Goal: Task Accomplishment & Management: Use online tool/utility

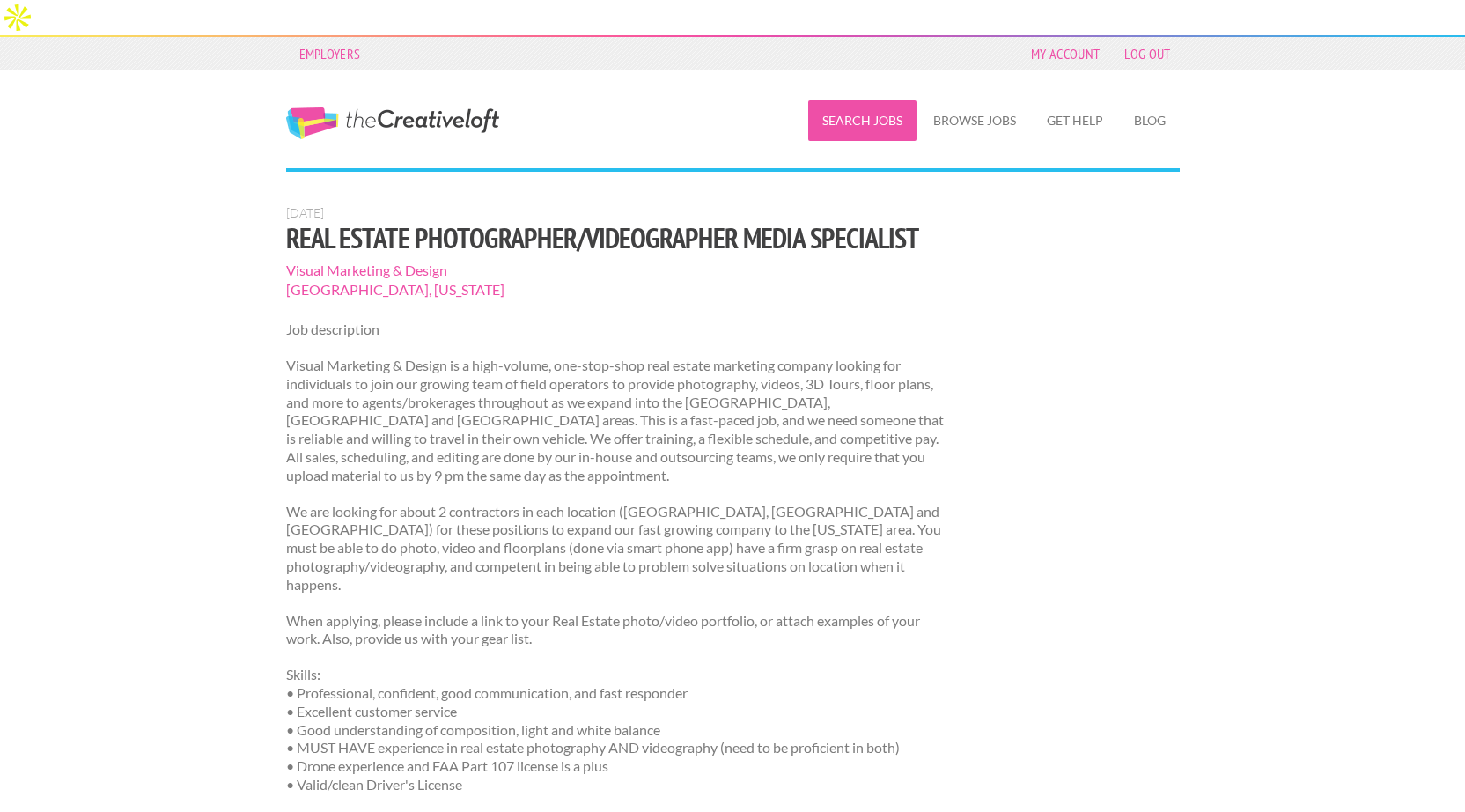
click at [841, 100] on link "Search Jobs" at bounding box center [862, 120] width 108 height 41
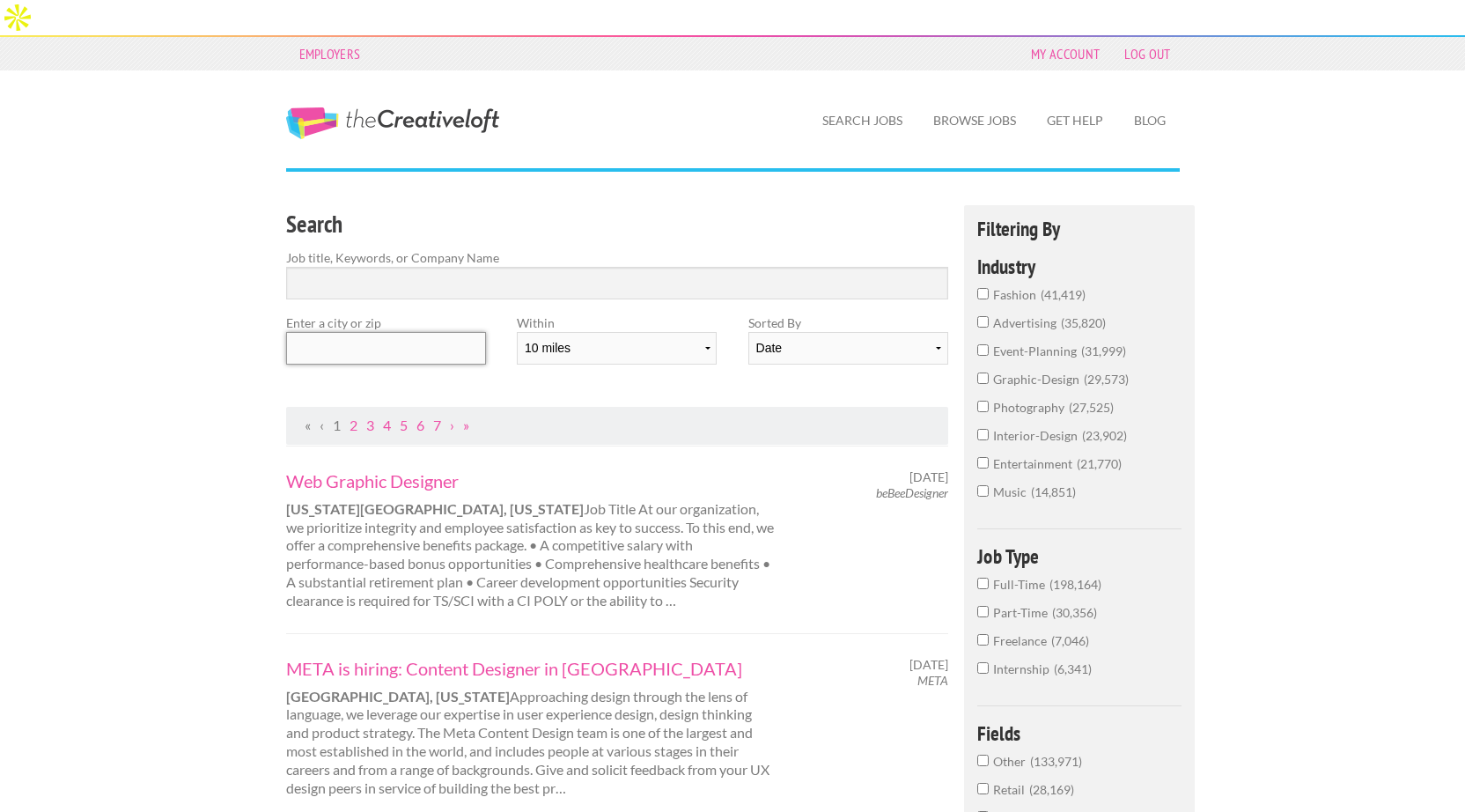
click at [431, 332] on input "text" at bounding box center [386, 348] width 200 height 33
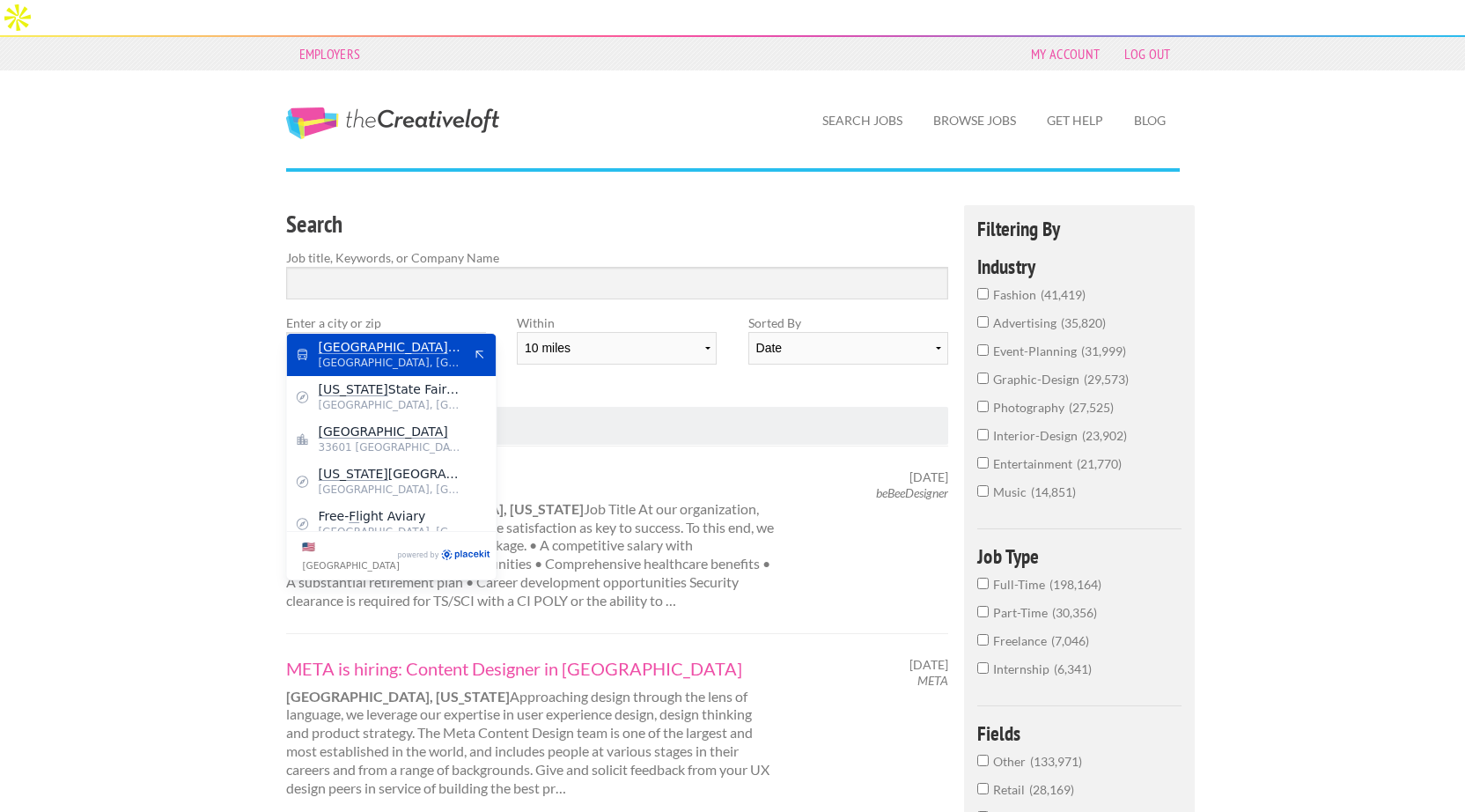
click at [405, 367] on span "Tampa, Hillsborough County" at bounding box center [391, 362] width 144 height 16
type input "Tampa, FL"
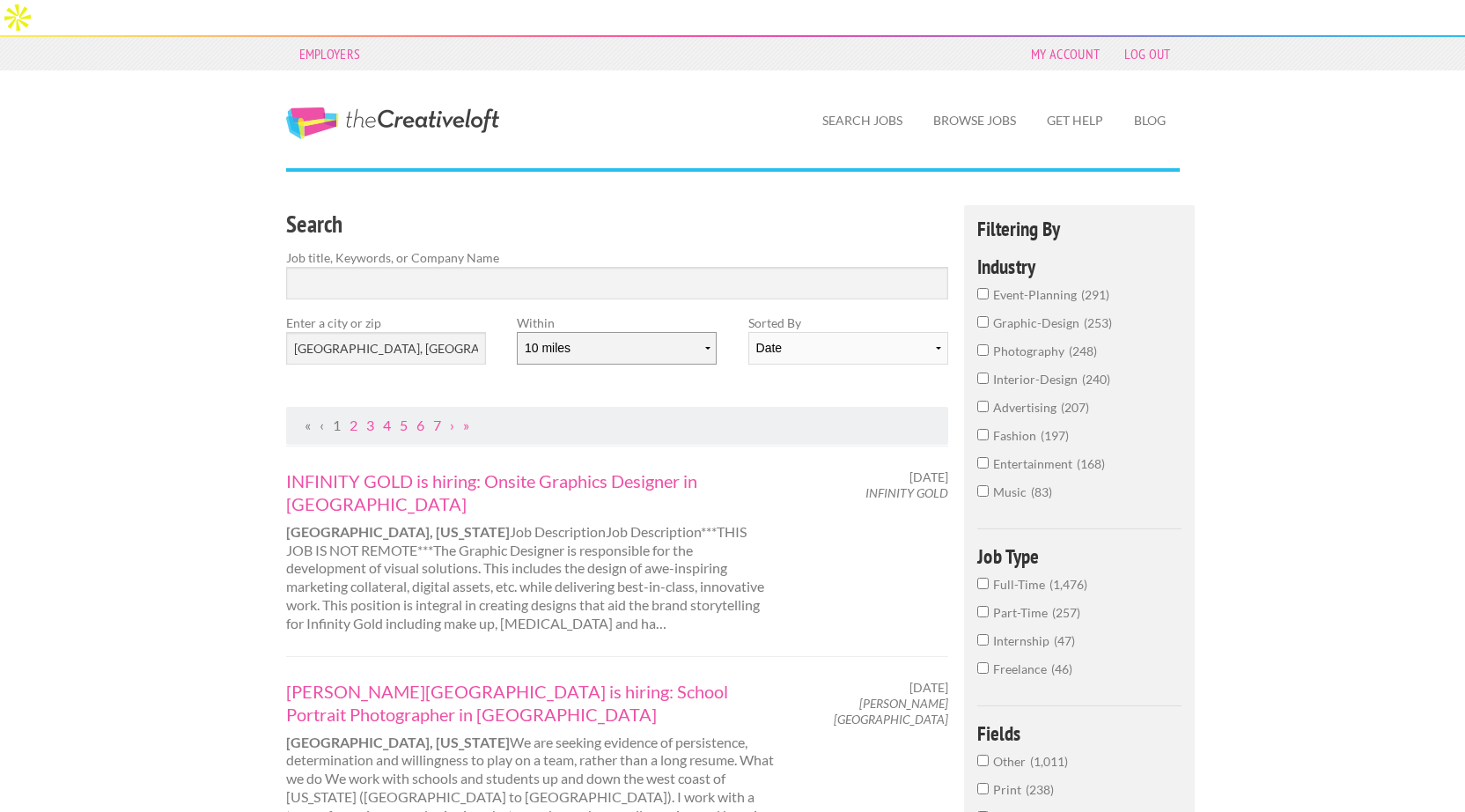
click at [681, 332] on select "10 miles 20 miles 50 miles 100 miles 200 miles 300 miles 400 miles 500 miles" at bounding box center [617, 348] width 200 height 33
select select "100"
click at [517, 332] on select "10 miles 20 miles 50 miles 100 miles 200 miles 300 miles 400 miles 500 miles" at bounding box center [617, 348] width 200 height 33
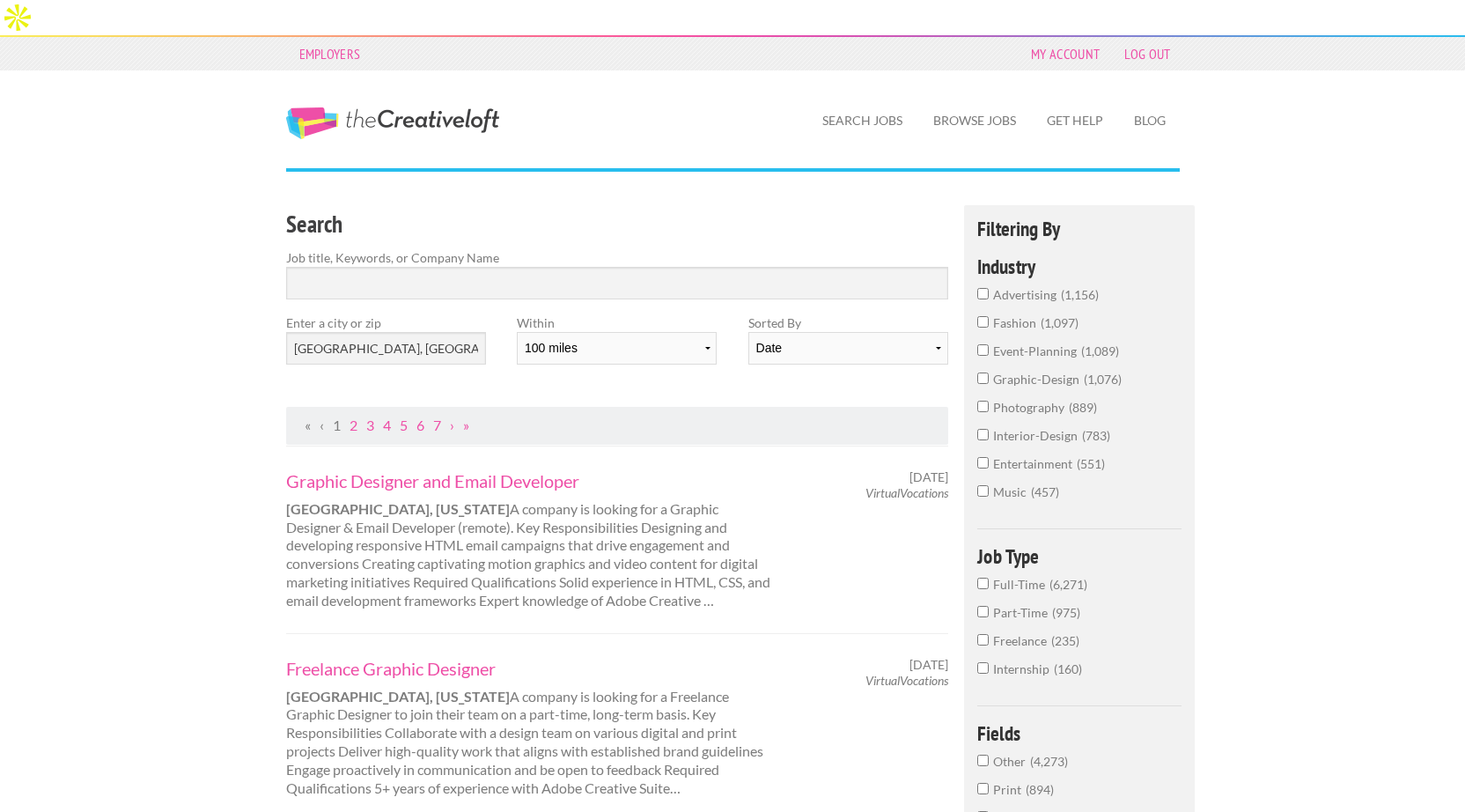
click at [980, 401] on input "photography 889" at bounding box center [983, 406] width 11 height 11
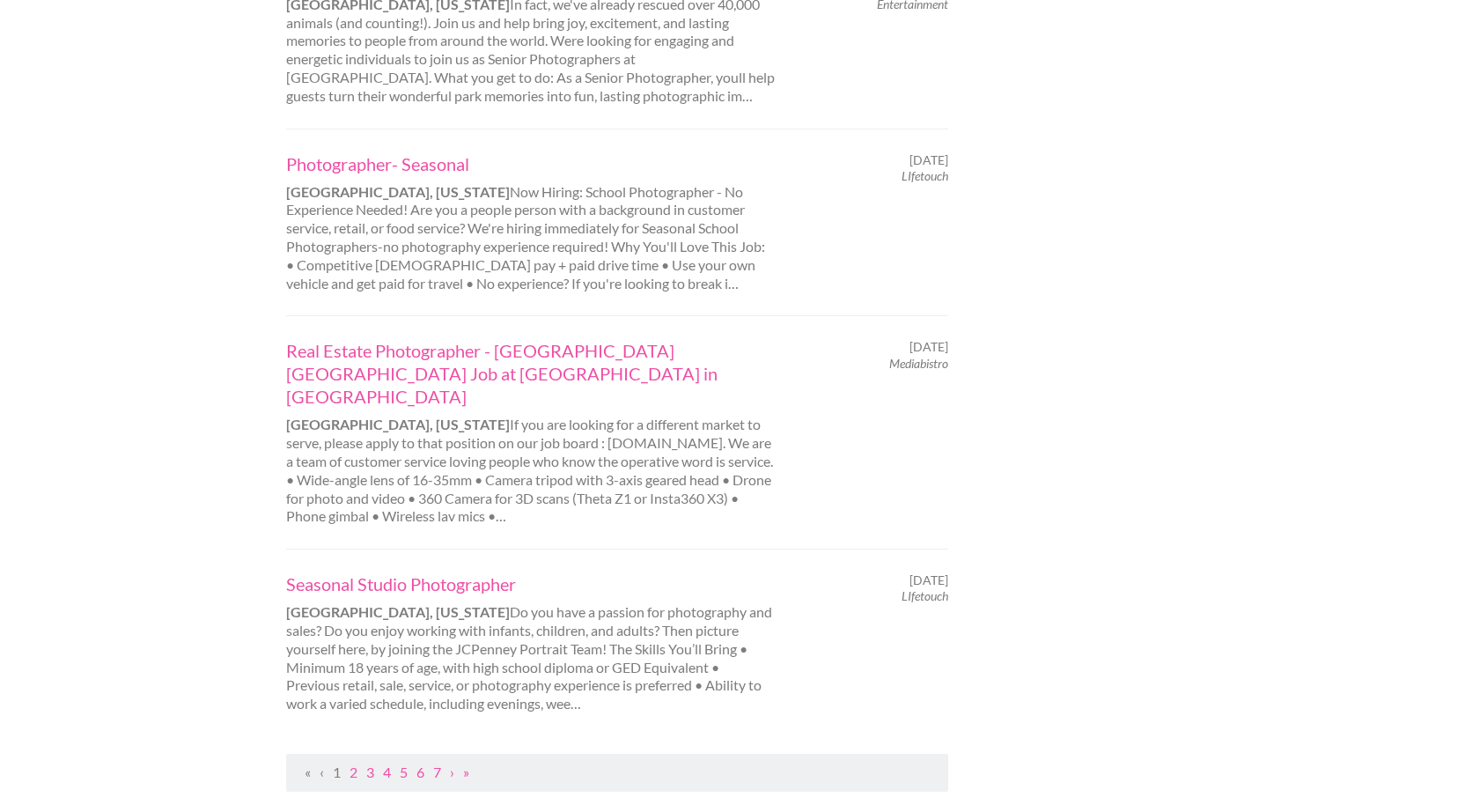
scroll to position [1786, 0]
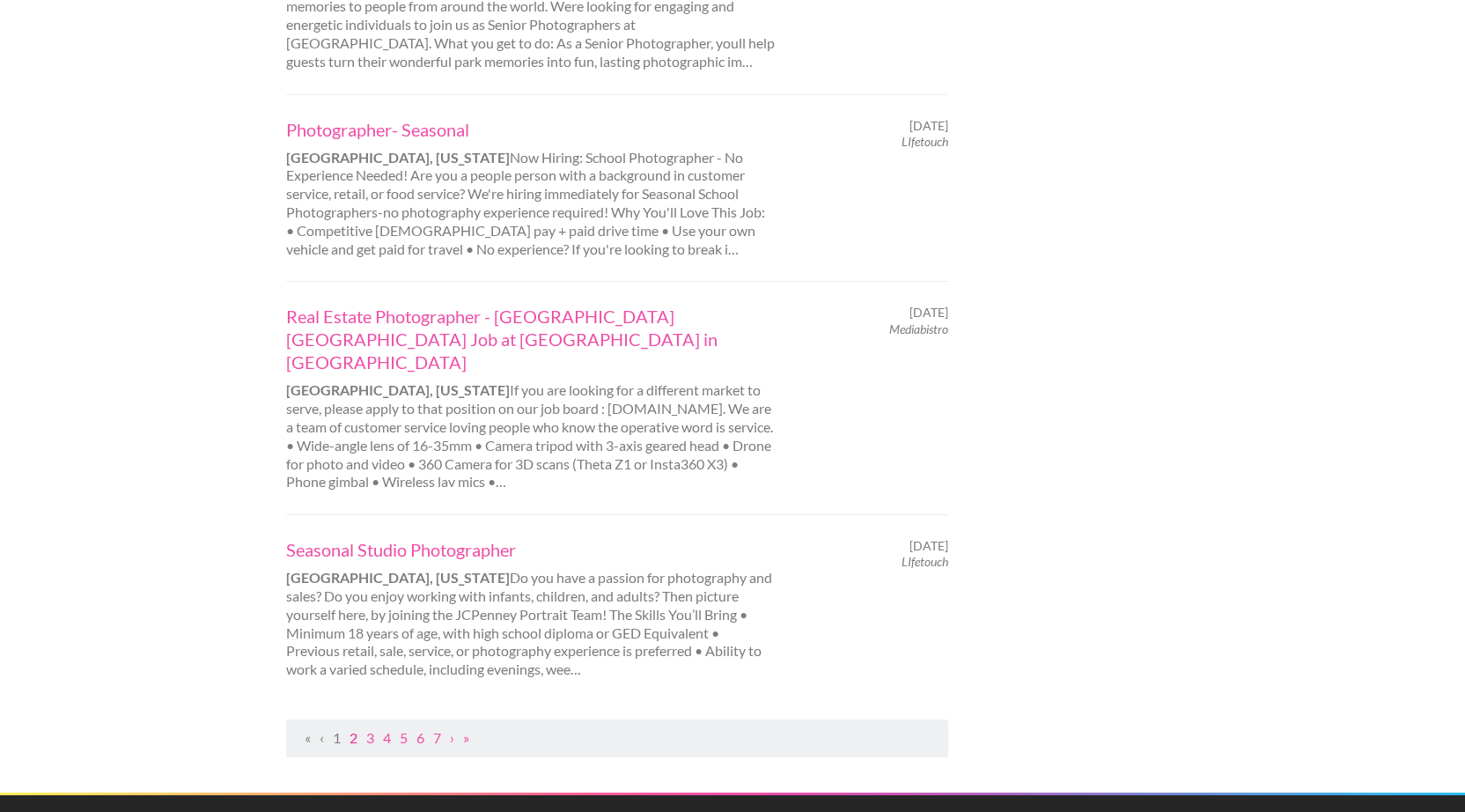
click at [354, 729] on link "2" at bounding box center [354, 737] width 8 height 17
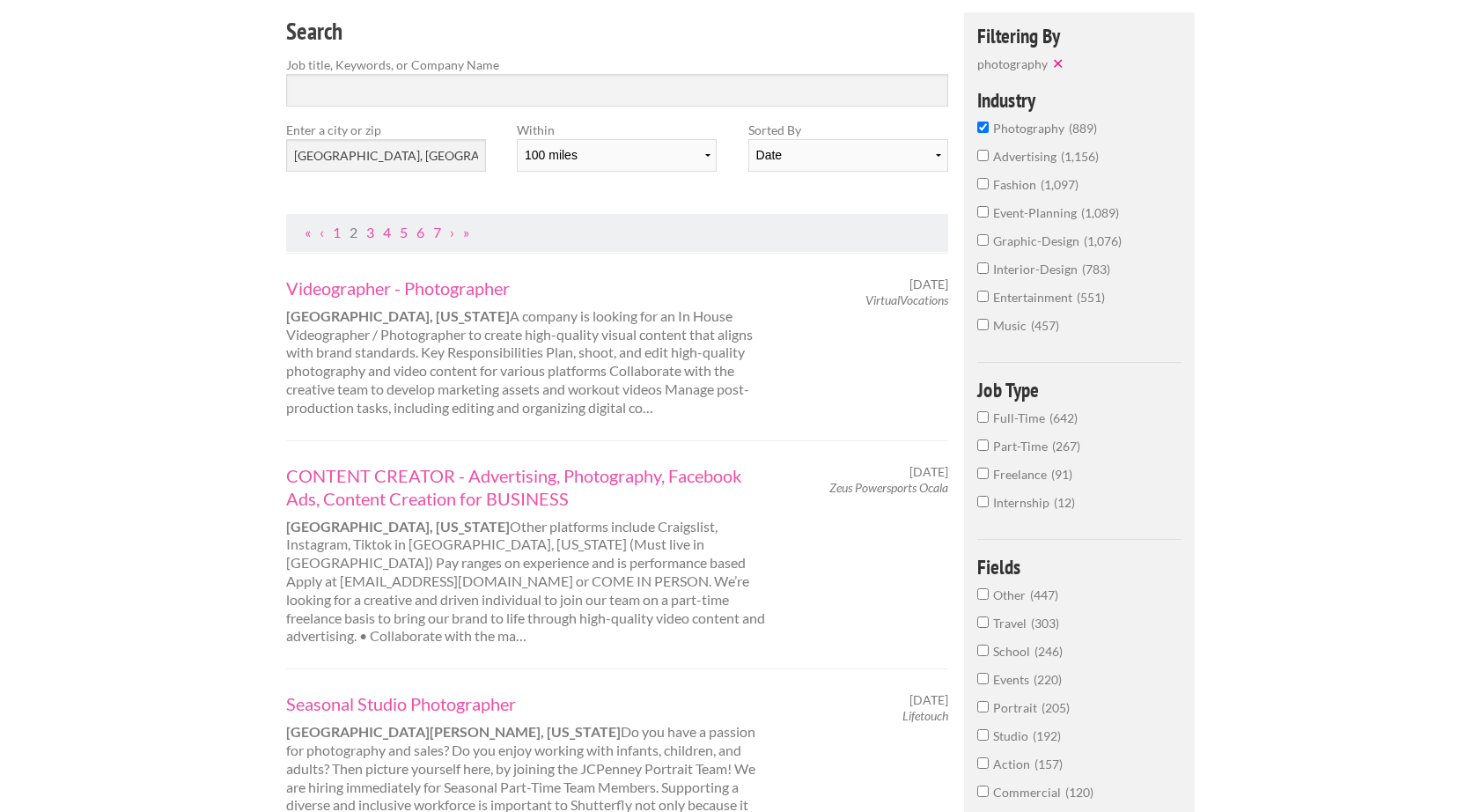
scroll to position [196, 0]
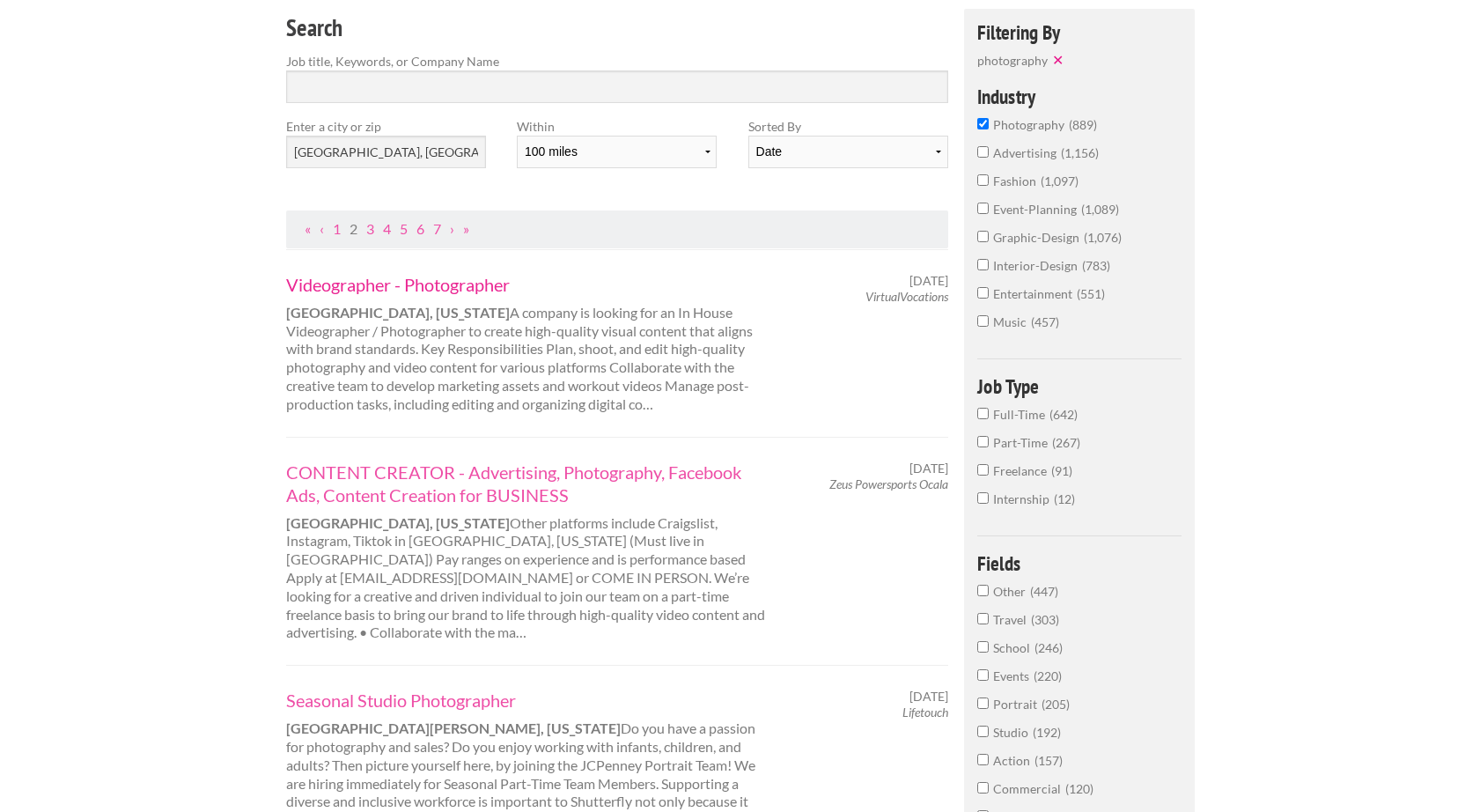
click at [468, 273] on link "Videographer - Photographer" at bounding box center [530, 284] width 490 height 23
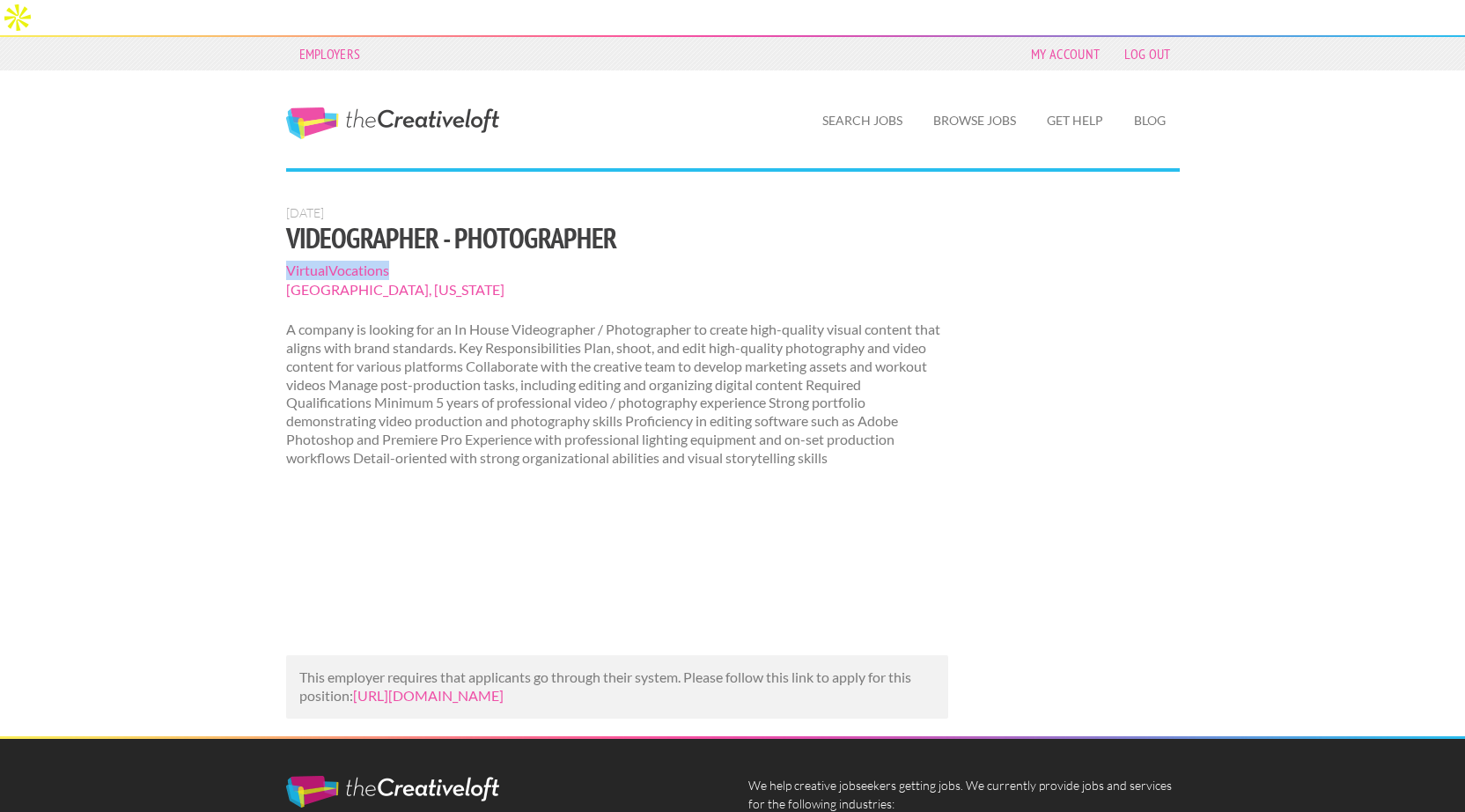
drag, startPoint x: 391, startPoint y: 235, endPoint x: 285, endPoint y: 240, distance: 106.1
click at [286, 260] on span "VirtualVocations" at bounding box center [617, 270] width 663 height 20
copy span "VirtualVocations"
click at [666, 404] on p "A company is looking for an In House Videographer / Photographer to create high…" at bounding box center [617, 393] width 663 height 146
click at [462, 687] on link "https://www.talent.com/view?id=f3f700bd9d42&utm_campaign=google_jobs_apply&utm_…" at bounding box center [428, 695] width 151 height 17
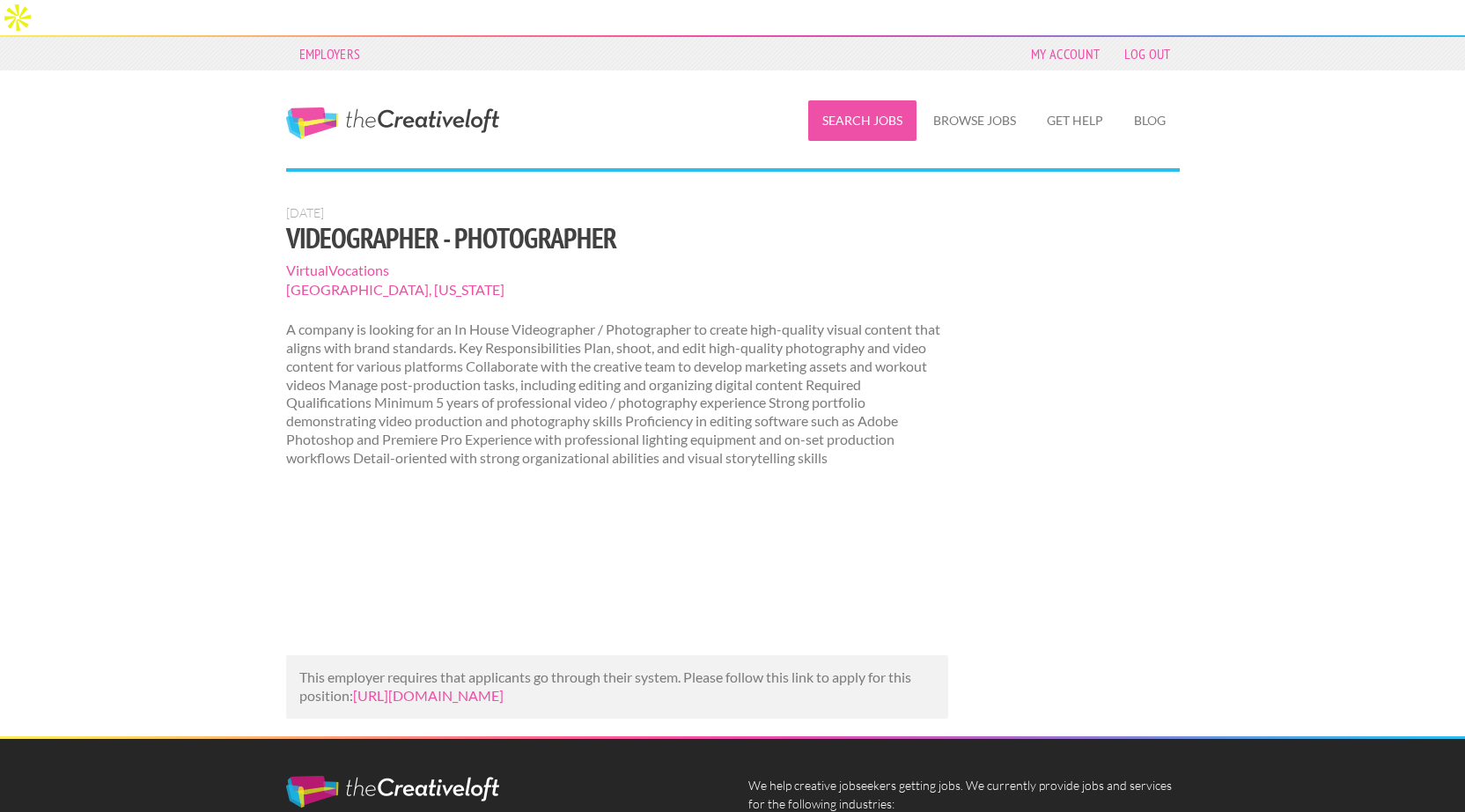
click at [873, 100] on link "Search Jobs" at bounding box center [862, 120] width 108 height 41
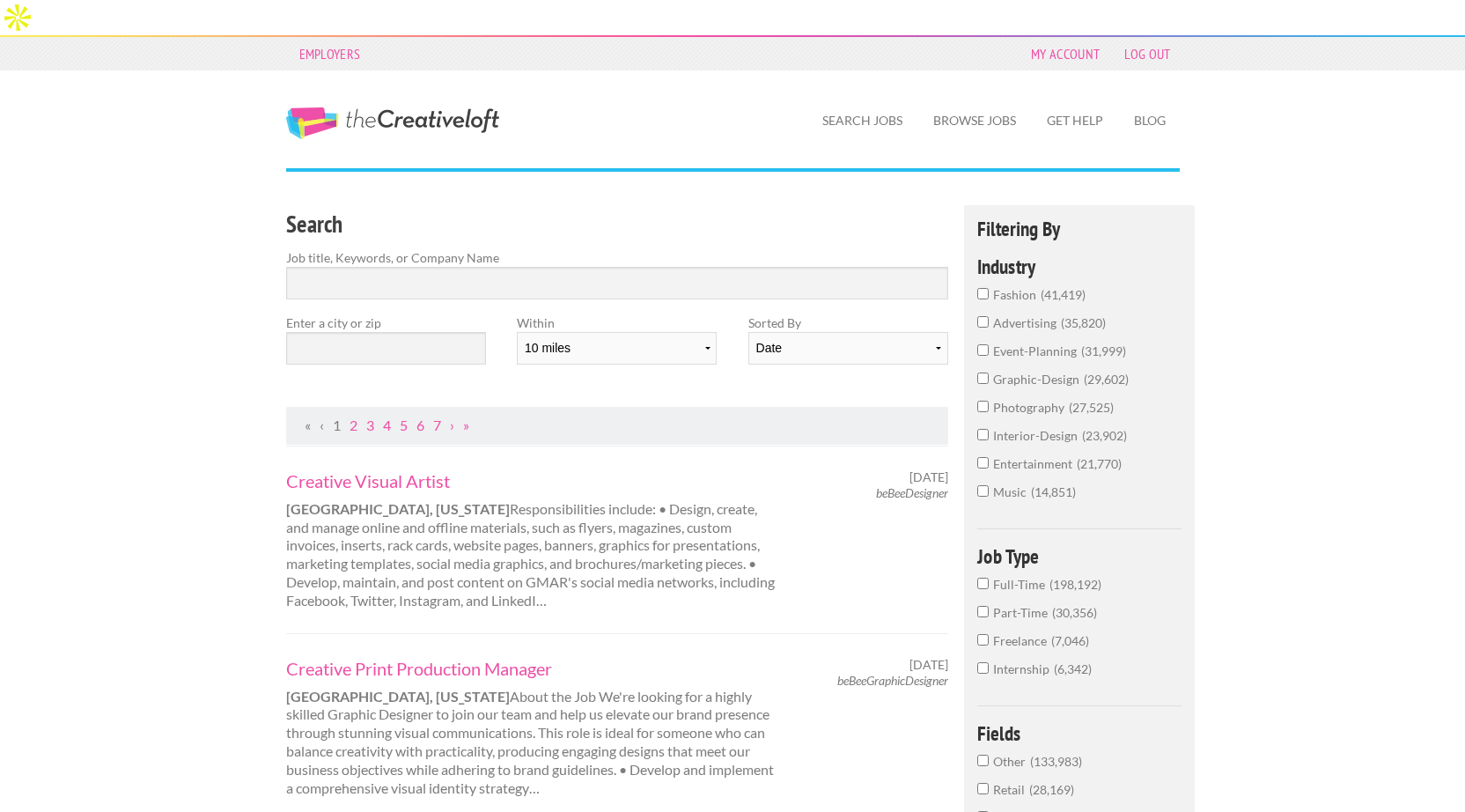
click at [980, 401] on input "photography 27,525" at bounding box center [983, 406] width 11 height 11
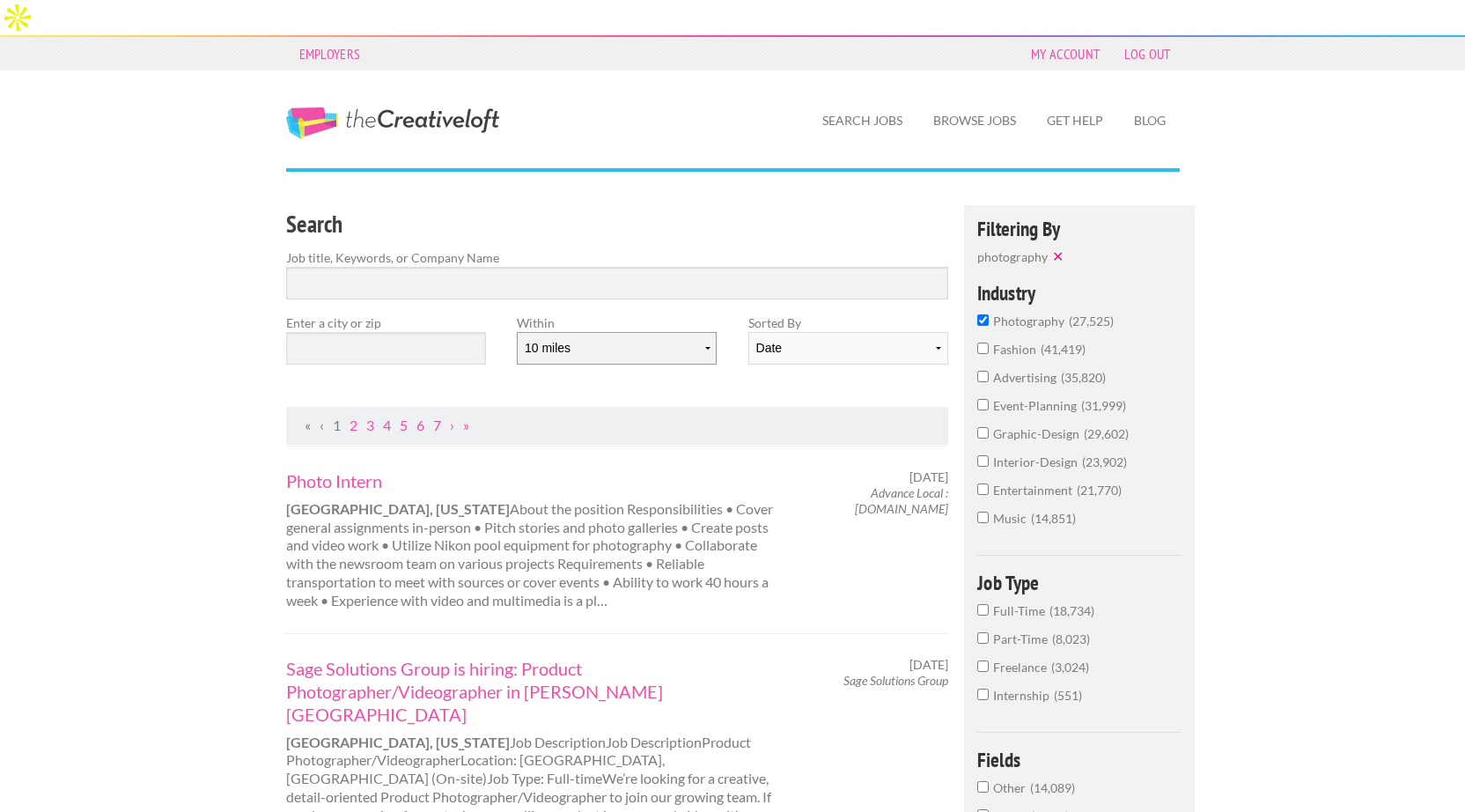
click at [603, 332] on select "10 miles 20 miles 50 miles 100 miles 200 miles 300 miles 400 miles 500 miles" at bounding box center [617, 348] width 200 height 33
select select "100"
click at [517, 332] on select "10 miles 20 miles 50 miles 100 miles 200 miles 300 miles 400 miles 500 miles" at bounding box center [617, 348] width 200 height 33
click at [382, 332] on input "text" at bounding box center [386, 348] width 200 height 33
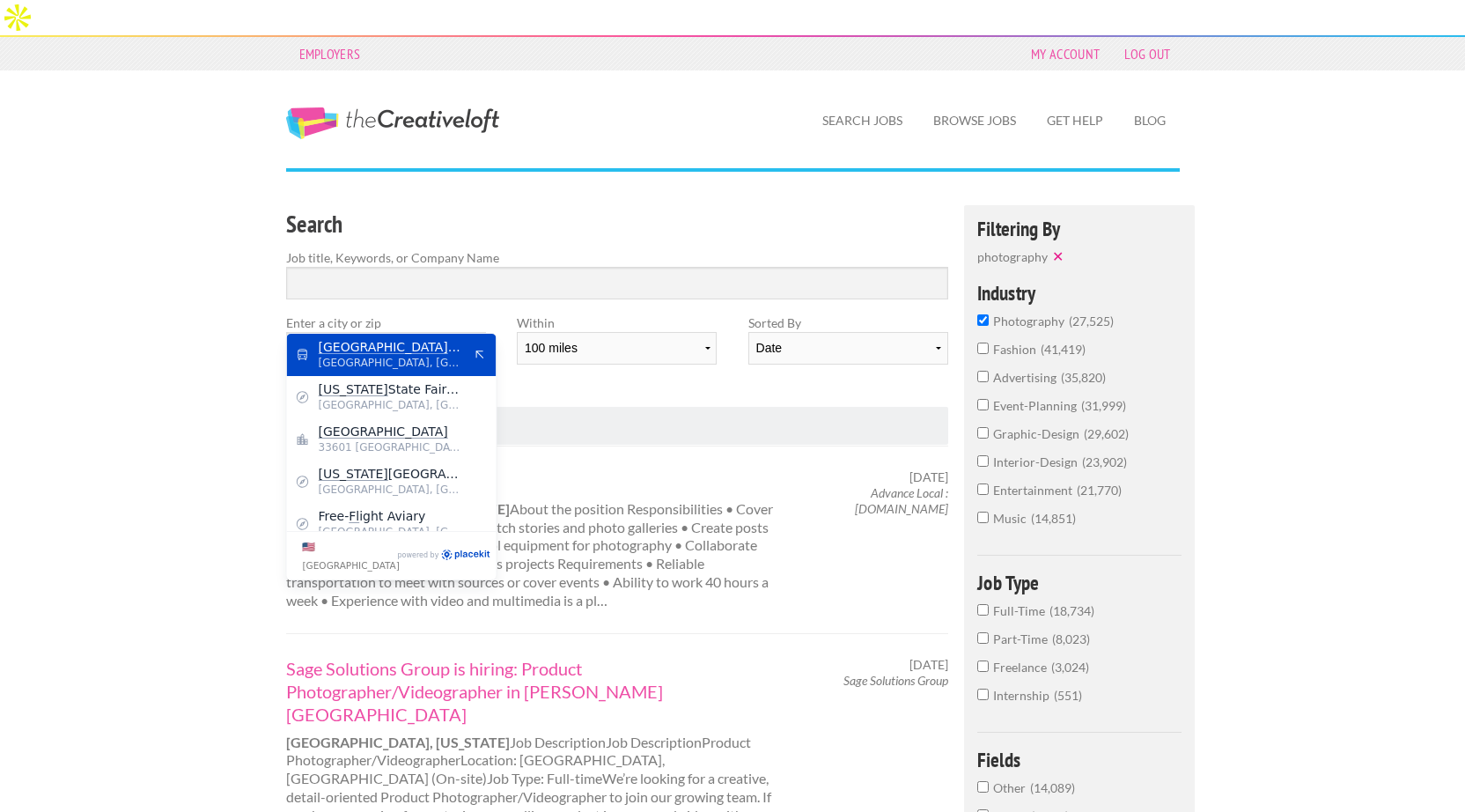
click at [381, 360] on span "[GEOGRAPHIC_DATA], [GEOGRAPHIC_DATA]" at bounding box center [391, 362] width 144 height 16
type input "[GEOGRAPHIC_DATA], [GEOGRAPHIC_DATA]"
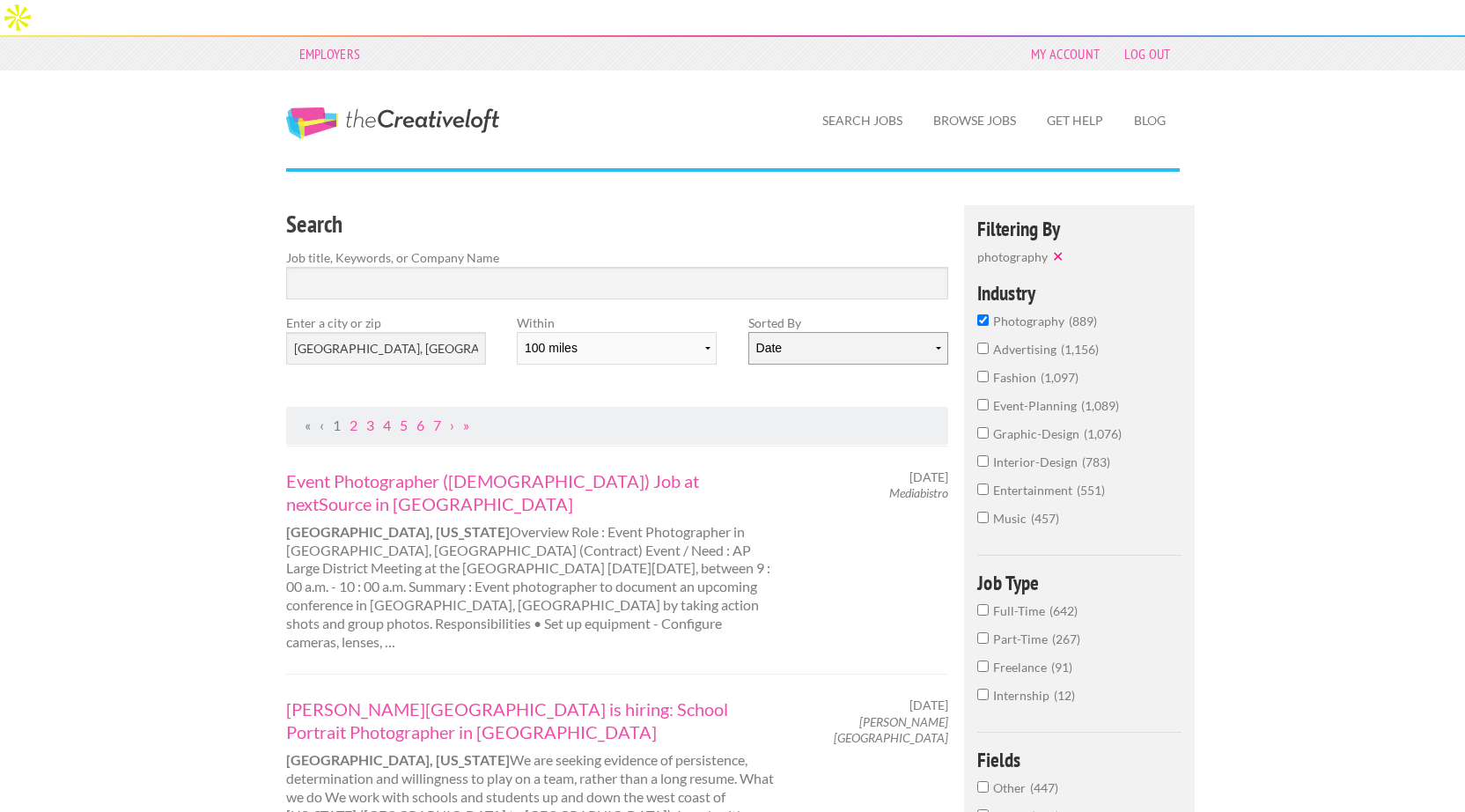
click at [818, 332] on select "Date Relevance" at bounding box center [849, 348] width 200 height 33
select select "jobs"
click at [749, 332] on select "Date Relevance" at bounding box center [849, 348] width 200 height 33
click at [610, 368] on div "Search Job title, Keywords, or Company Name Enter a city or zip [GEOGRAPHIC_DAT…" at bounding box center [618, 307] width 694 height 202
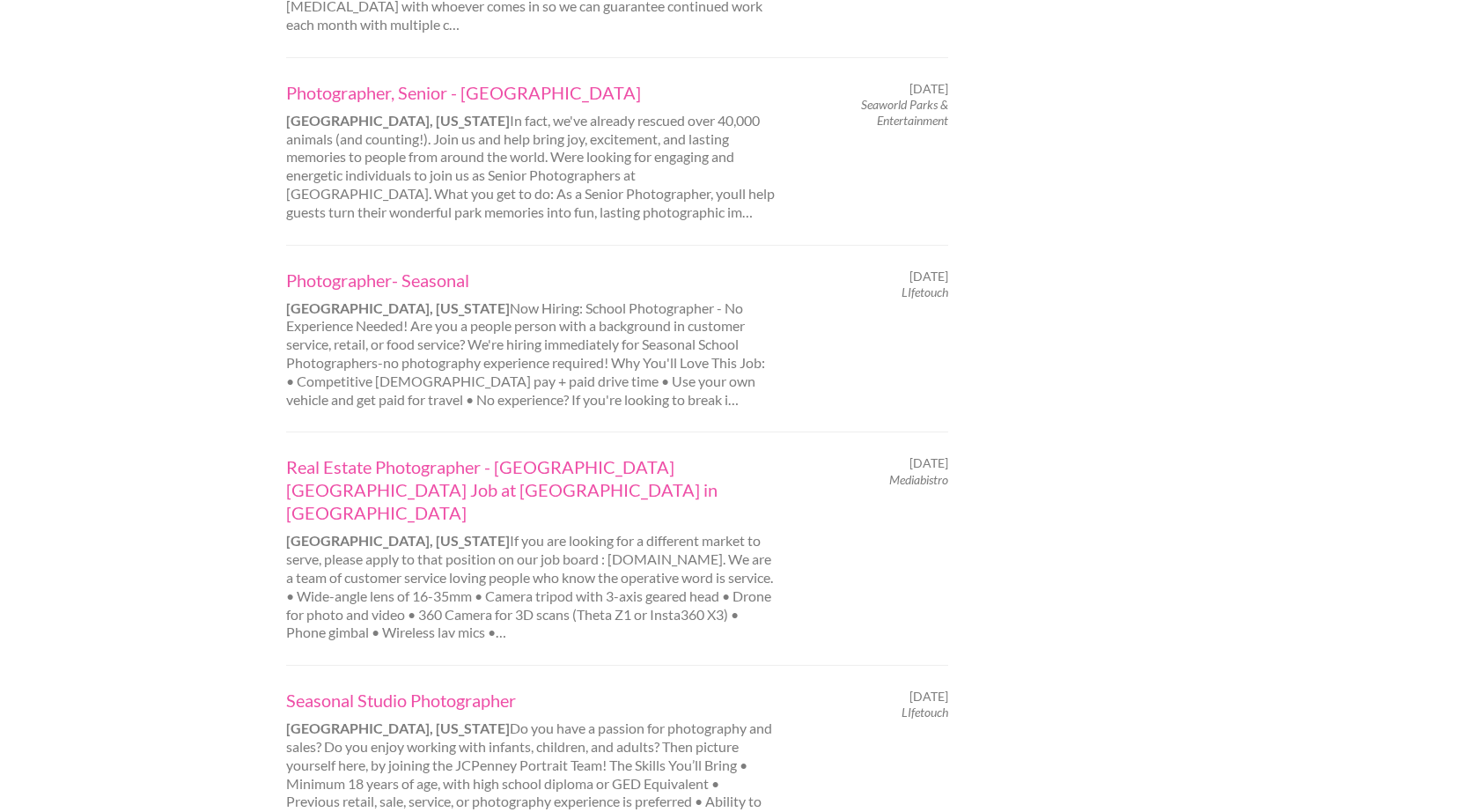
scroll to position [1801, 0]
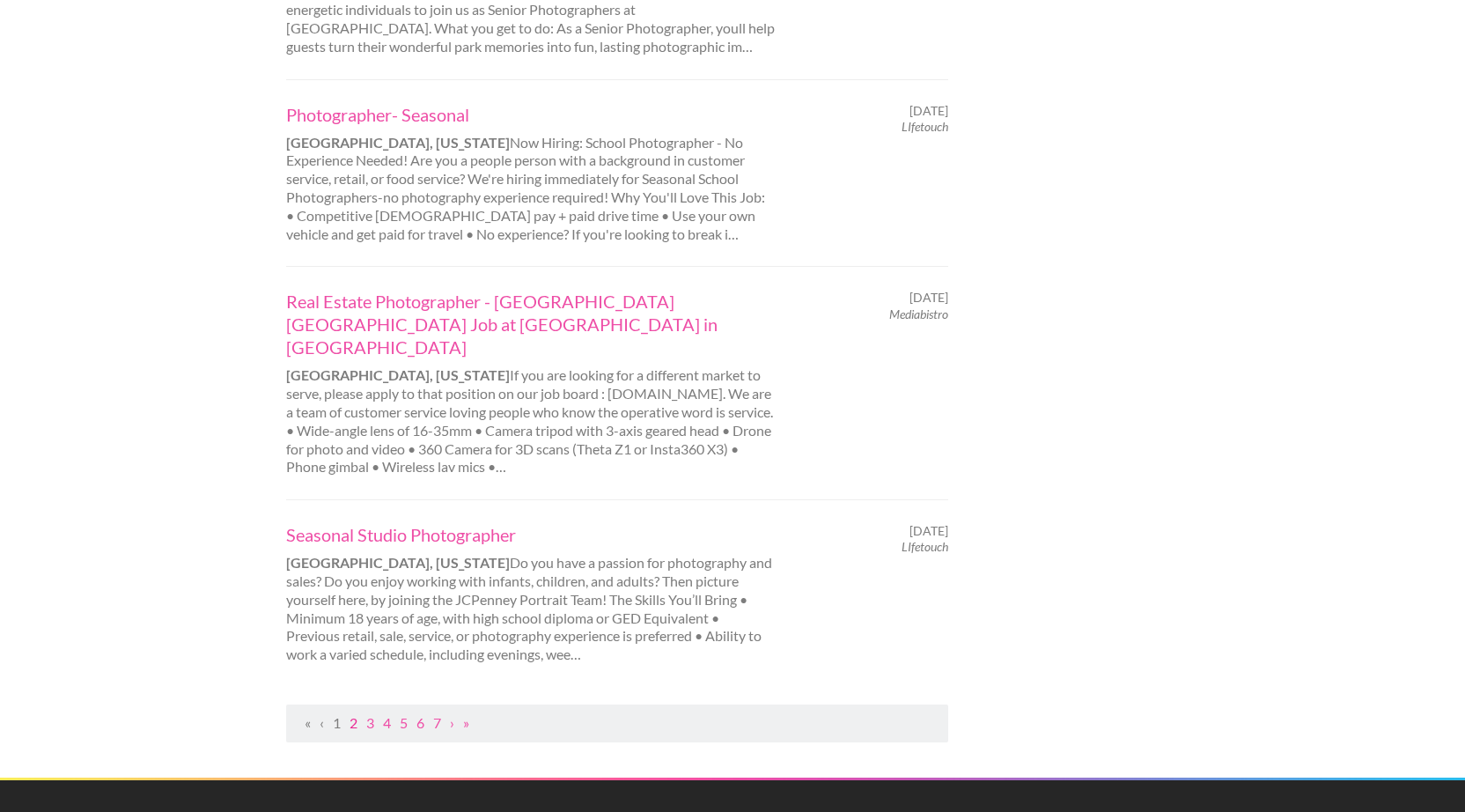
click at [357, 714] on link "2" at bounding box center [354, 722] width 8 height 17
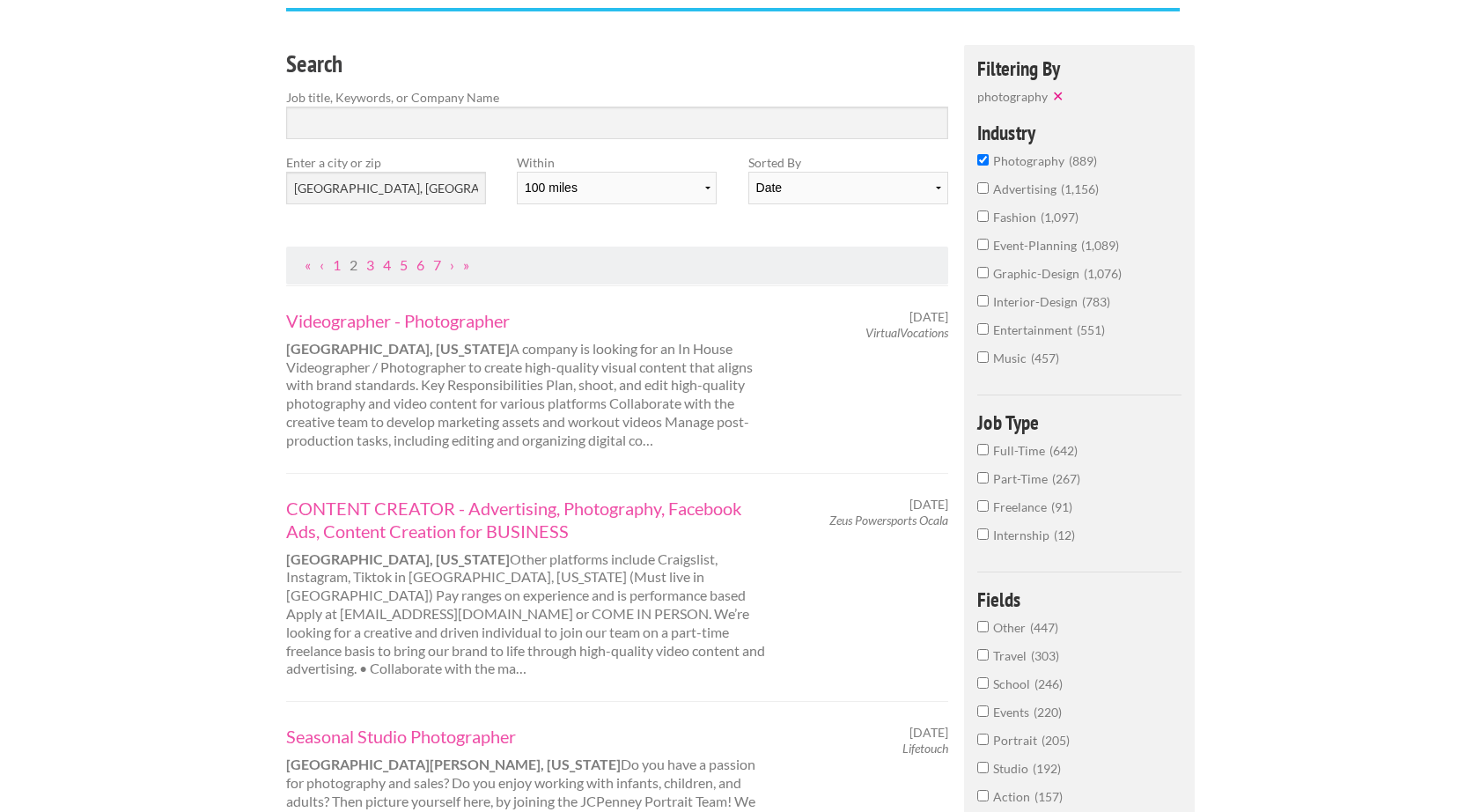
scroll to position [163, 0]
drag, startPoint x: 483, startPoint y: 558, endPoint x: 380, endPoint y: 555, distance: 103.0
click at [380, 555] on div "CONTENT CREATOR - Advertising, Photography, Facebook Ads, Content Creation for …" at bounding box center [531, 585] width 521 height 182
copy div "zeuspowersports"
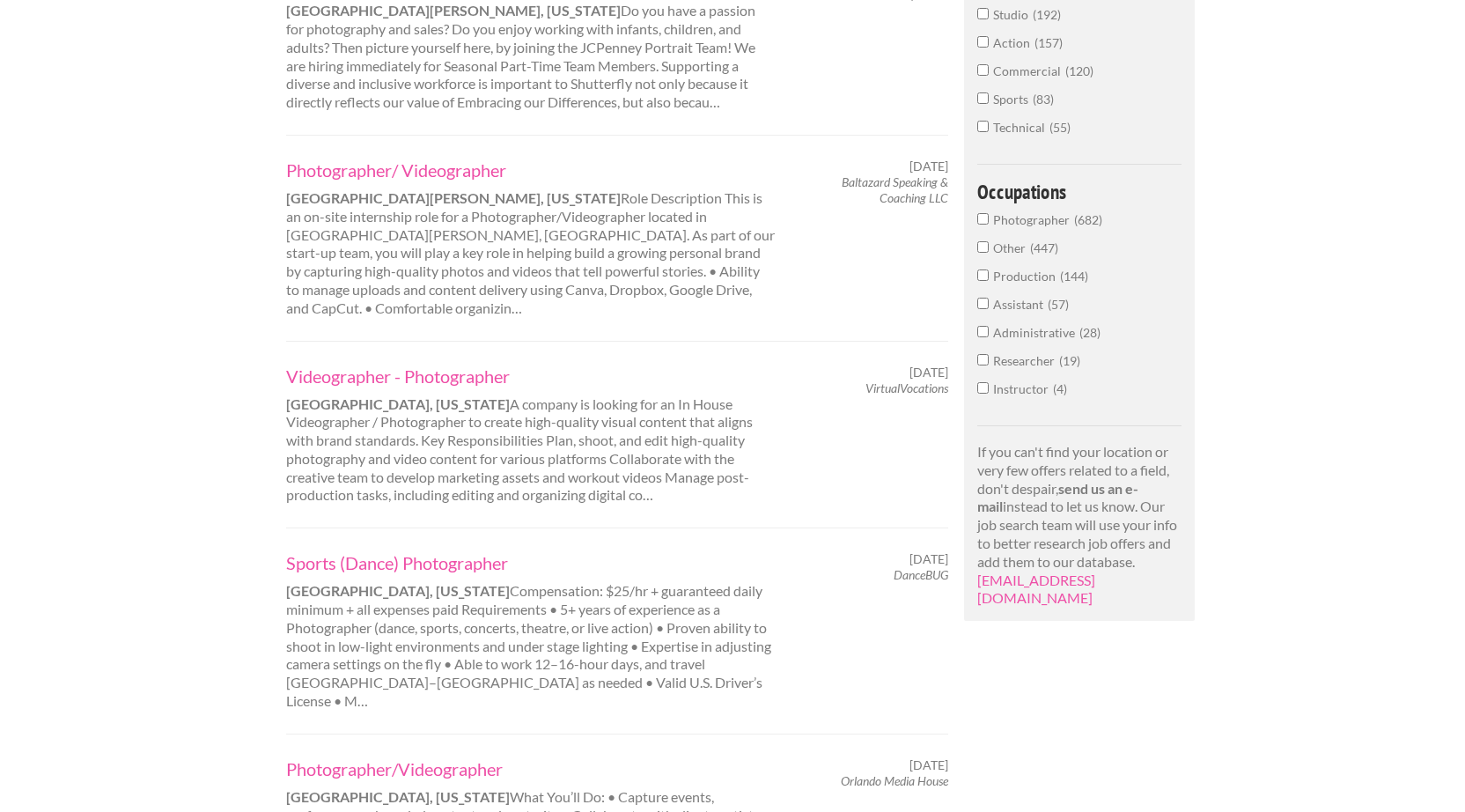
scroll to position [940, 0]
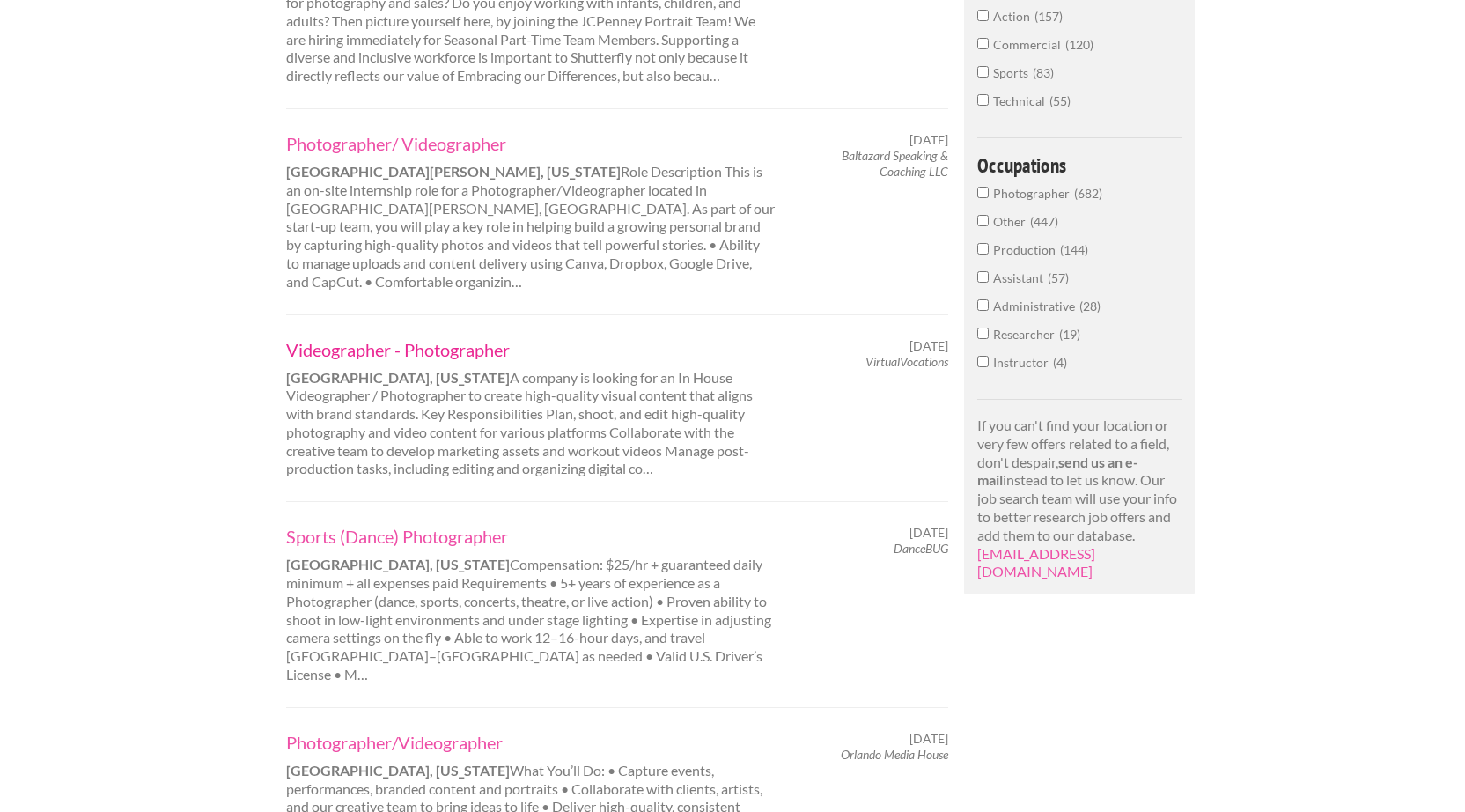
click at [433, 338] on link "Videographer - Photographer" at bounding box center [530, 349] width 490 height 23
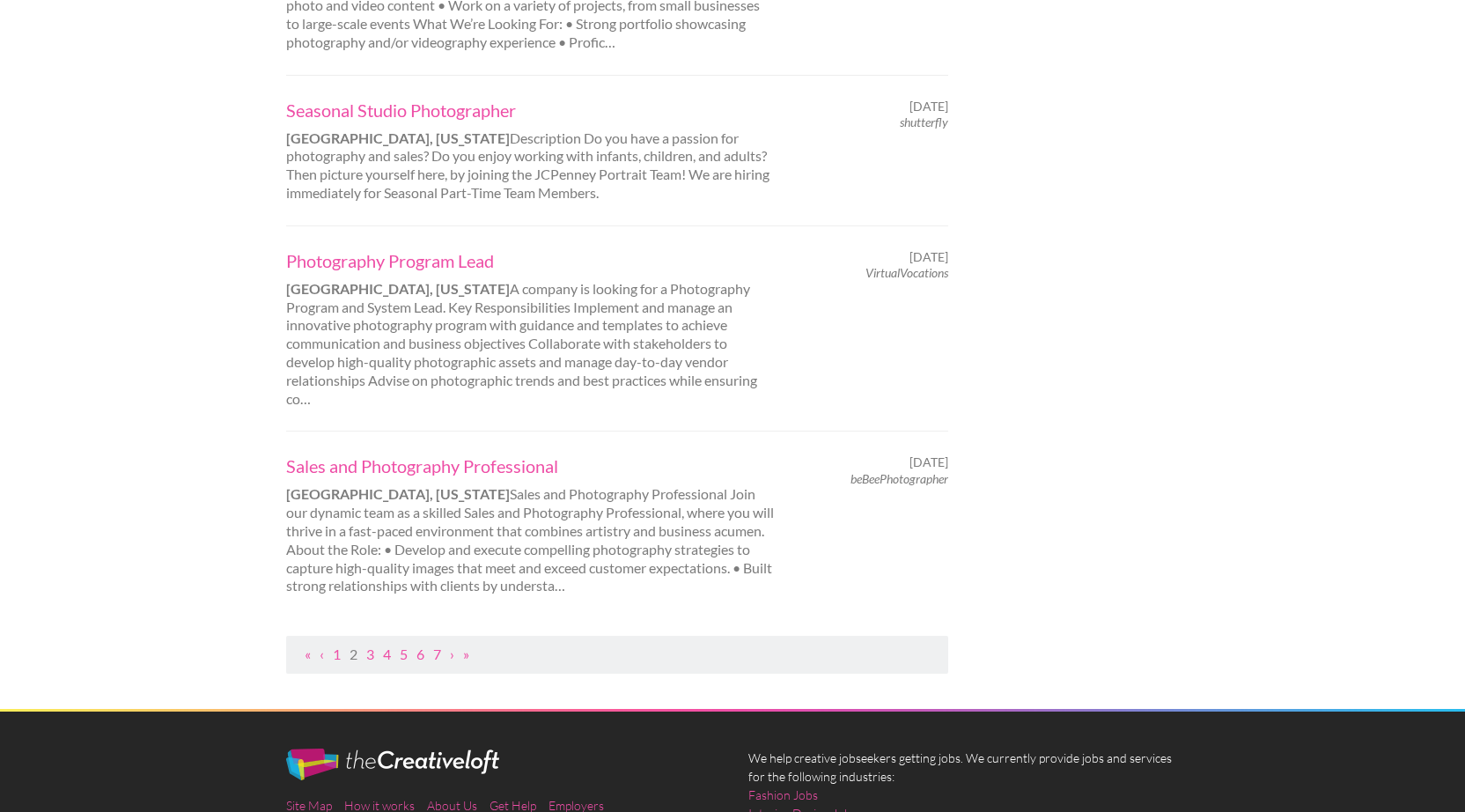
scroll to position [1765, 0]
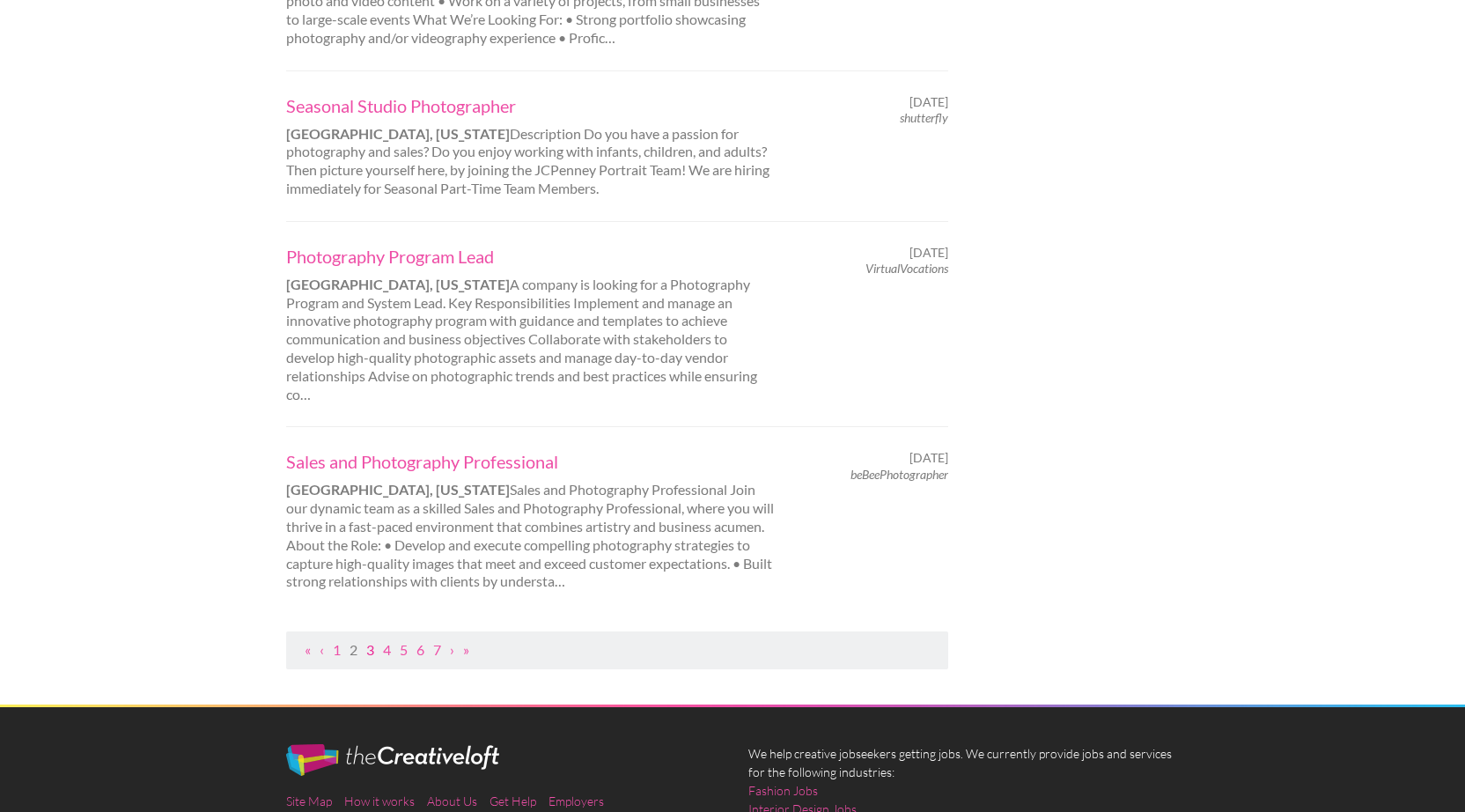
click at [371, 641] on link "3" at bounding box center [370, 650] width 8 height 17
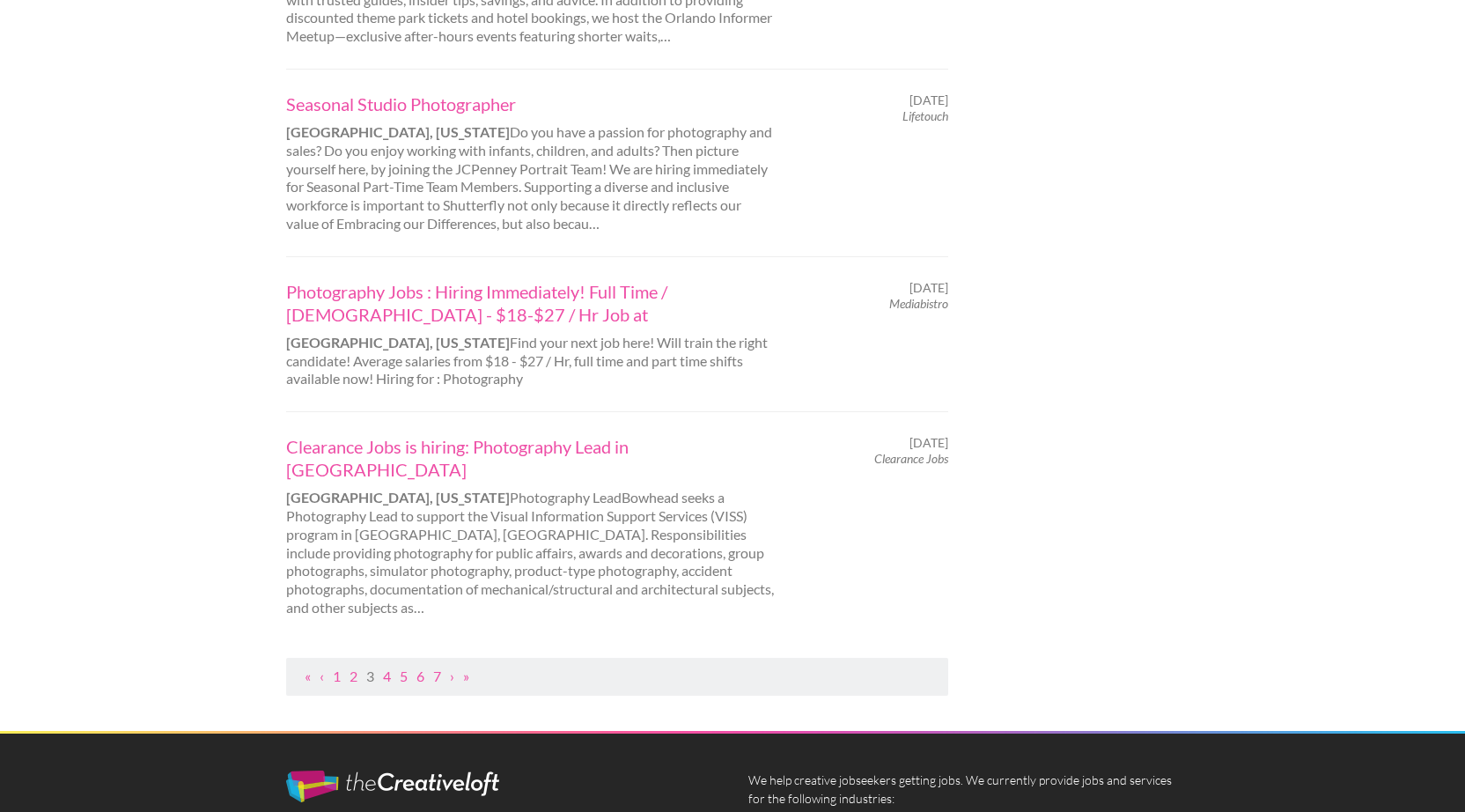
scroll to position [1805, 0]
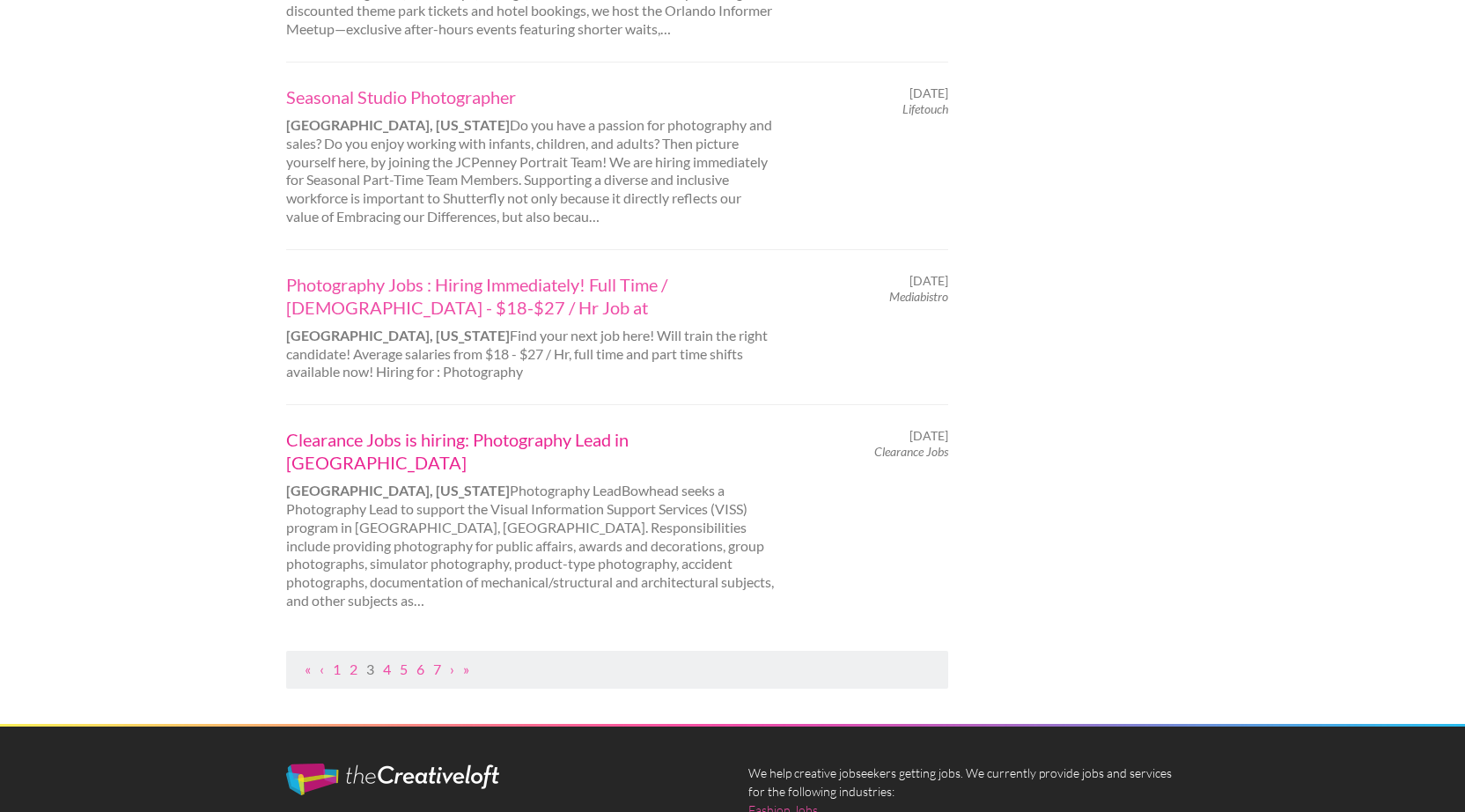
click at [409, 428] on link "Clearance Jobs is hiring: Photography Lead in Orlando" at bounding box center [530, 451] width 490 height 46
click at [391, 660] on link "4" at bounding box center [387, 669] width 8 height 17
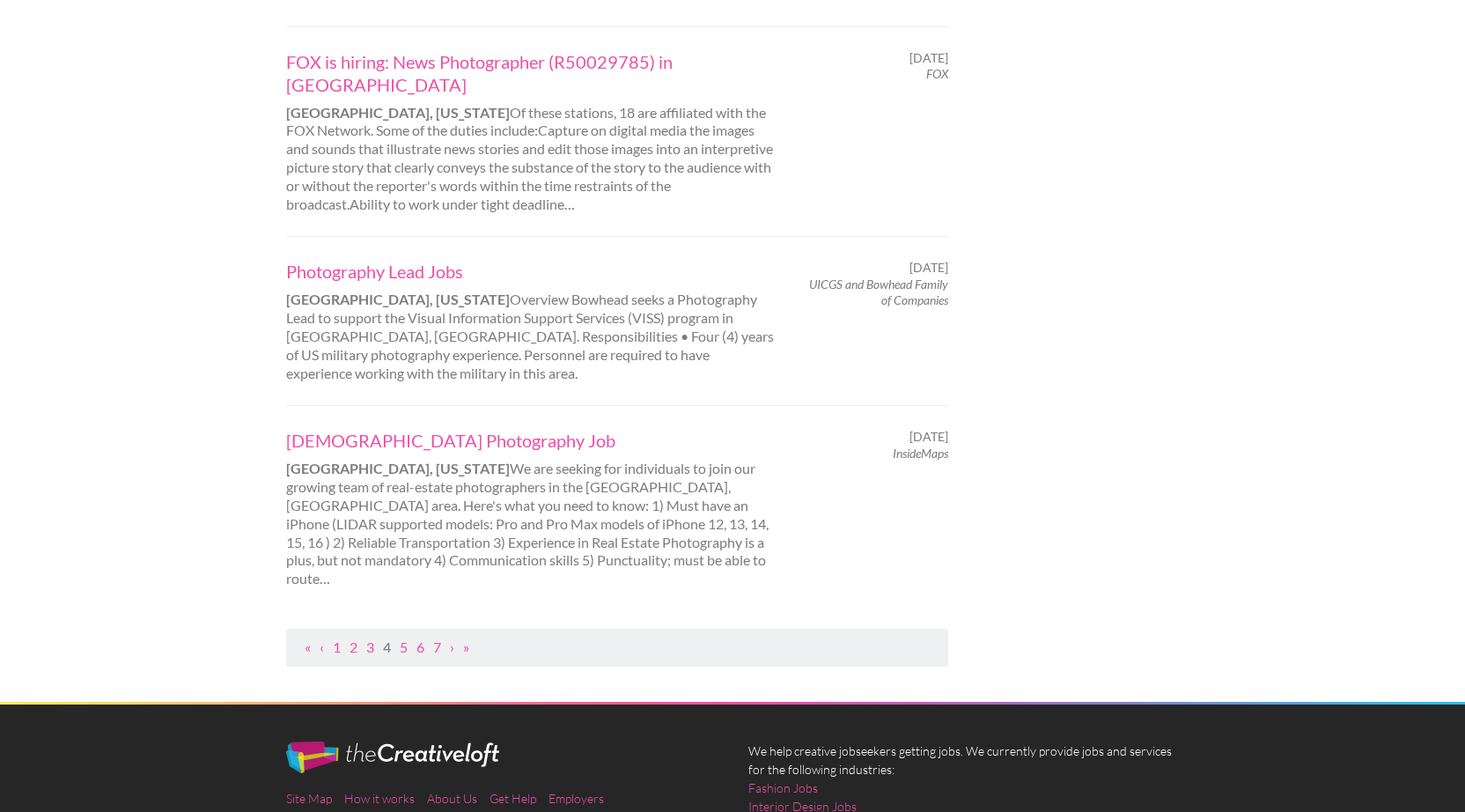
scroll to position [1747, 0]
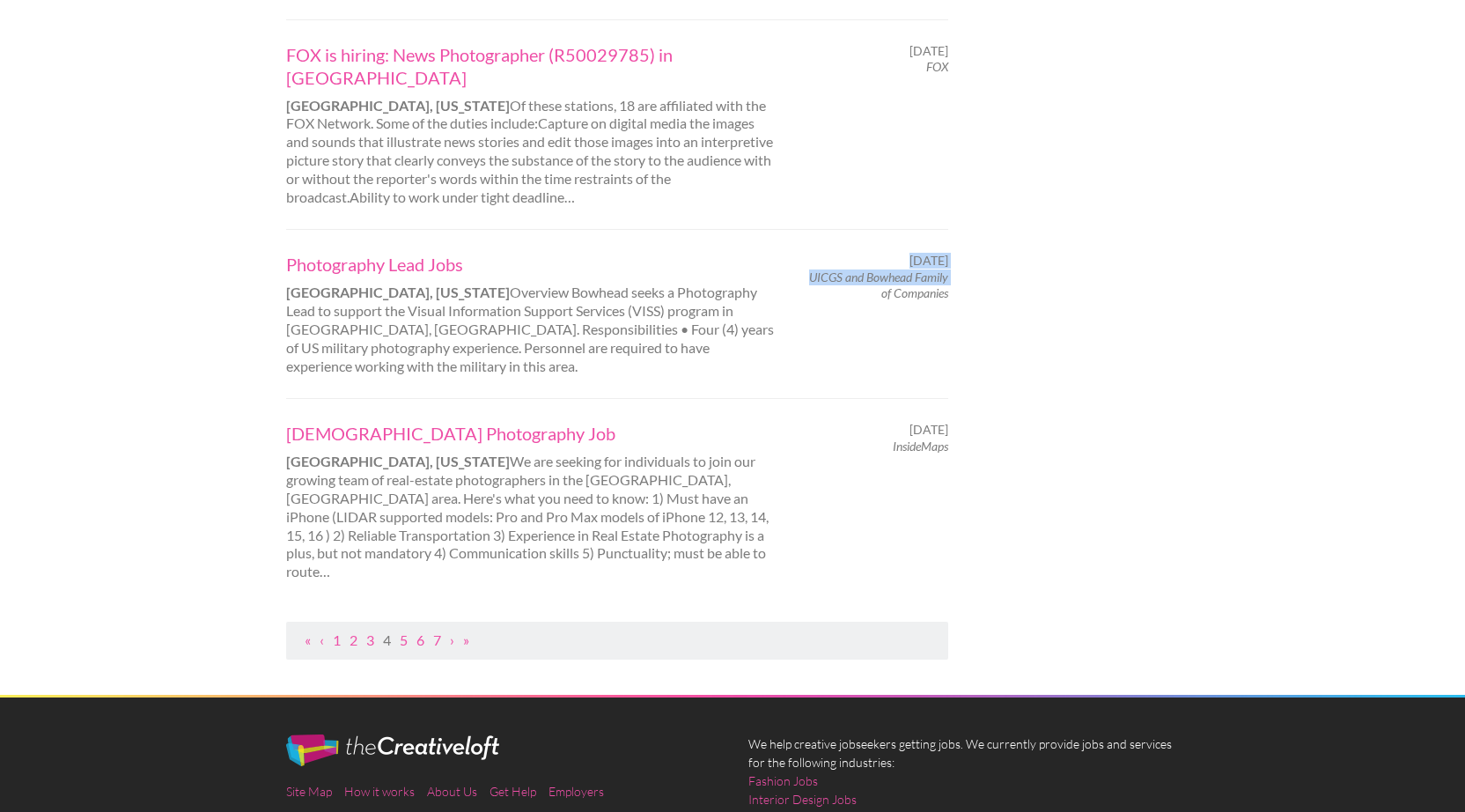
drag, startPoint x: 957, startPoint y: 191, endPoint x: 859, endPoint y: 190, distance: 98.0
click at [859, 253] on div "August 30, 2025 UICGS and Bowhead Family of Companies" at bounding box center [877, 276] width 174 height 48
click at [859, 270] on span "UICGS and Bowhead Family of Companies" at bounding box center [876, 286] width 142 height 32
click at [439, 253] on link "Photography Lead Jobs" at bounding box center [530, 264] width 490 height 23
click at [404, 631] on link "5" at bounding box center [404, 639] width 8 height 17
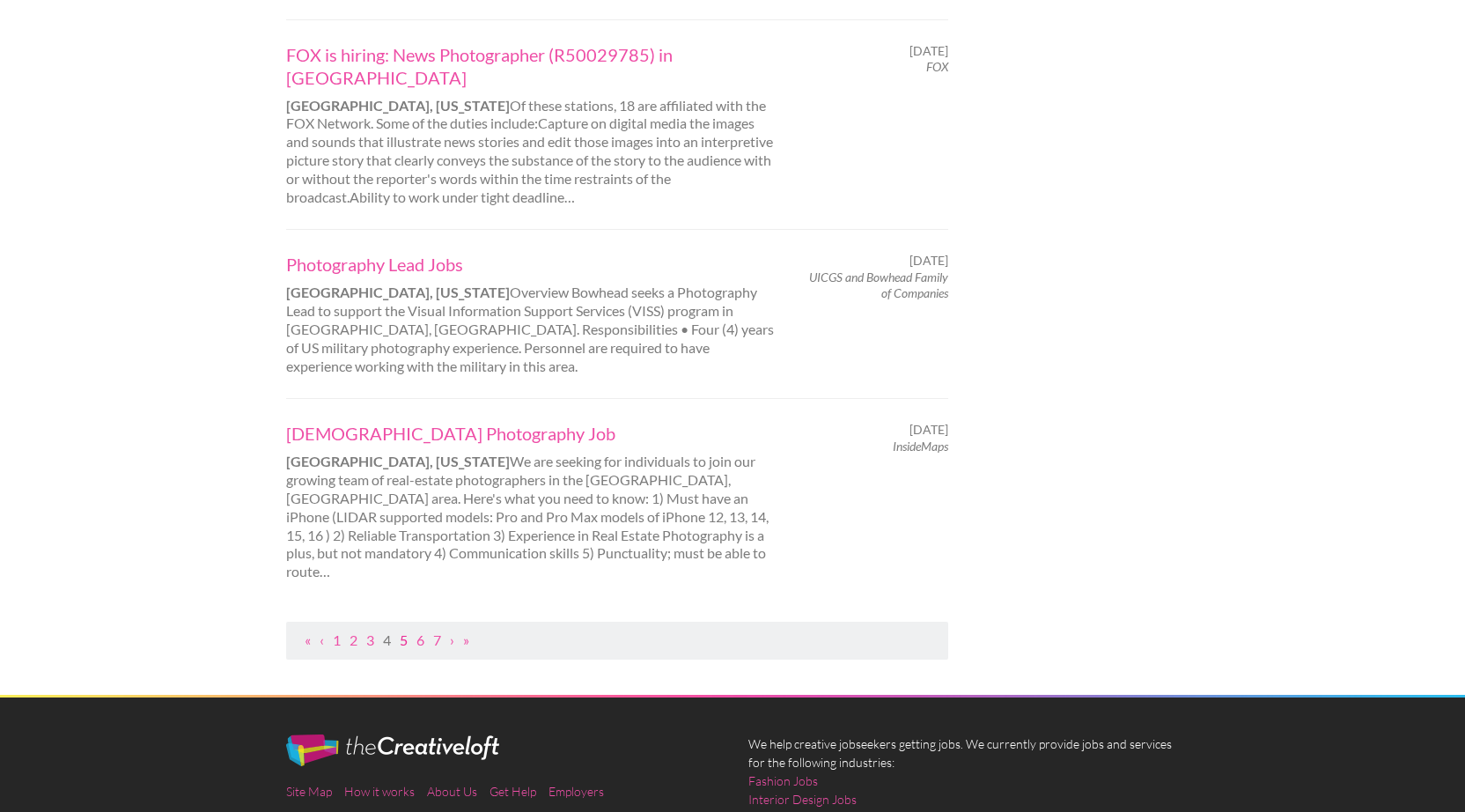
scroll to position [0, 0]
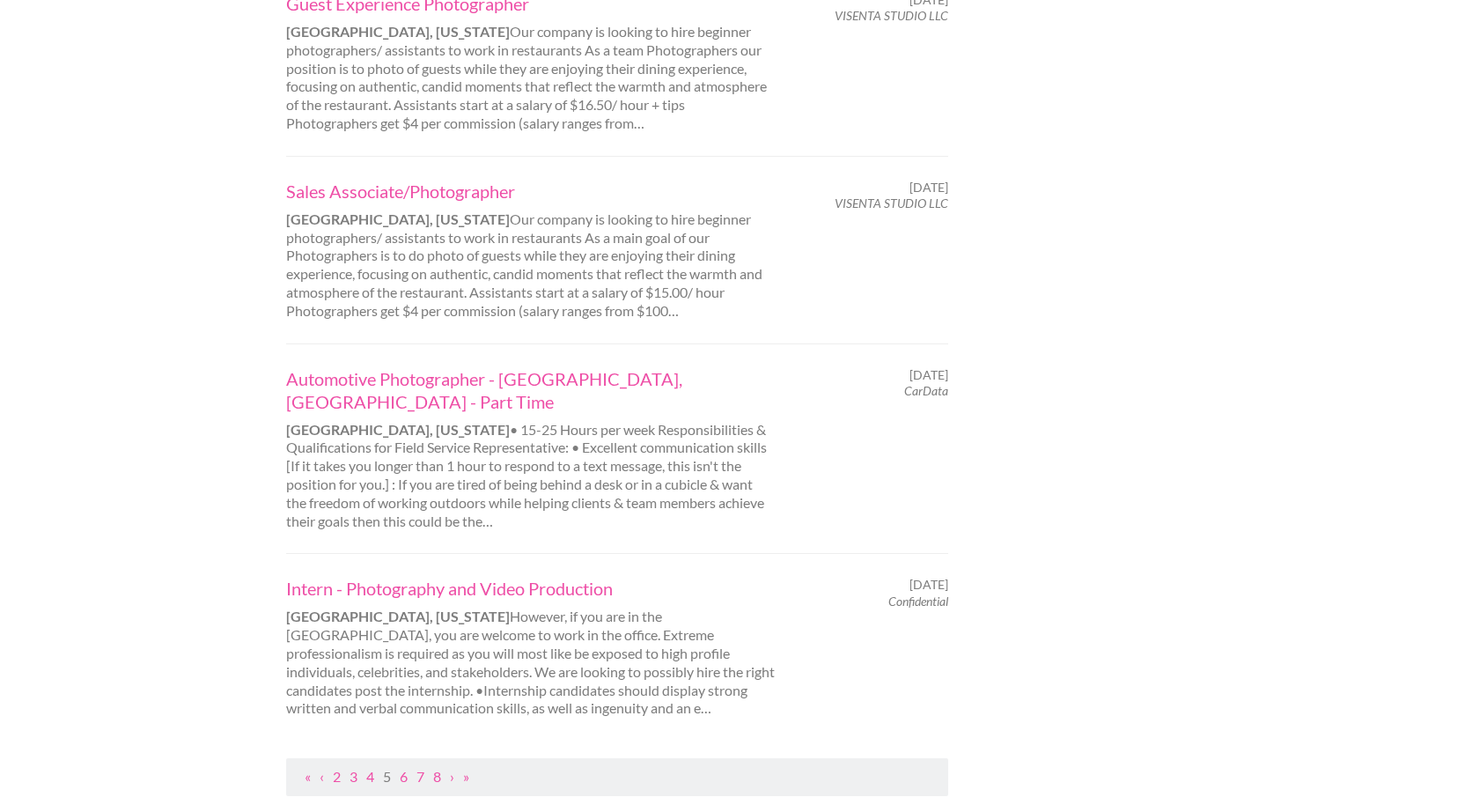
scroll to position [1714, 0]
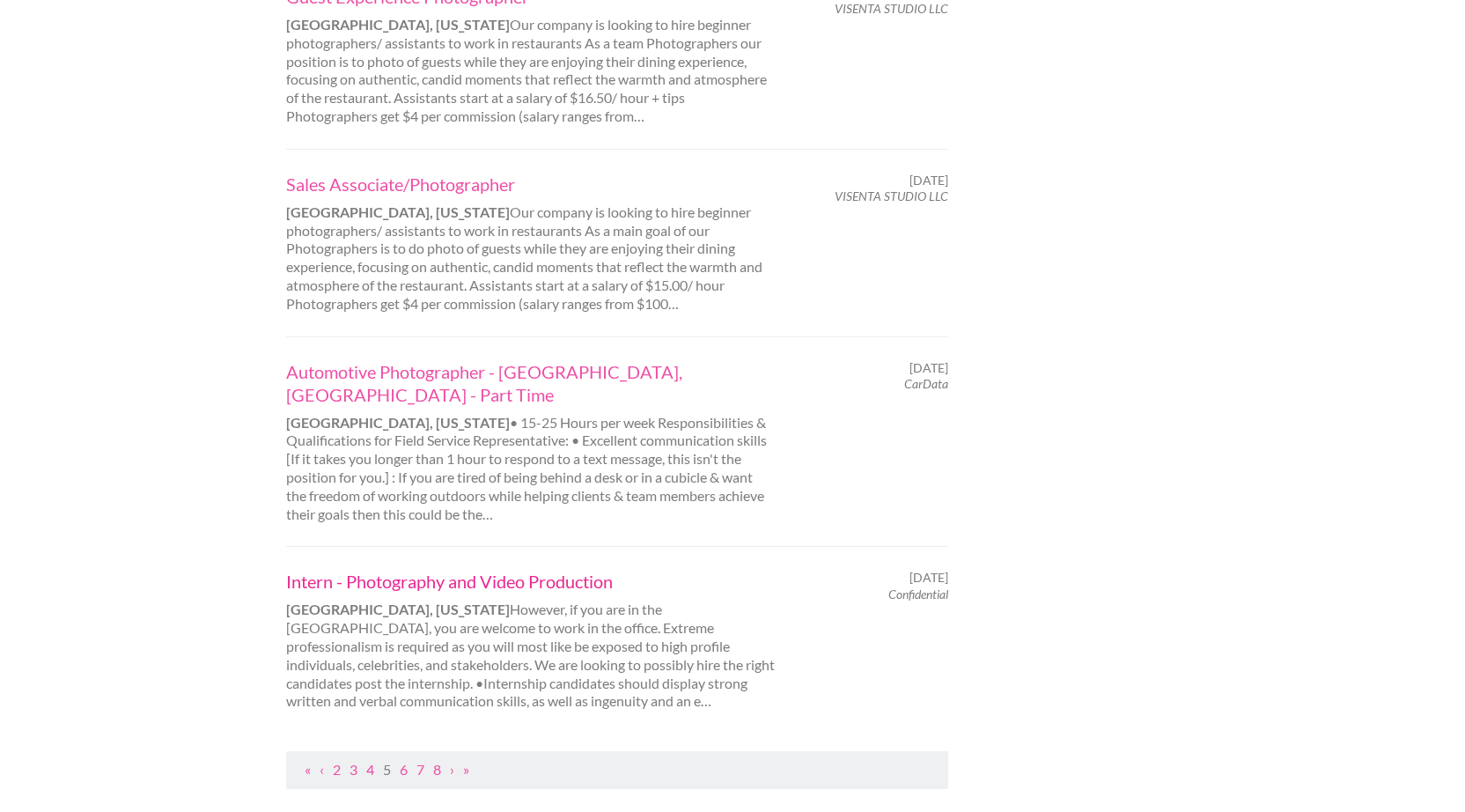
click at [433, 570] on link "Intern - Photography and Video Production" at bounding box center [530, 581] width 490 height 23
click at [405, 751] on nav "« ‹ 2 3 4 5 6 7 8 › »" at bounding box center [617, 770] width 663 height 38
click at [405, 761] on link "6" at bounding box center [404, 770] width 8 height 17
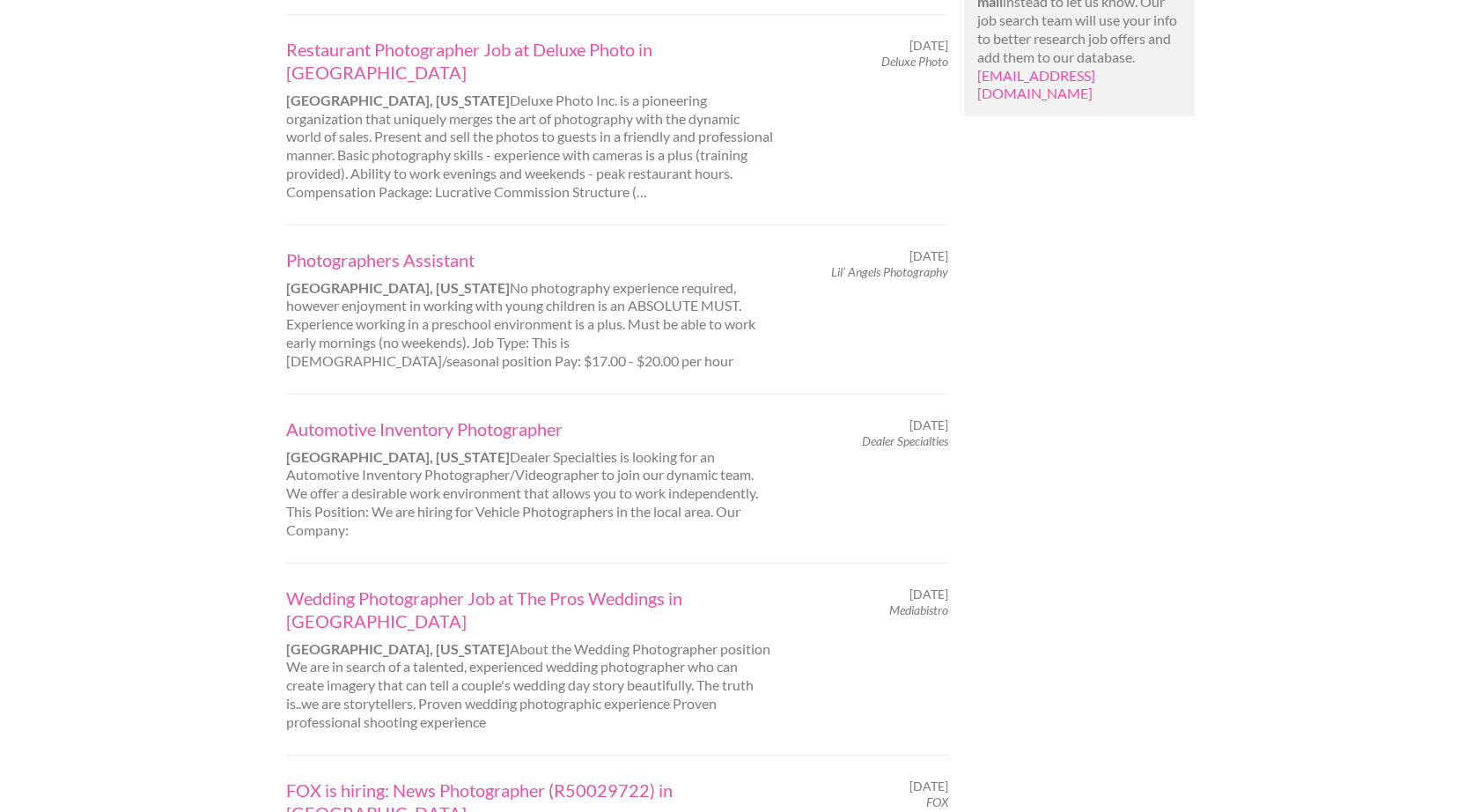
scroll to position [1550, 0]
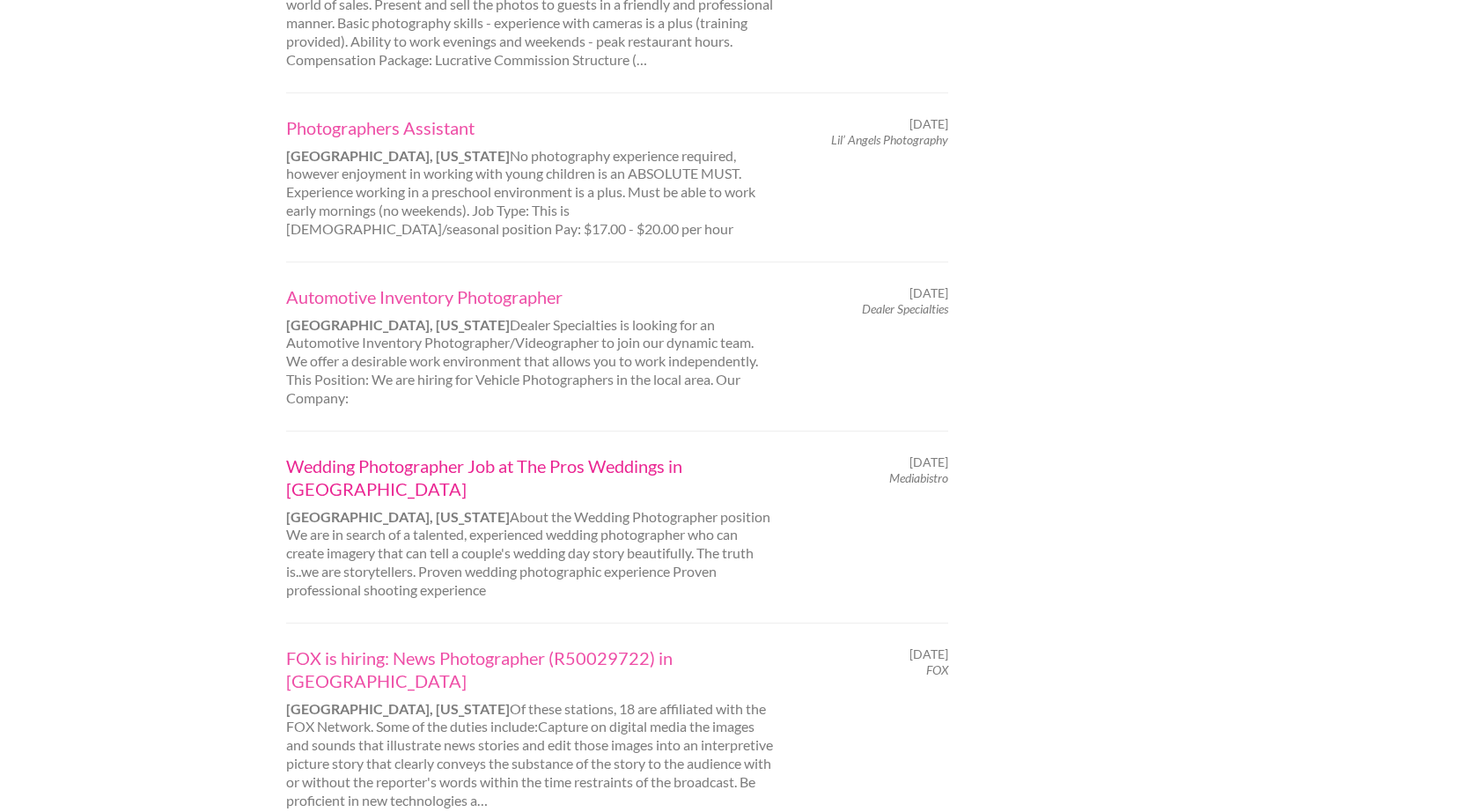
click at [371, 455] on link "Wedding Photographer Job at The Pros Weddings in Orlando" at bounding box center [530, 477] width 490 height 46
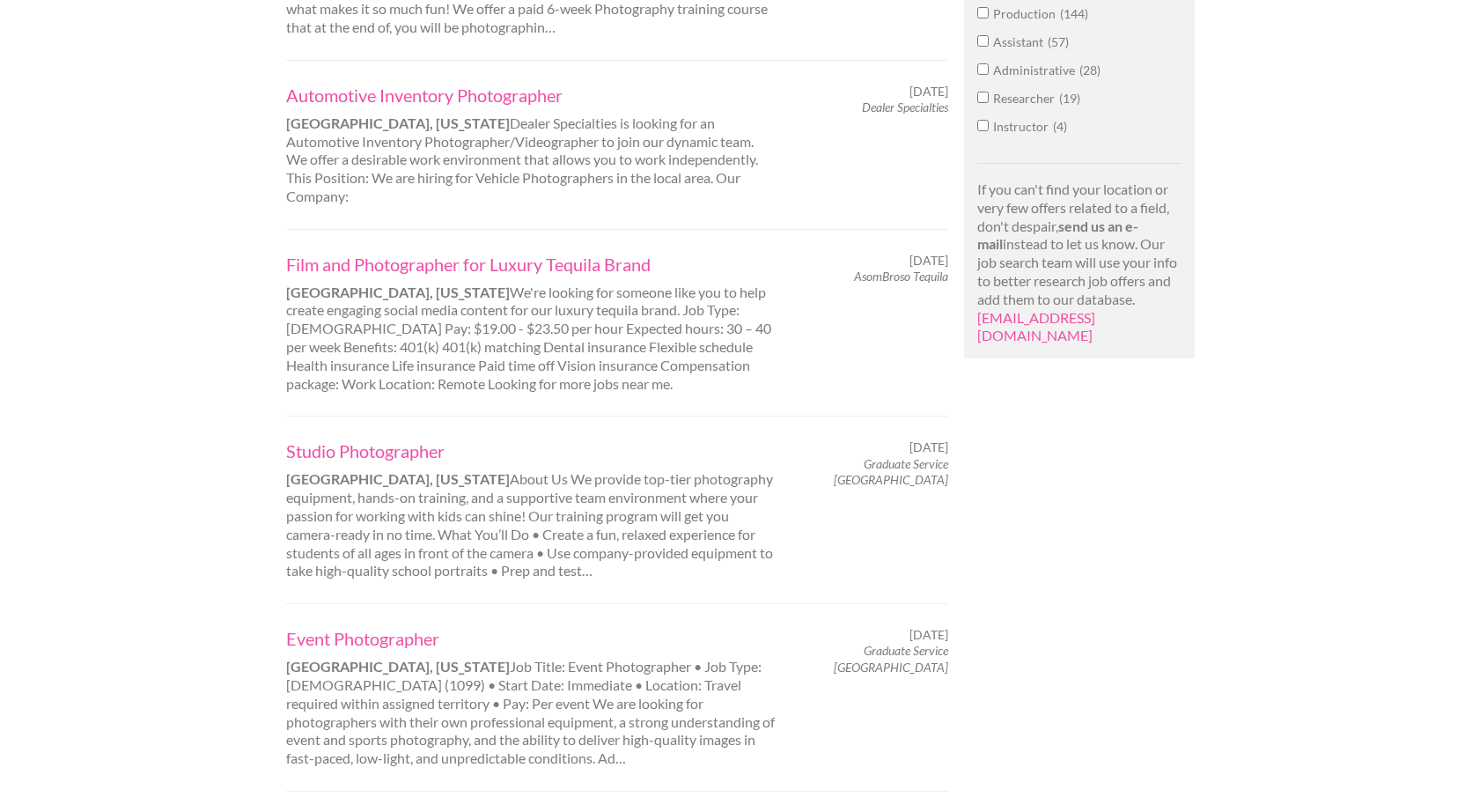
scroll to position [1179, 0]
click at [417, 250] on link "Film and Photographer for Luxury Tequila Brand" at bounding box center [530, 261] width 490 height 23
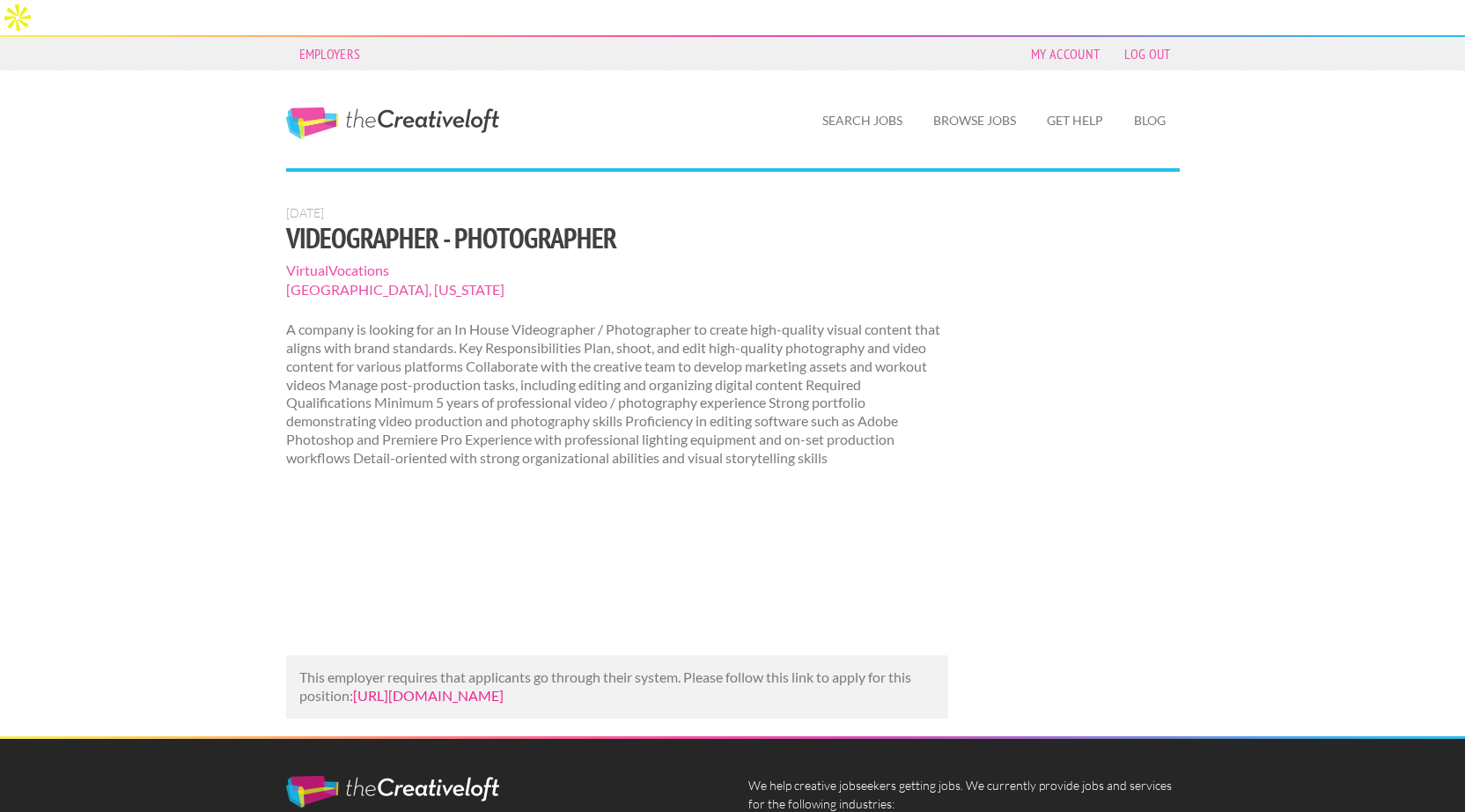
click at [462, 687] on link "https://www.talent.com/view?id=d096904974e1&utm_campaign=google_jobs_apply&utm_…" at bounding box center [428, 695] width 151 height 17
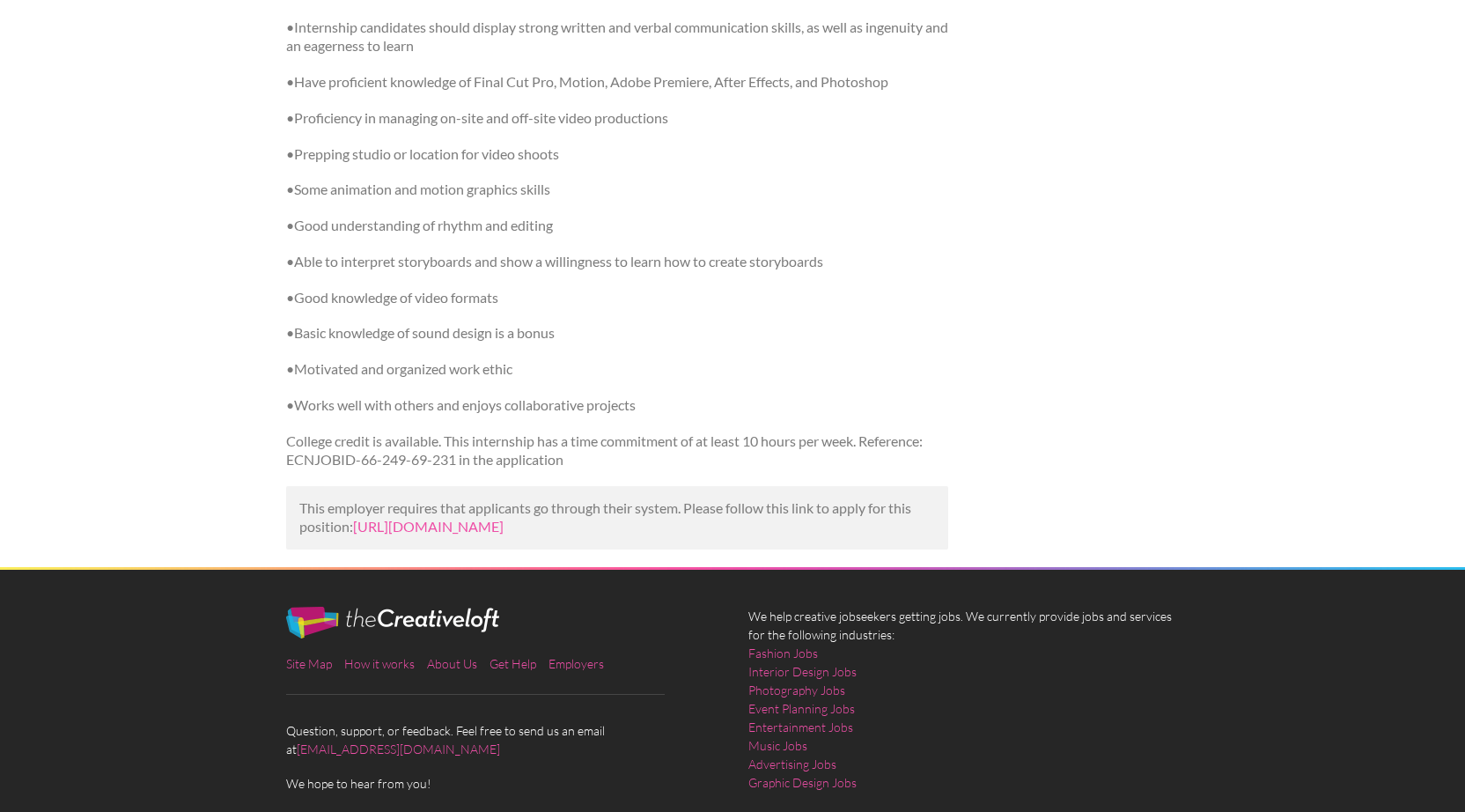
scroll to position [921, 0]
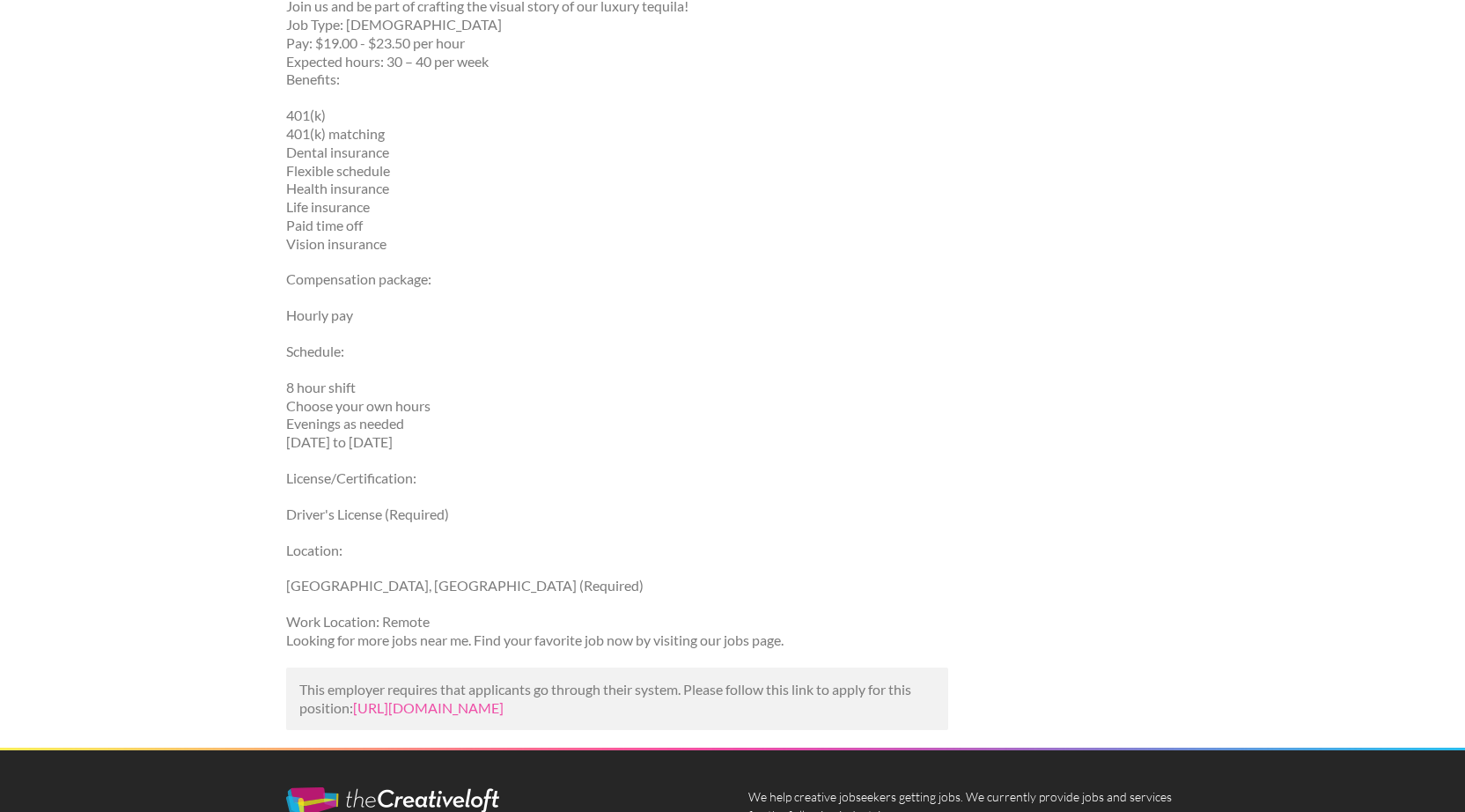
scroll to position [702, 0]
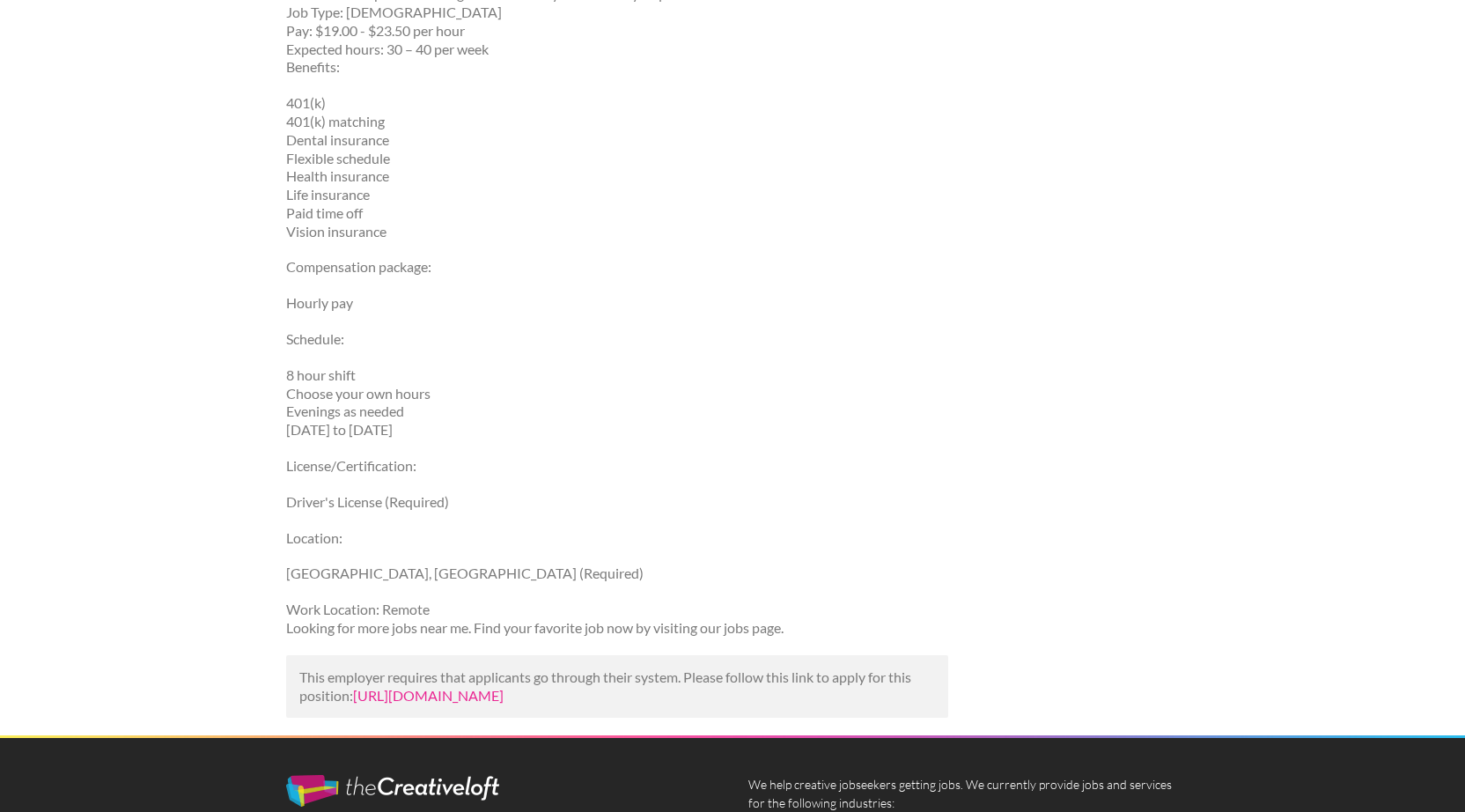
click at [441, 687] on link "[URL][DOMAIN_NAME]" at bounding box center [428, 695] width 151 height 17
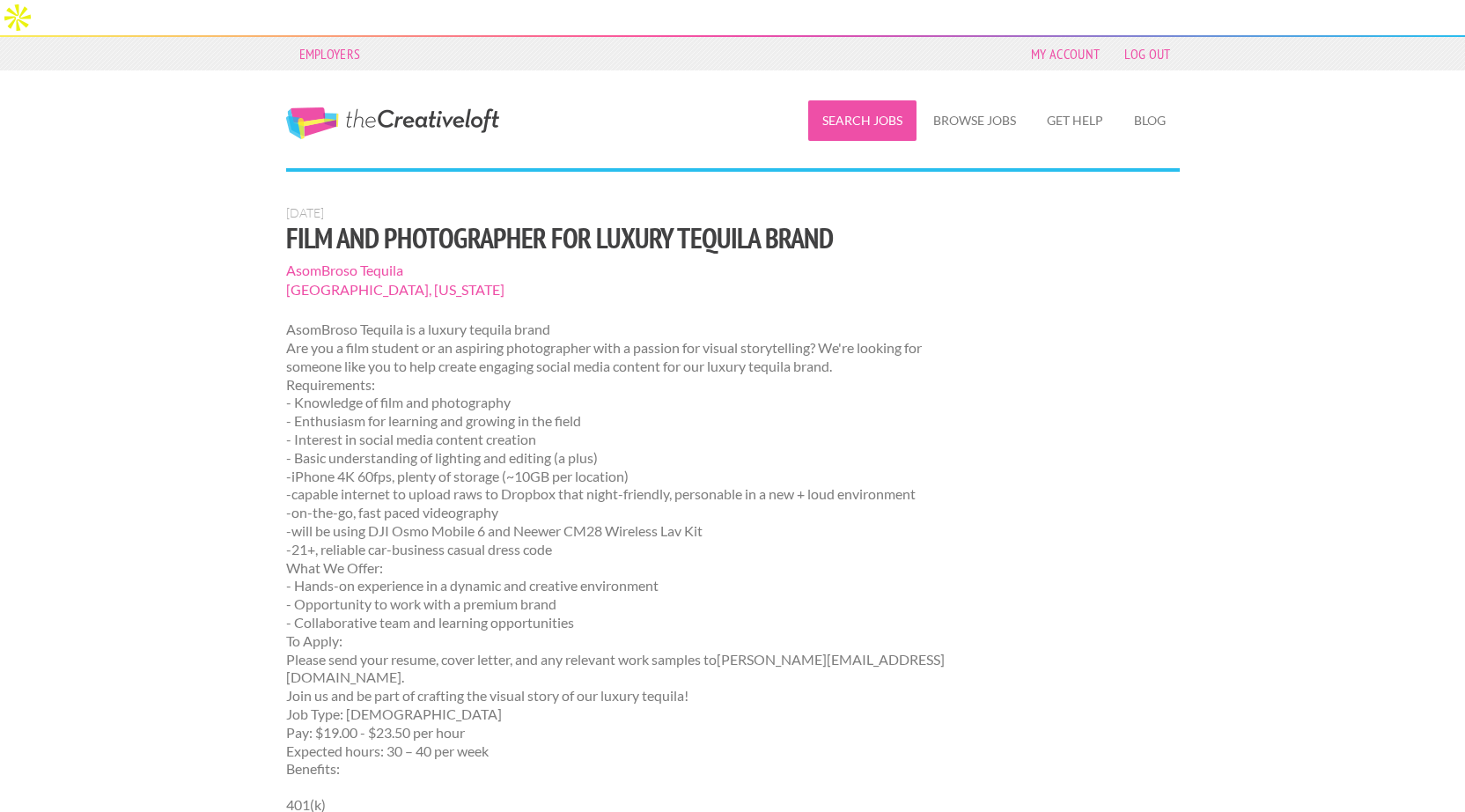
click at [876, 100] on link "Search Jobs" at bounding box center [862, 120] width 108 height 41
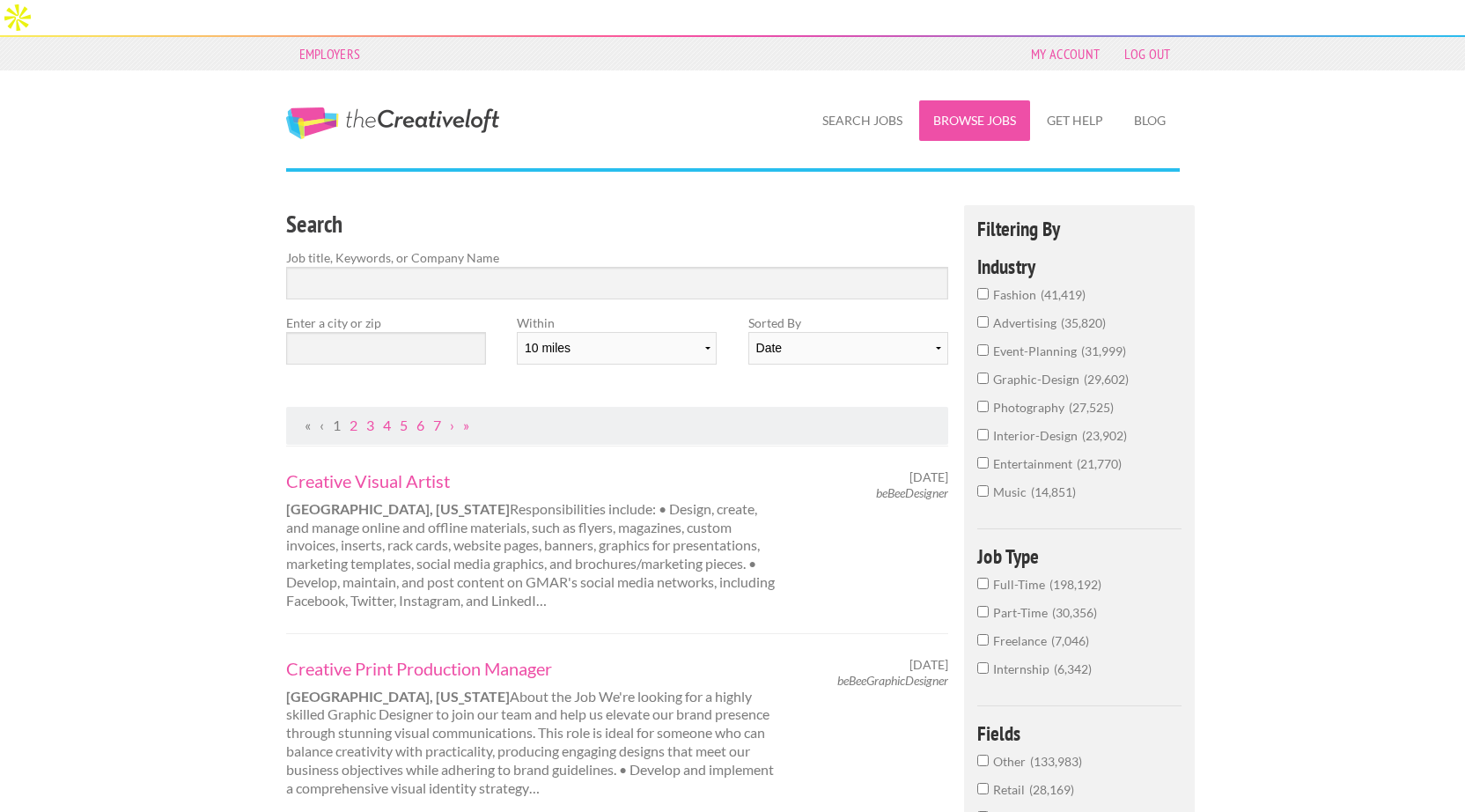
click at [967, 100] on link "Browse Jobs" at bounding box center [975, 120] width 111 height 41
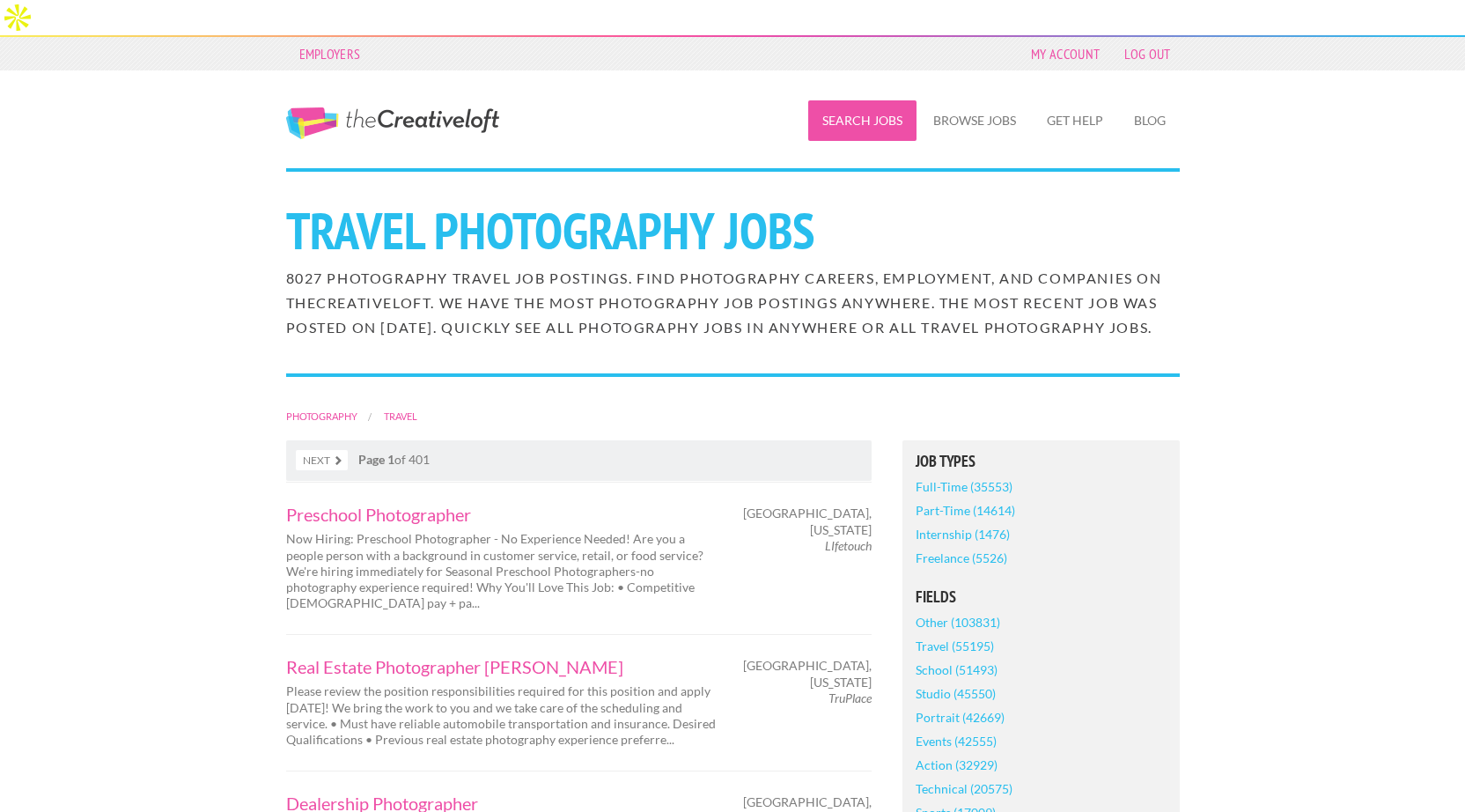
click at [871, 100] on link "Search Jobs" at bounding box center [862, 120] width 108 height 41
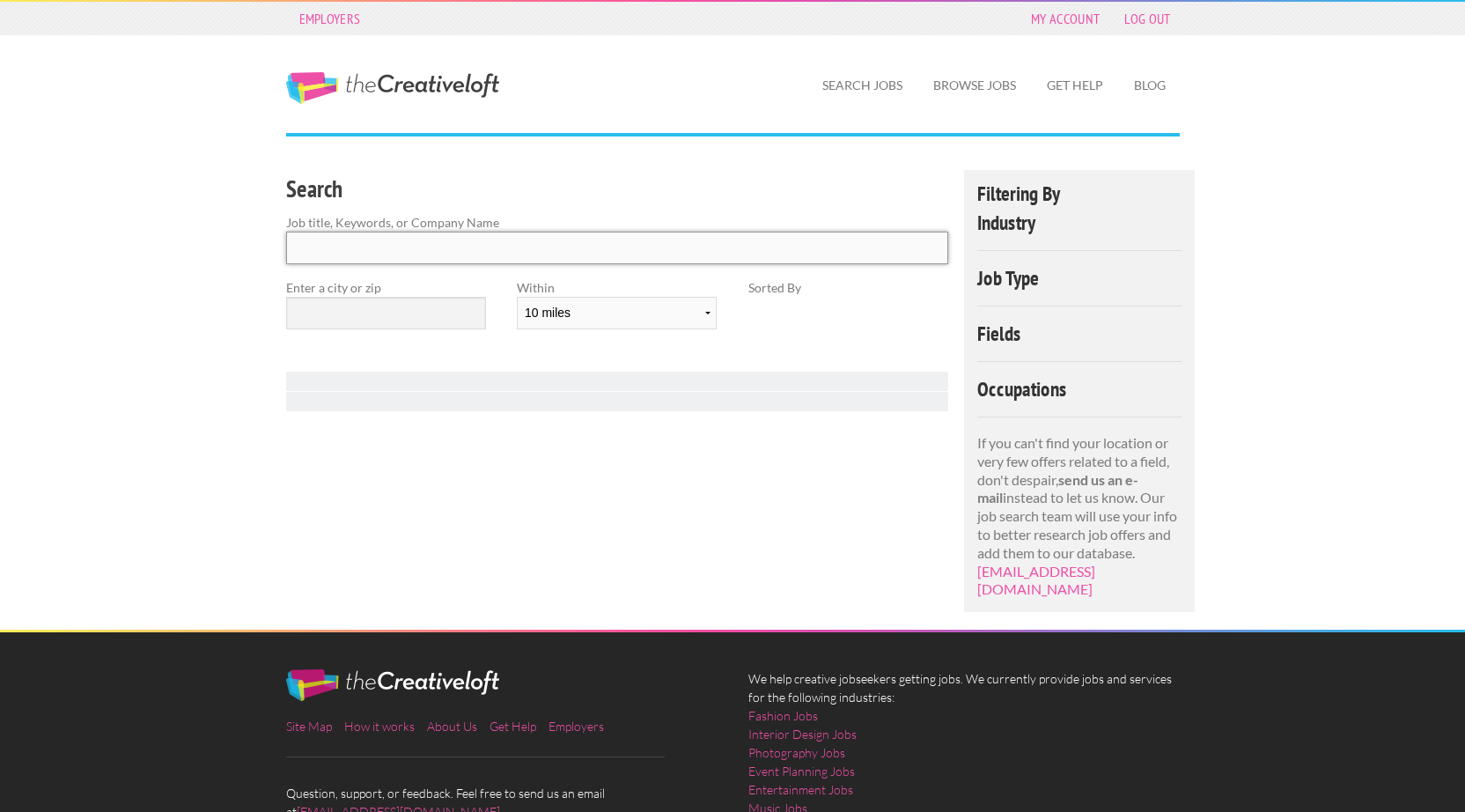
click at [361, 239] on input "Search" at bounding box center [617, 248] width 663 height 33
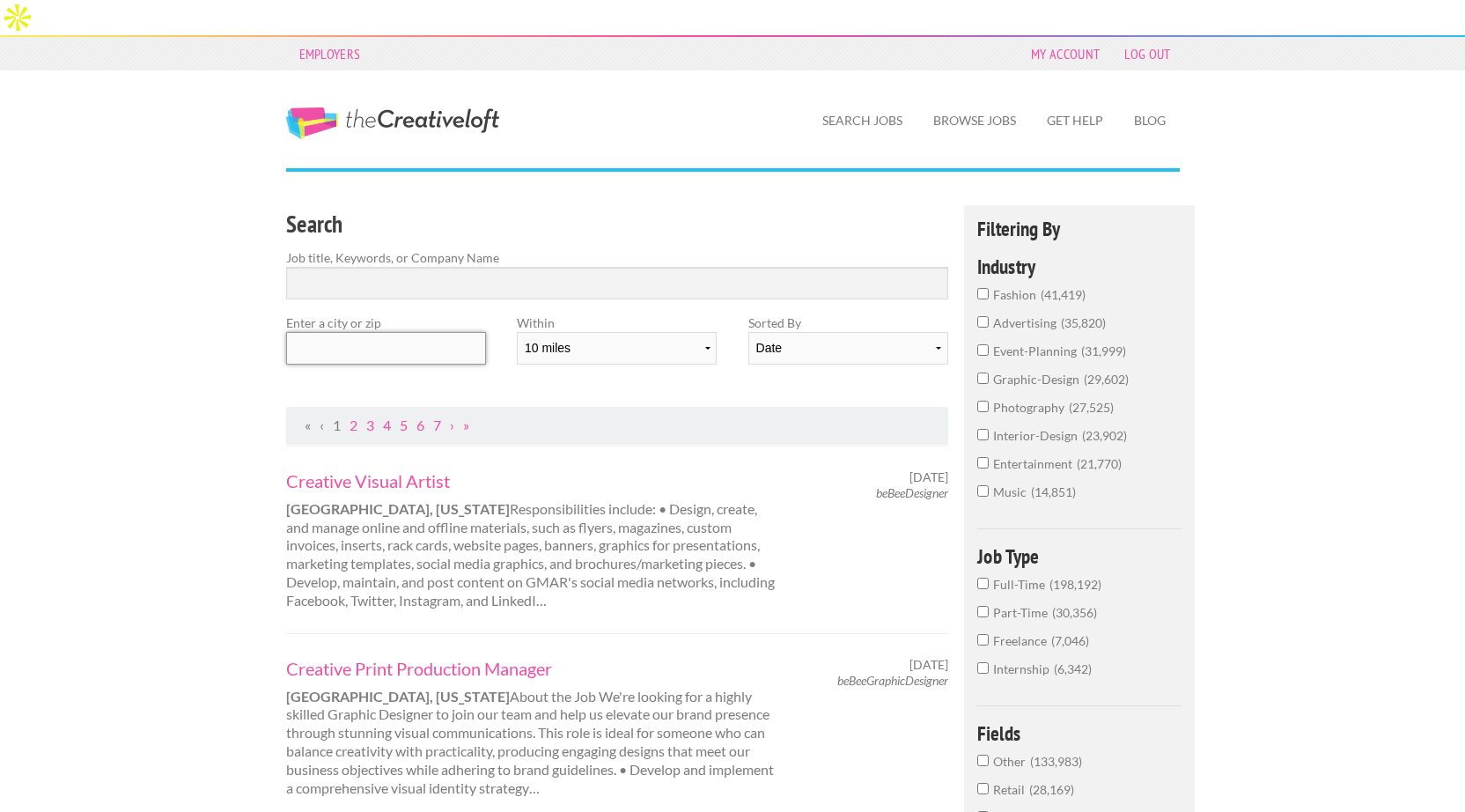
click at [358, 332] on input "text" at bounding box center [386, 348] width 200 height 33
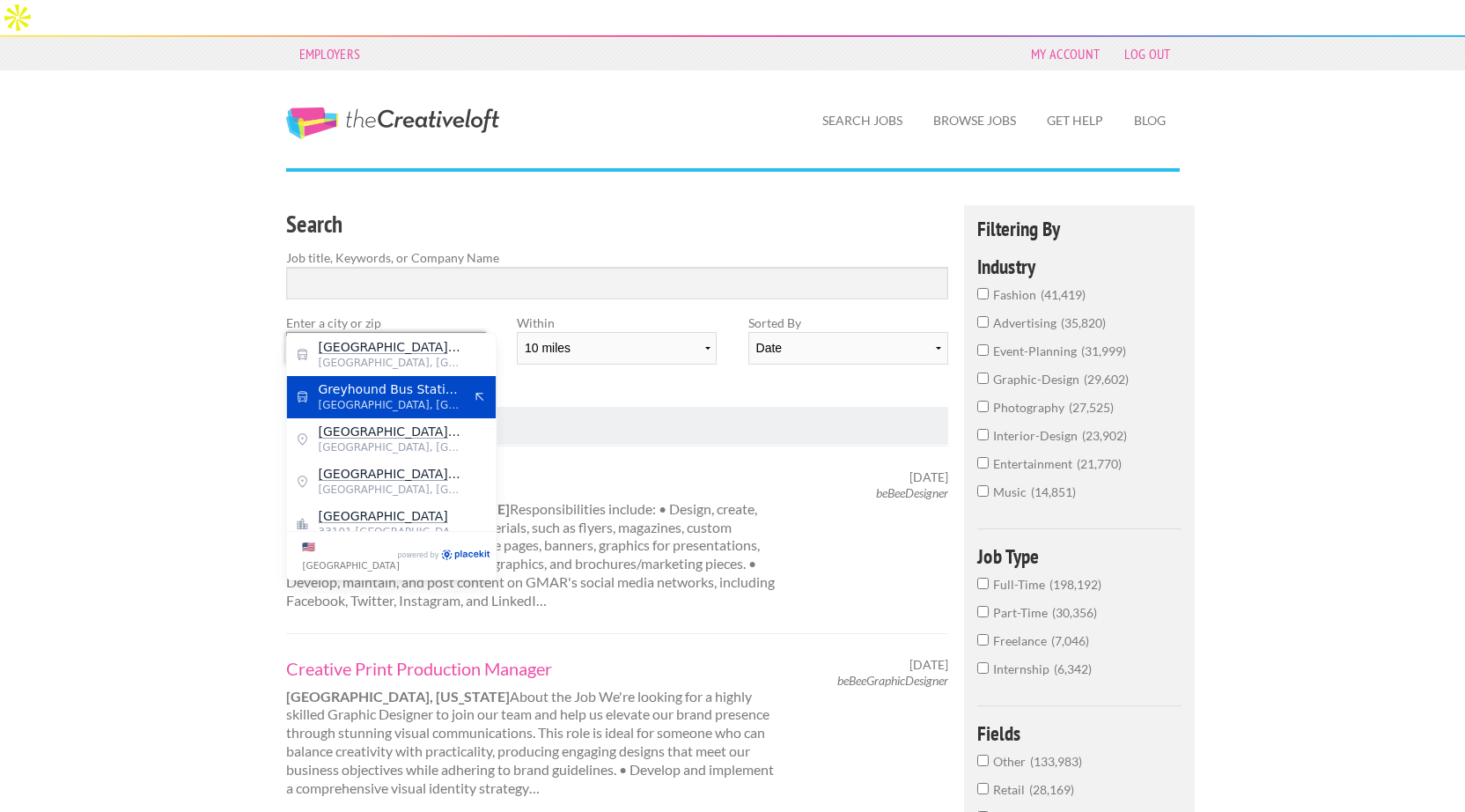
scroll to position [14, 0]
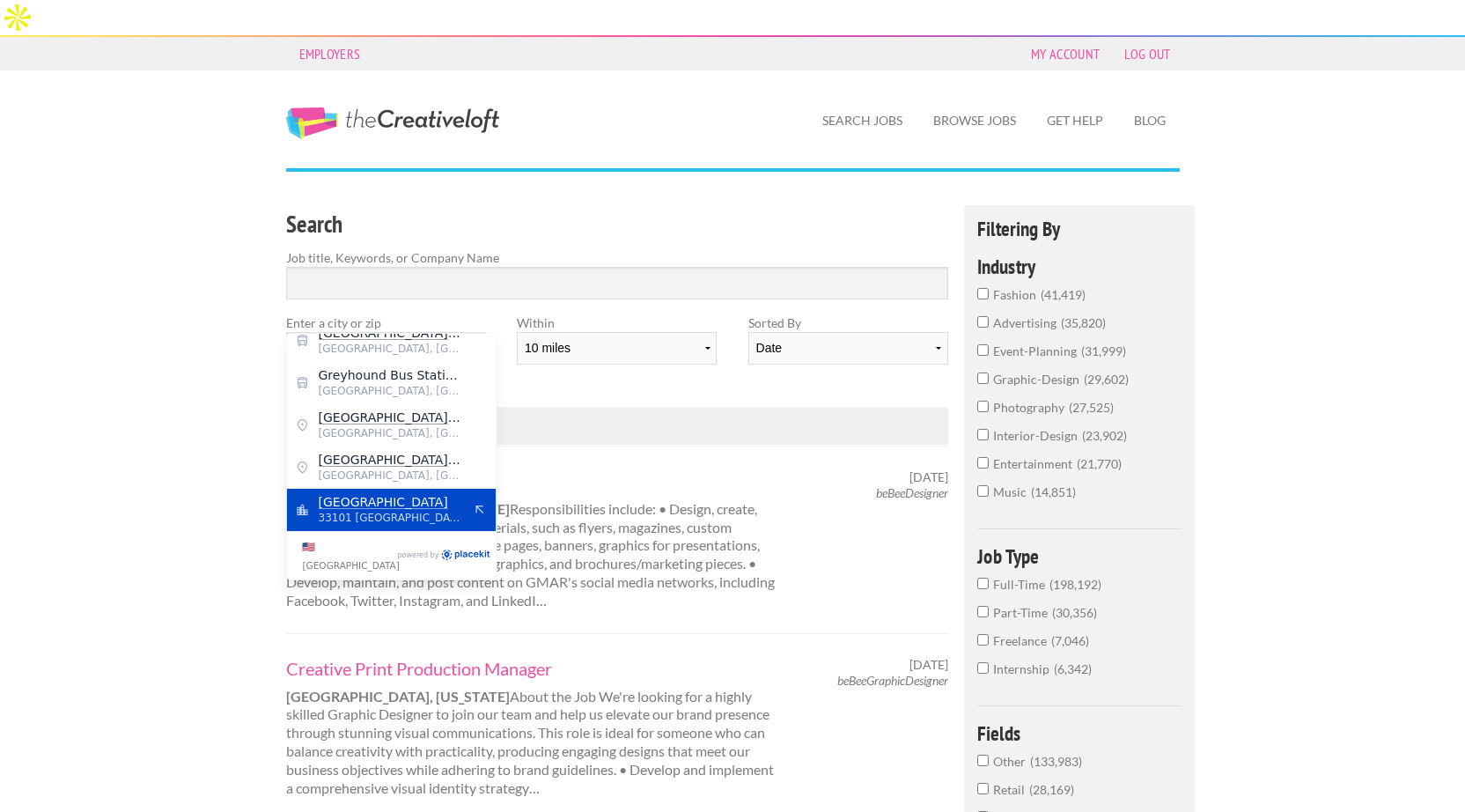
click at [375, 510] on span "33101 United States of America" at bounding box center [391, 518] width 144 height 16
type input "Miami"
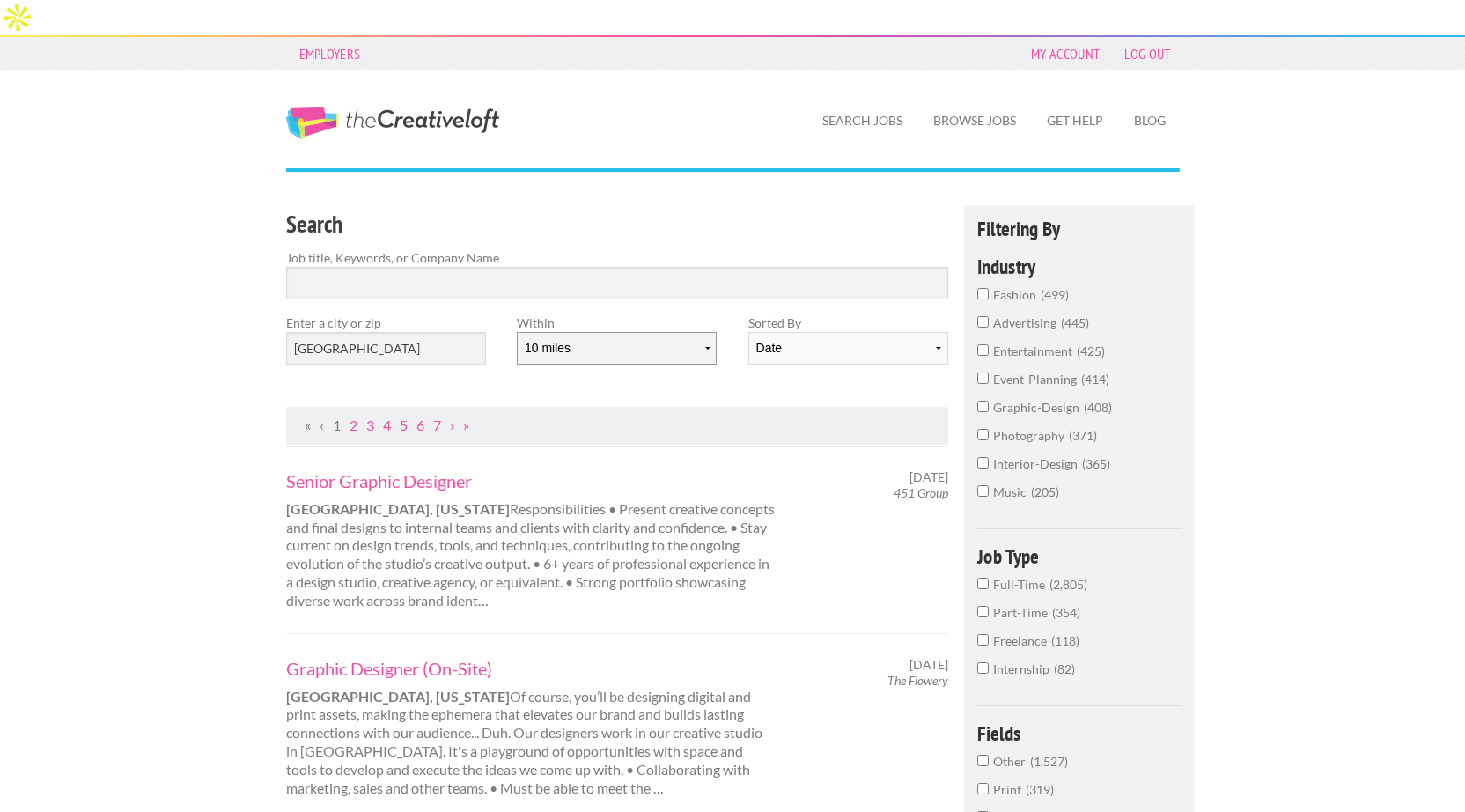
click at [638, 332] on select "10 miles 20 miles 50 miles 100 miles 200 miles 300 miles 400 miles 500 miles" at bounding box center [617, 348] width 200 height 33
click at [517, 332] on select "10 miles 20 miles 50 miles 100 miles 200 miles 300 miles 400 miles 500 miles" at bounding box center [617, 348] width 200 height 33
click at [610, 332] on select "10 miles 20 miles 50 miles 100 miles 200 miles 300 miles 400 miles 500 miles" at bounding box center [617, 348] width 200 height 33
select select "50"
click at [517, 332] on select "10 miles 20 miles 50 miles 100 miles 200 miles 300 miles 400 miles 500 miles" at bounding box center [617, 348] width 200 height 33
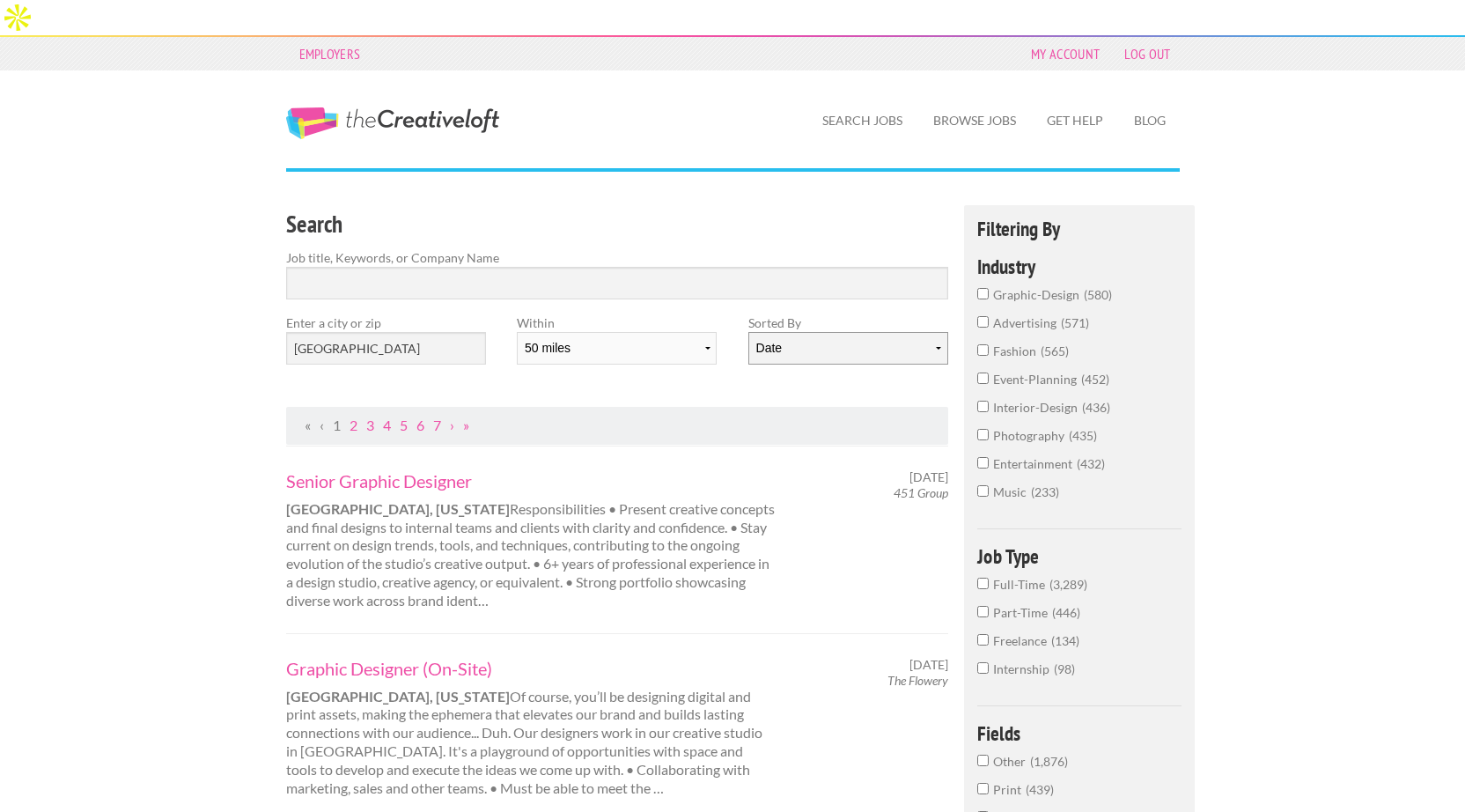
click at [856, 332] on select "Date Relevance" at bounding box center [849, 348] width 200 height 33
click at [749, 332] on select "Date Relevance" at bounding box center [849, 348] width 200 height 33
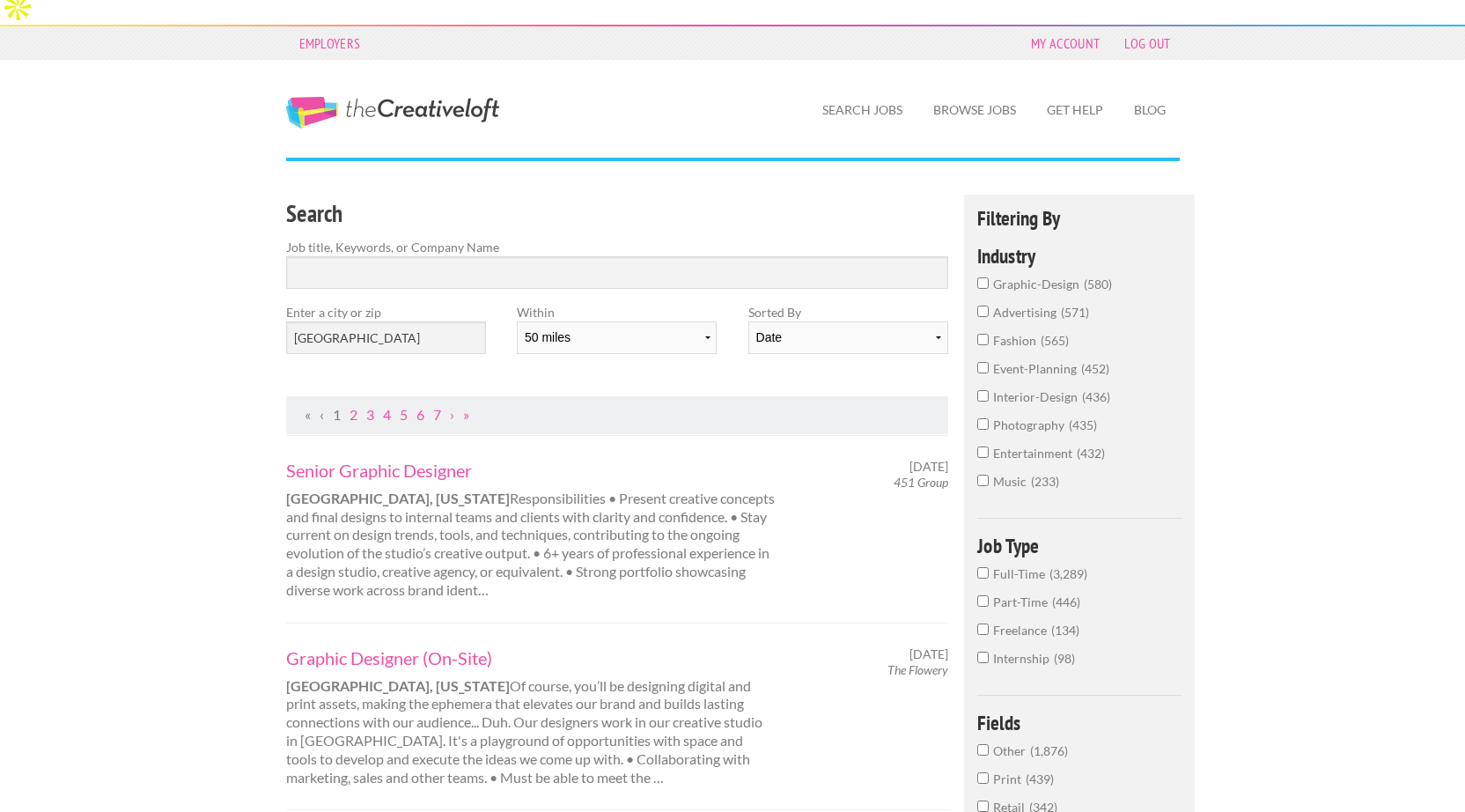
scroll to position [22, 0]
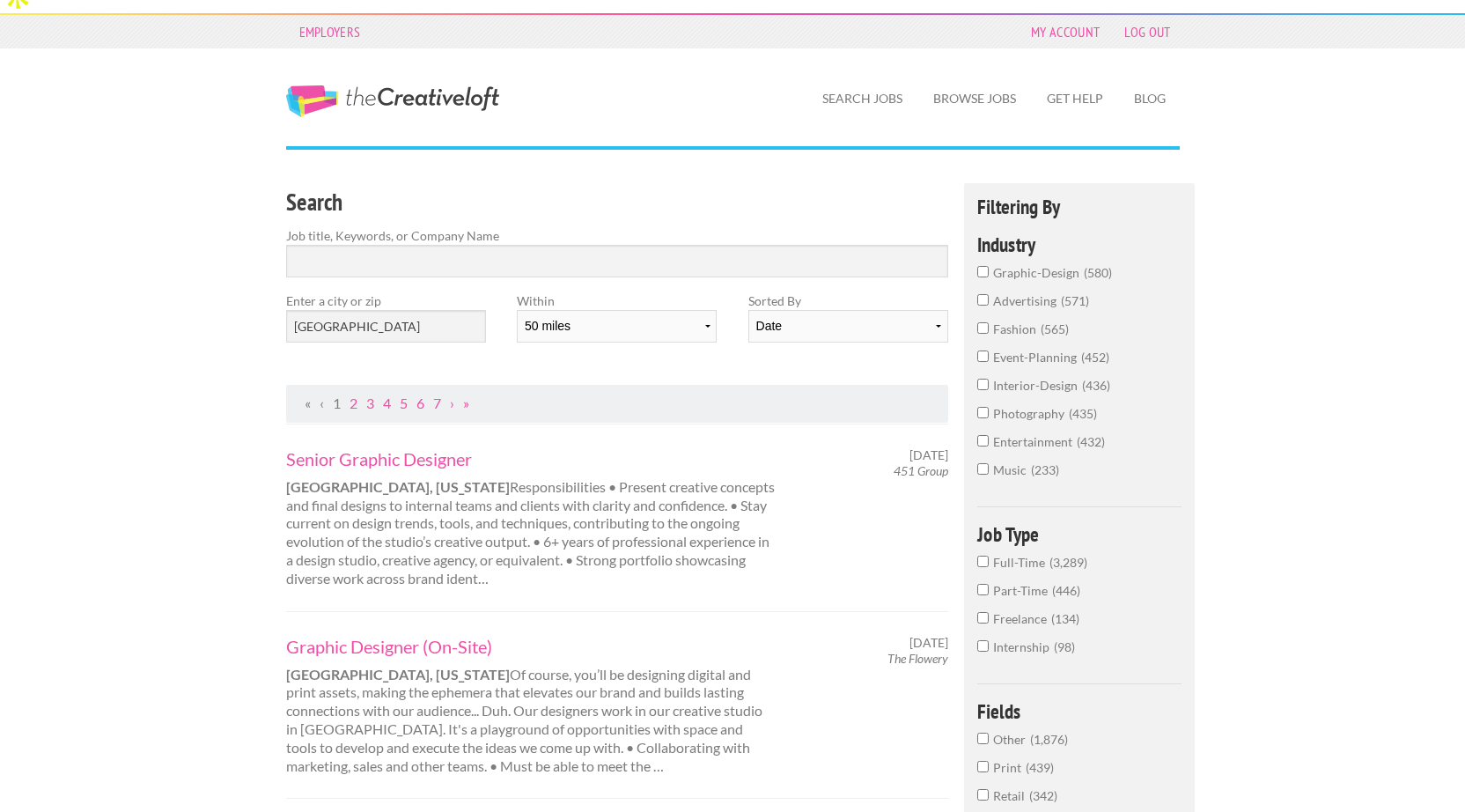
click at [1077, 406] on span "435" at bounding box center [1083, 413] width 28 height 15
click at [989, 406] on input "photography 435" at bounding box center [983, 412] width 11 height 11
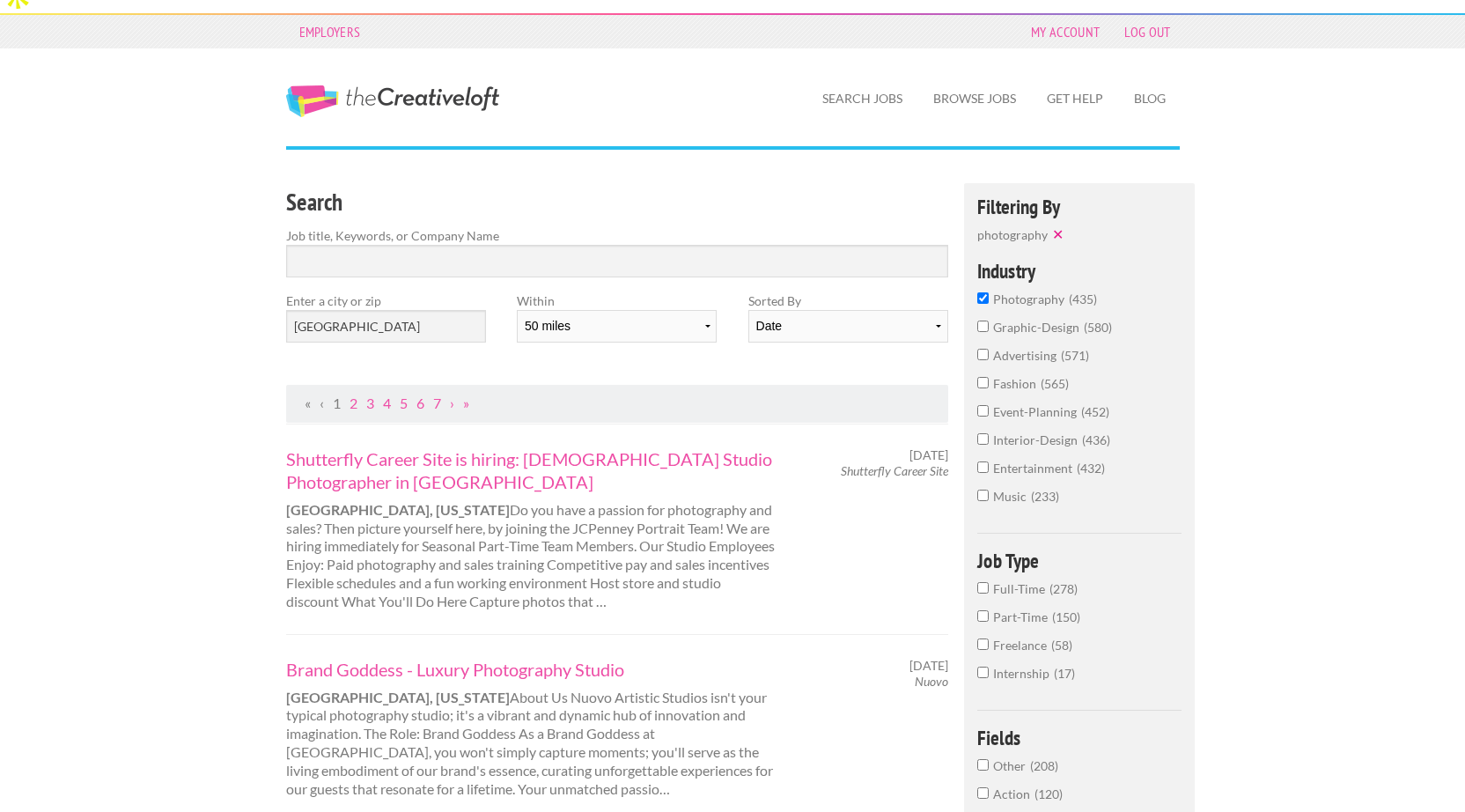
click at [1028, 376] on span "fashion" at bounding box center [1017, 384] width 47 height 15
click at [989, 377] on input "fashion 565" at bounding box center [983, 383] width 11 height 11
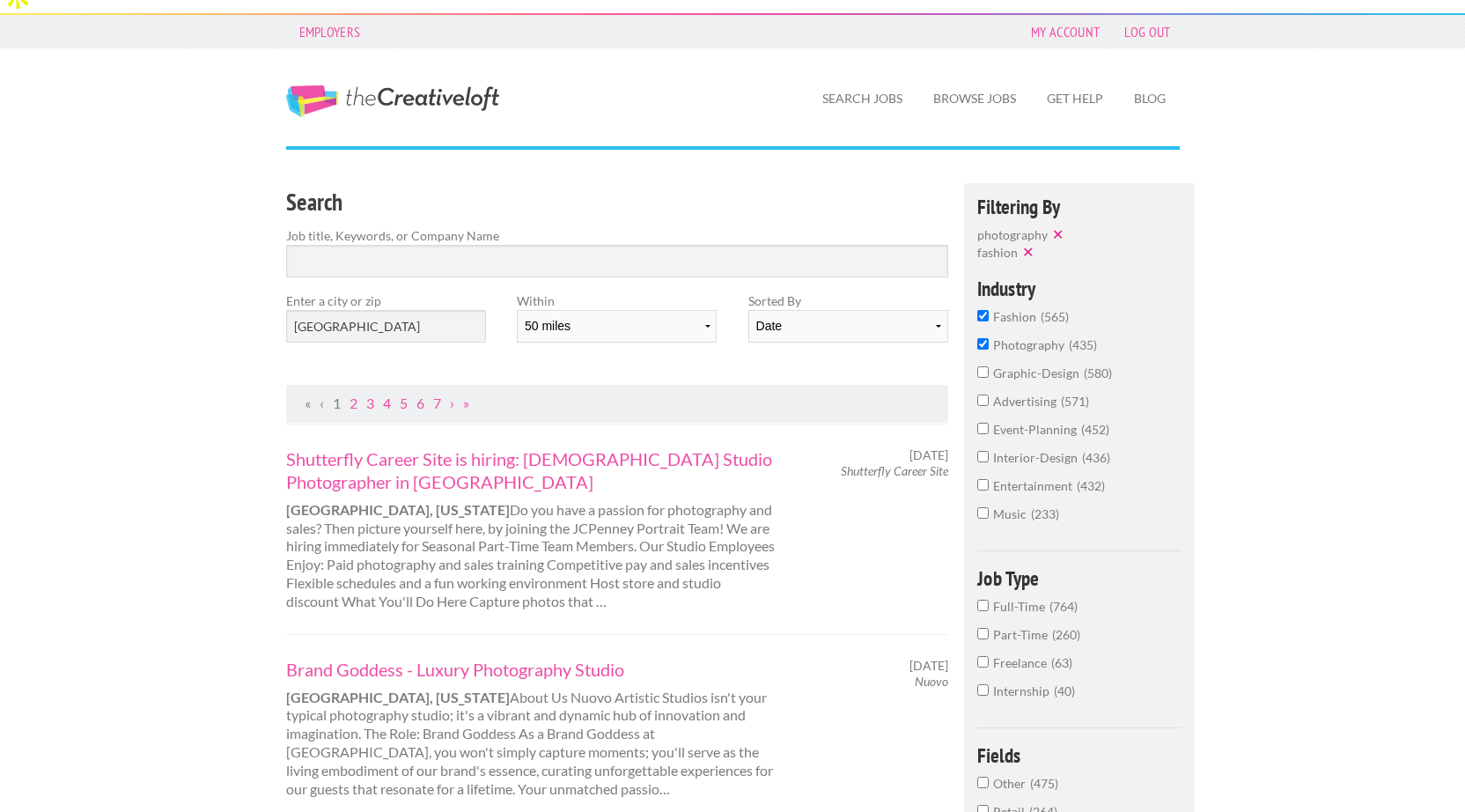
click at [1027, 307] on label "fashion 565" at bounding box center [1080, 322] width 206 height 28
click at [989, 310] on input "fashion 565" at bounding box center [983, 316] width 11 height 11
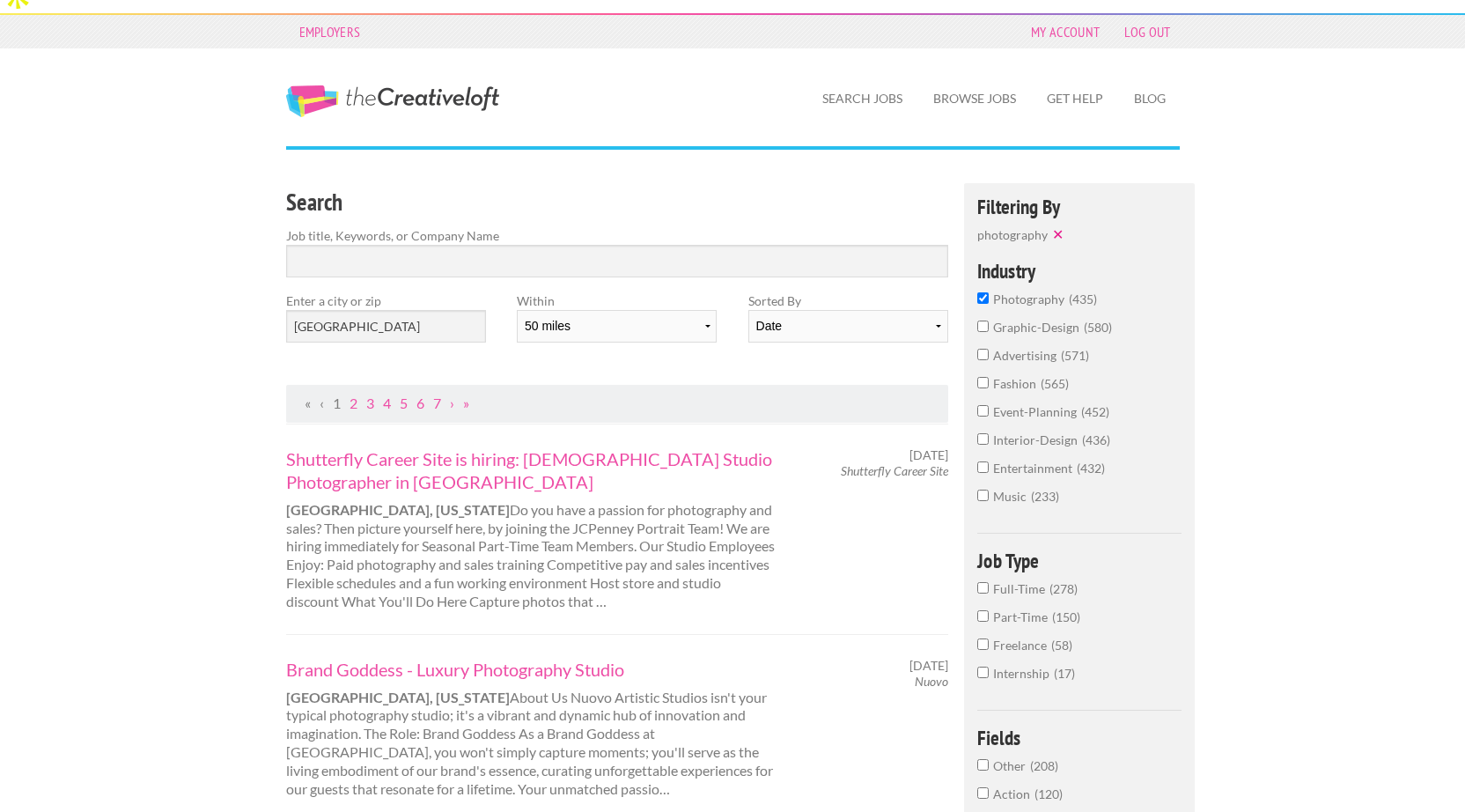
click at [1037, 291] on span "photography" at bounding box center [1031, 299] width 75 height 15
click at [989, 292] on input "photography 435" at bounding box center [983, 298] width 11 height 11
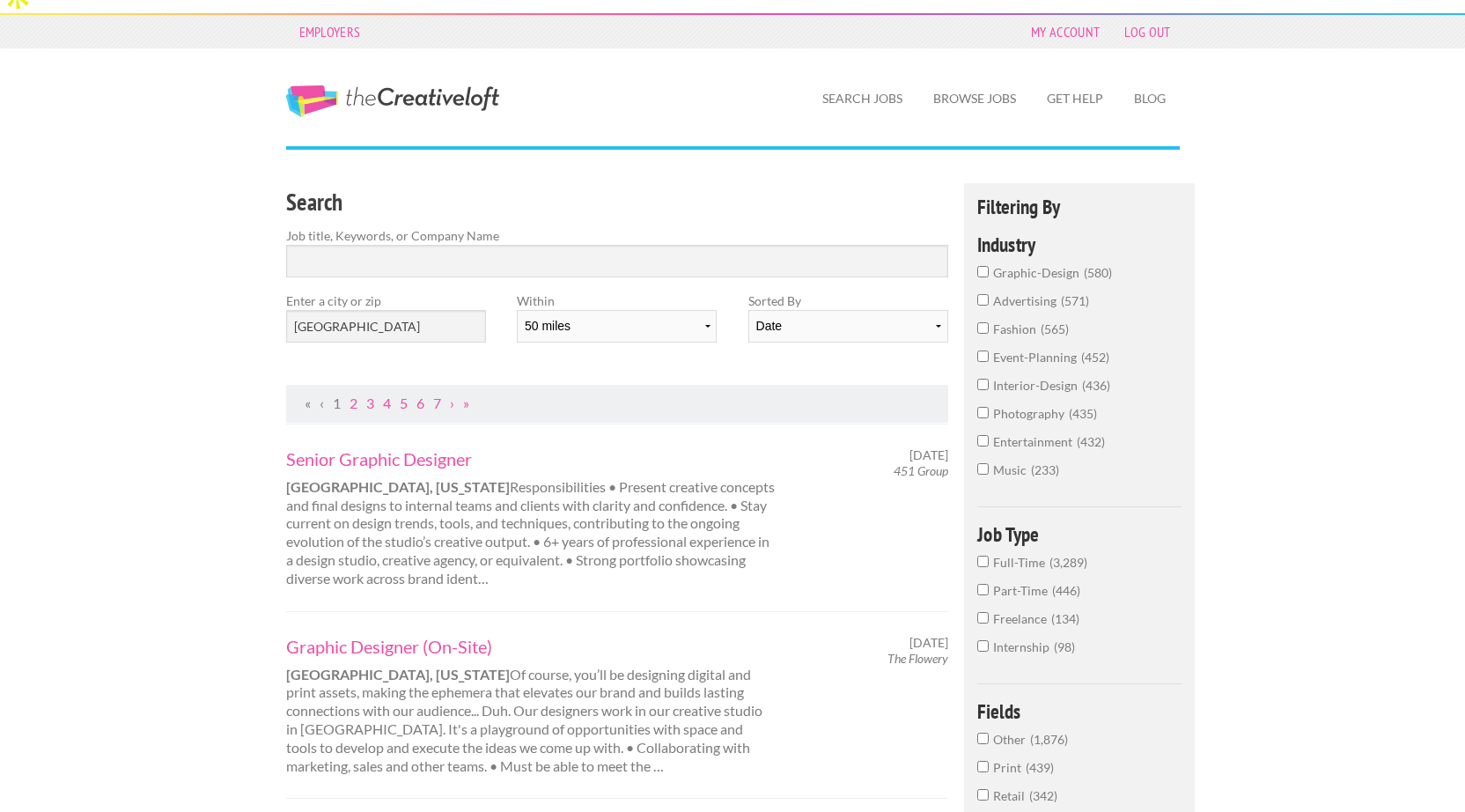
click at [1026, 322] on span "fashion" at bounding box center [1017, 329] width 47 height 15
click at [989, 323] on input "fashion 565" at bounding box center [983, 328] width 11 height 11
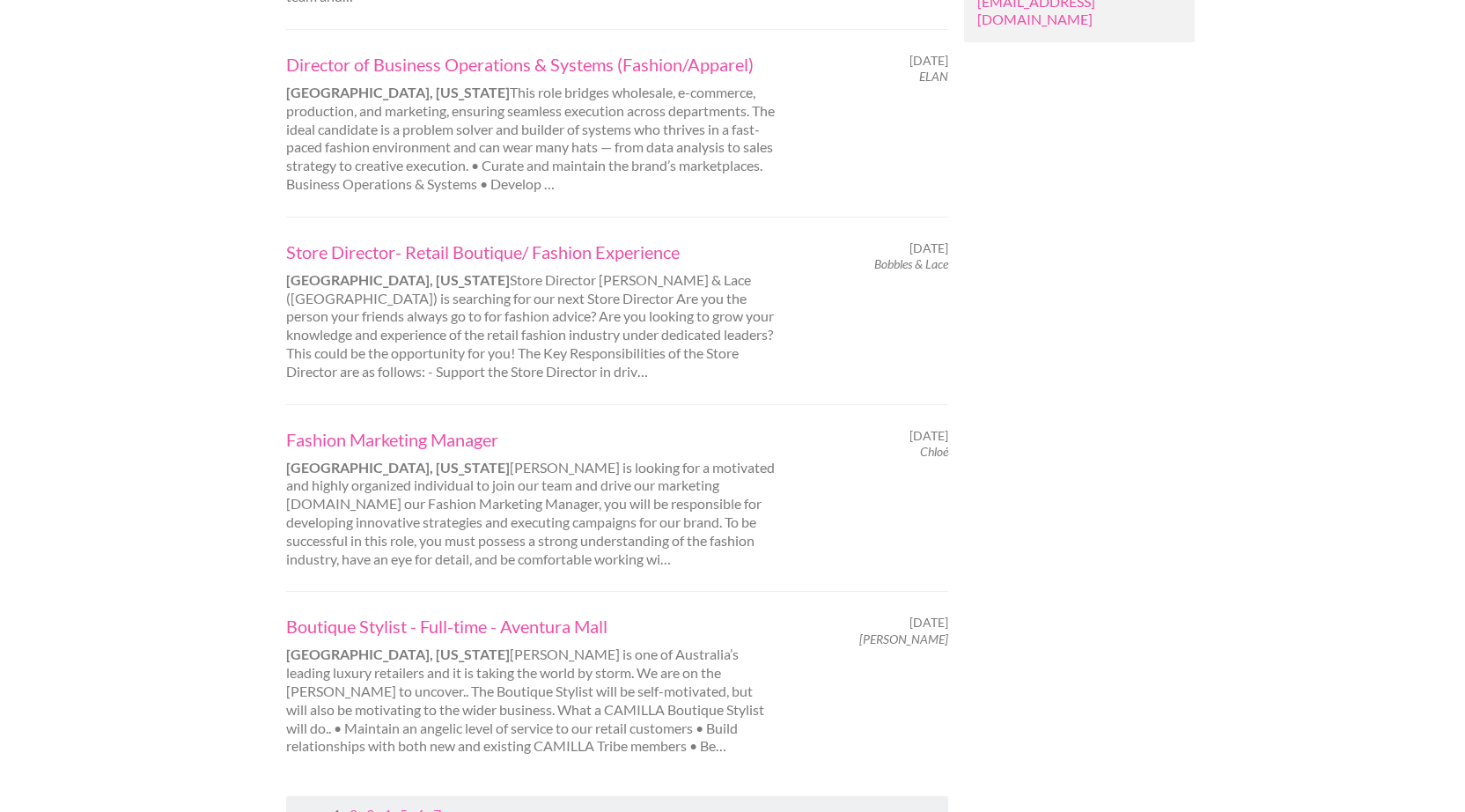
scroll to position [1650, 0]
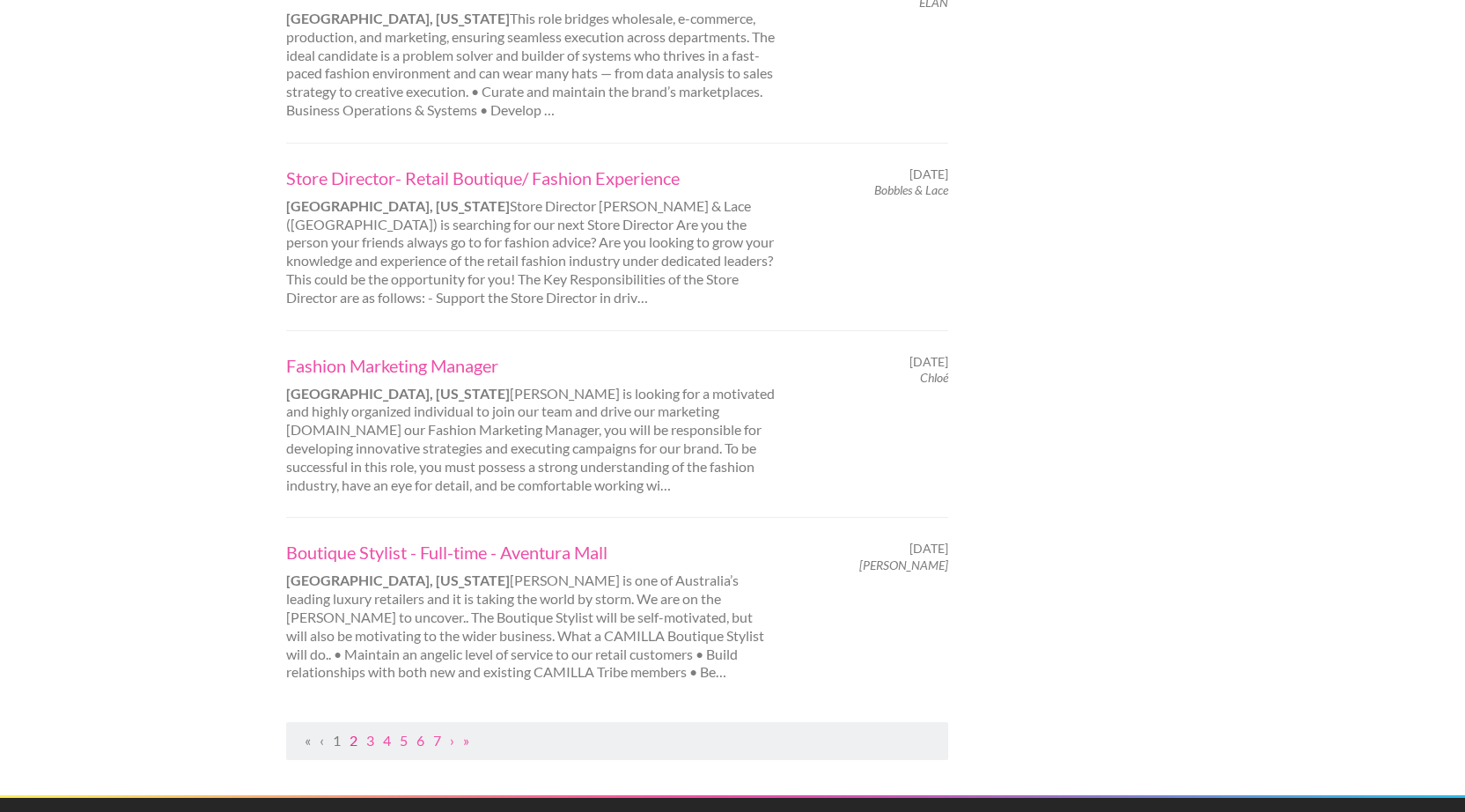
click at [355, 732] on link "2" at bounding box center [354, 740] width 8 height 17
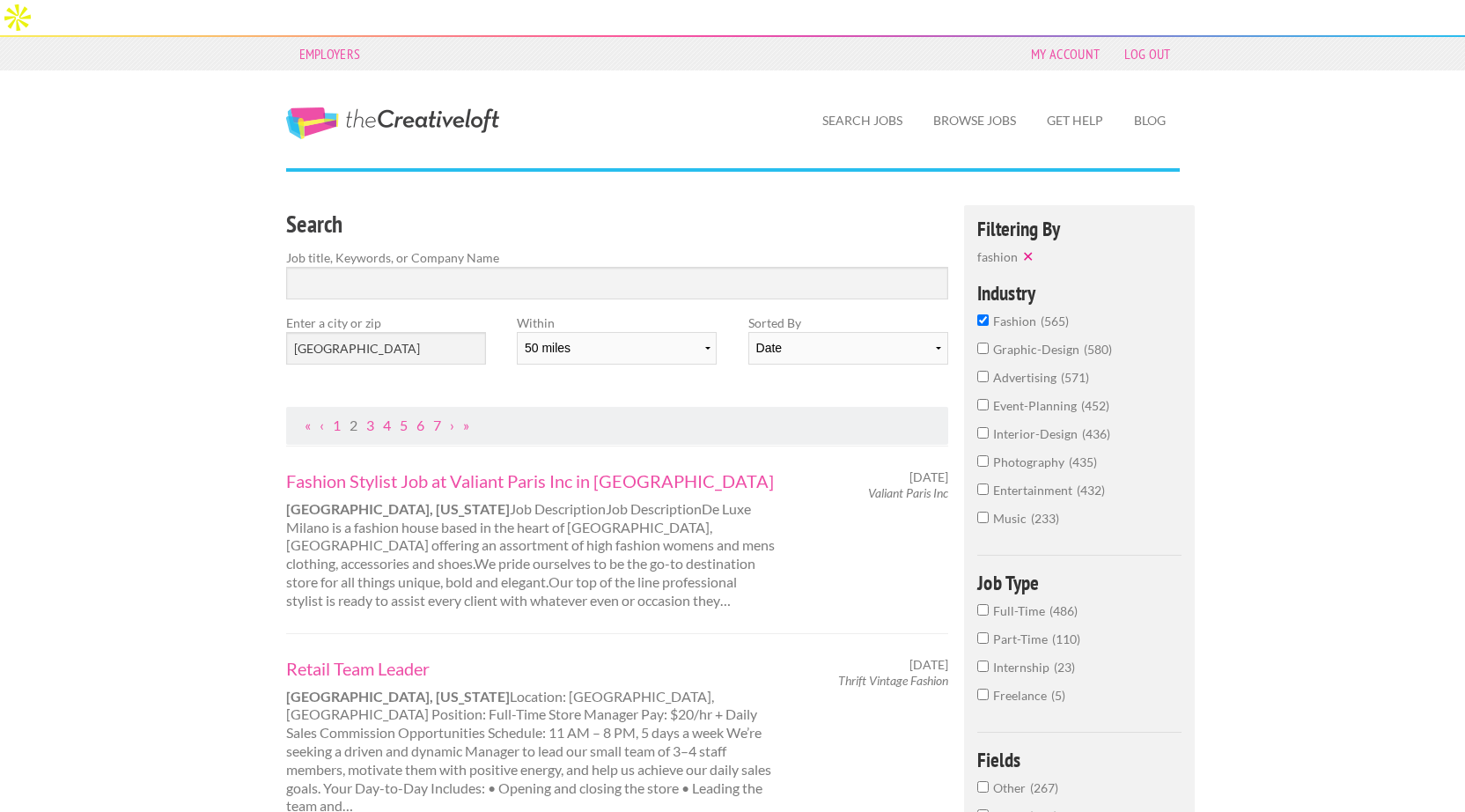
click at [988, 314] on input "fashion 565" at bounding box center [983, 320] width 11 height 11
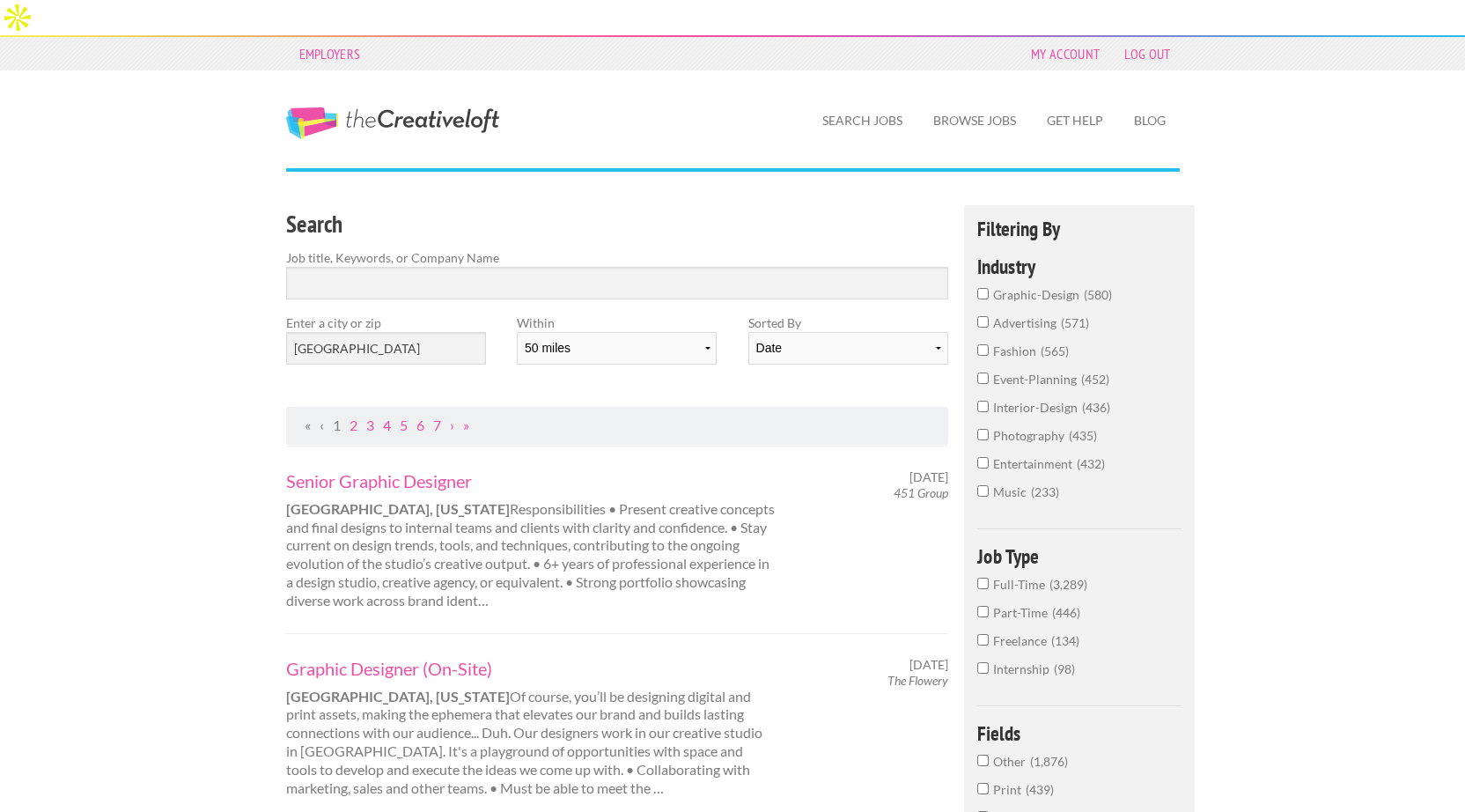
click at [981, 429] on input "photography 435" at bounding box center [983, 435] width 11 height 11
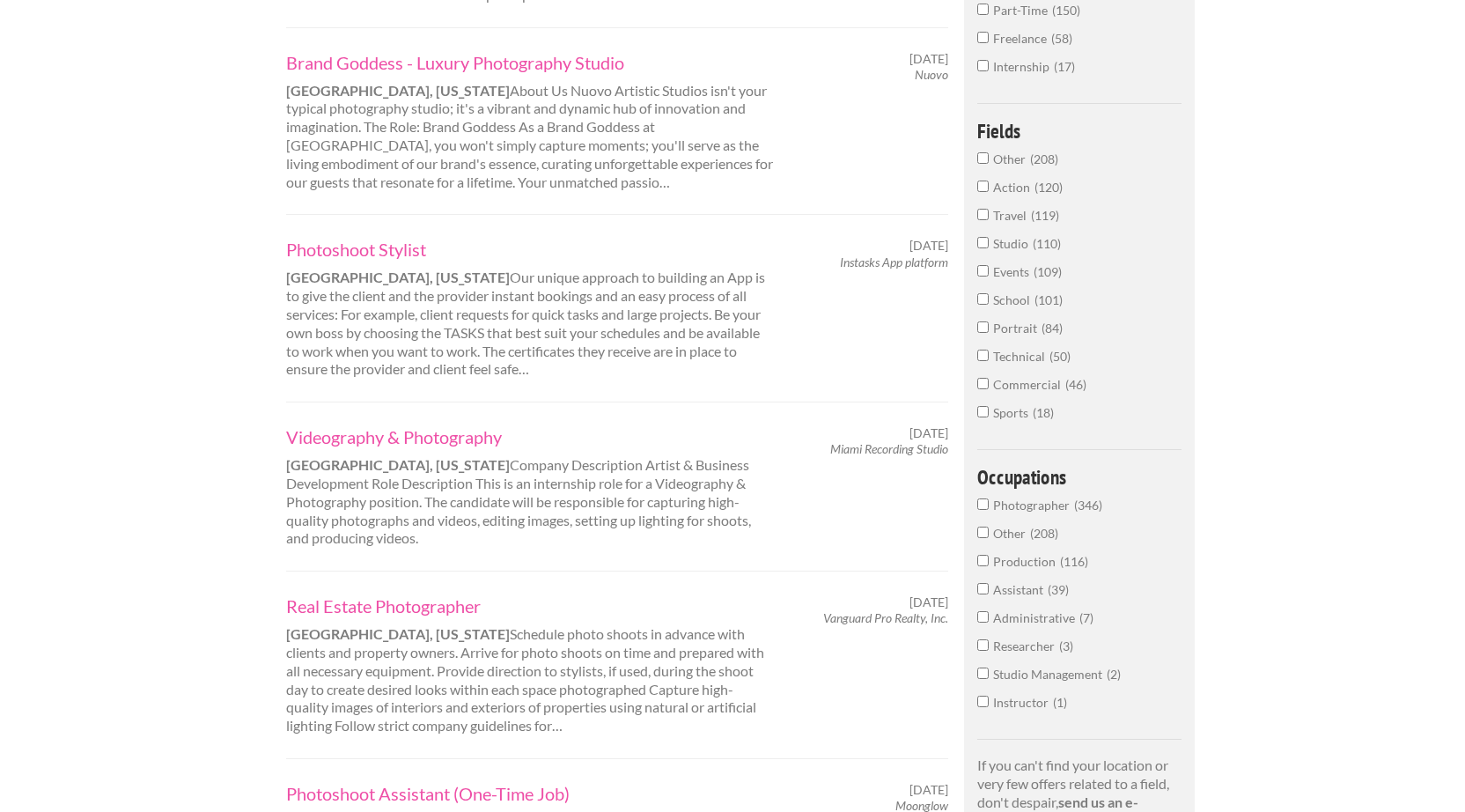
scroll to position [650, 0]
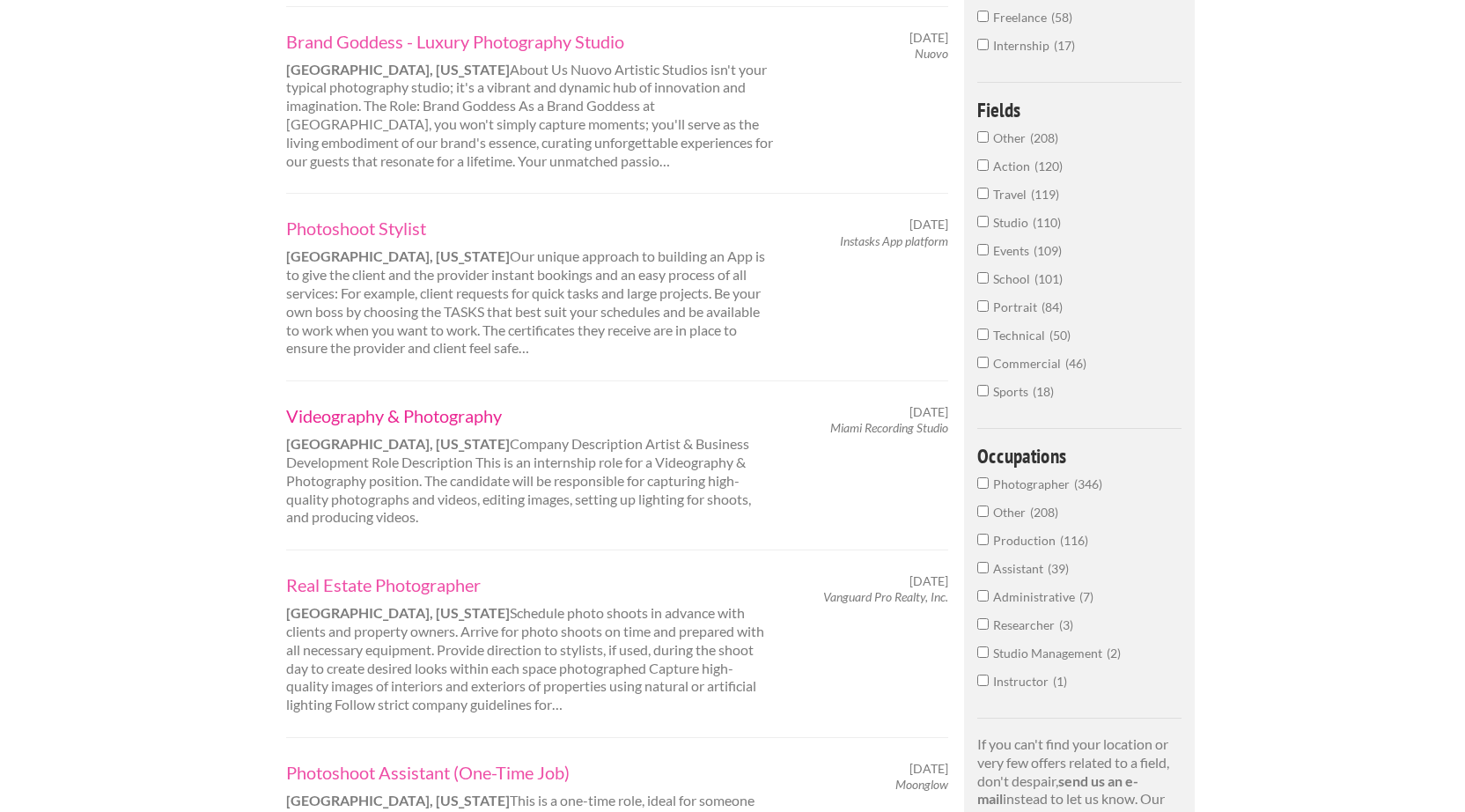
click at [353, 404] on link "Videography & Photography" at bounding box center [530, 415] width 490 height 23
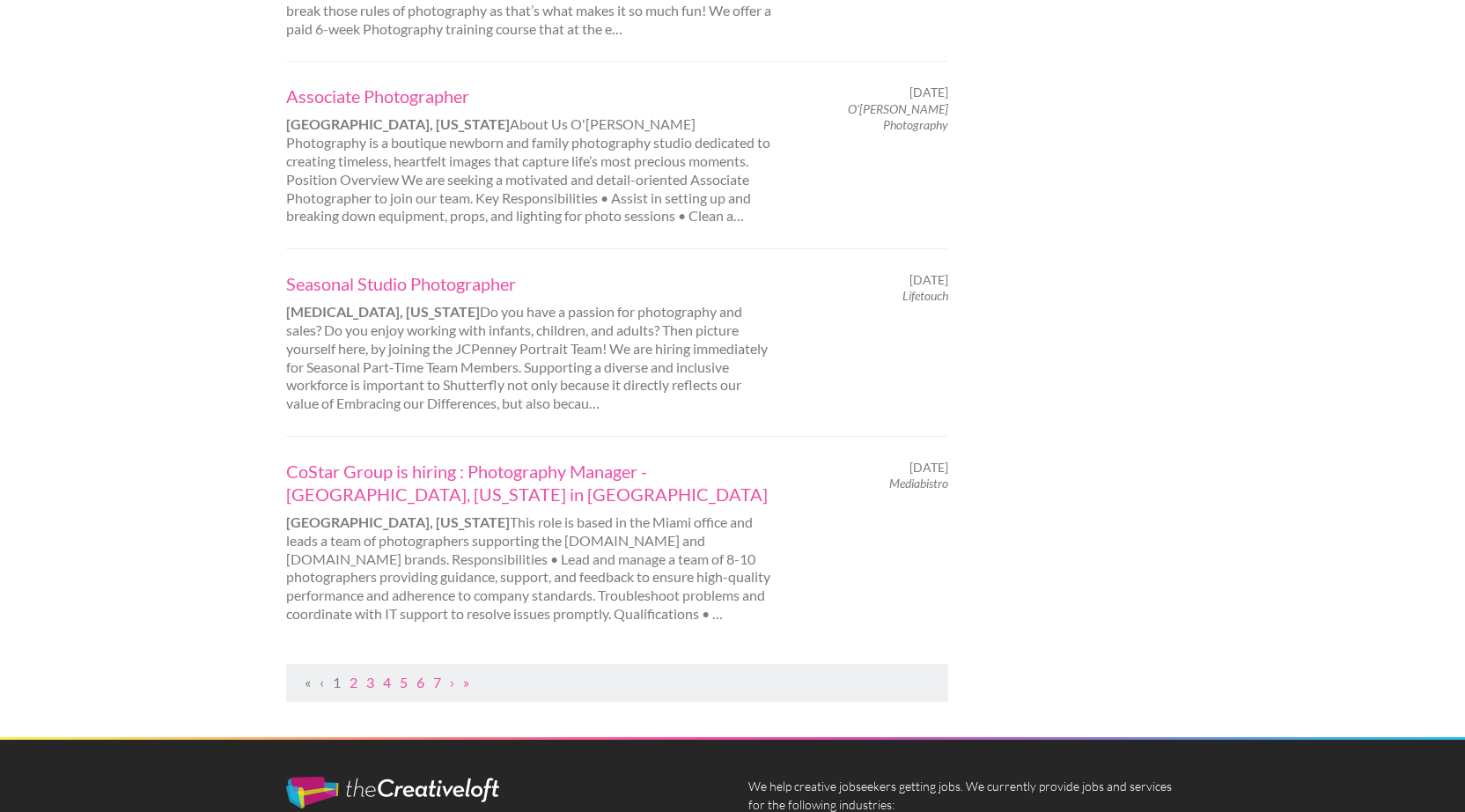
scroll to position [1739, 0]
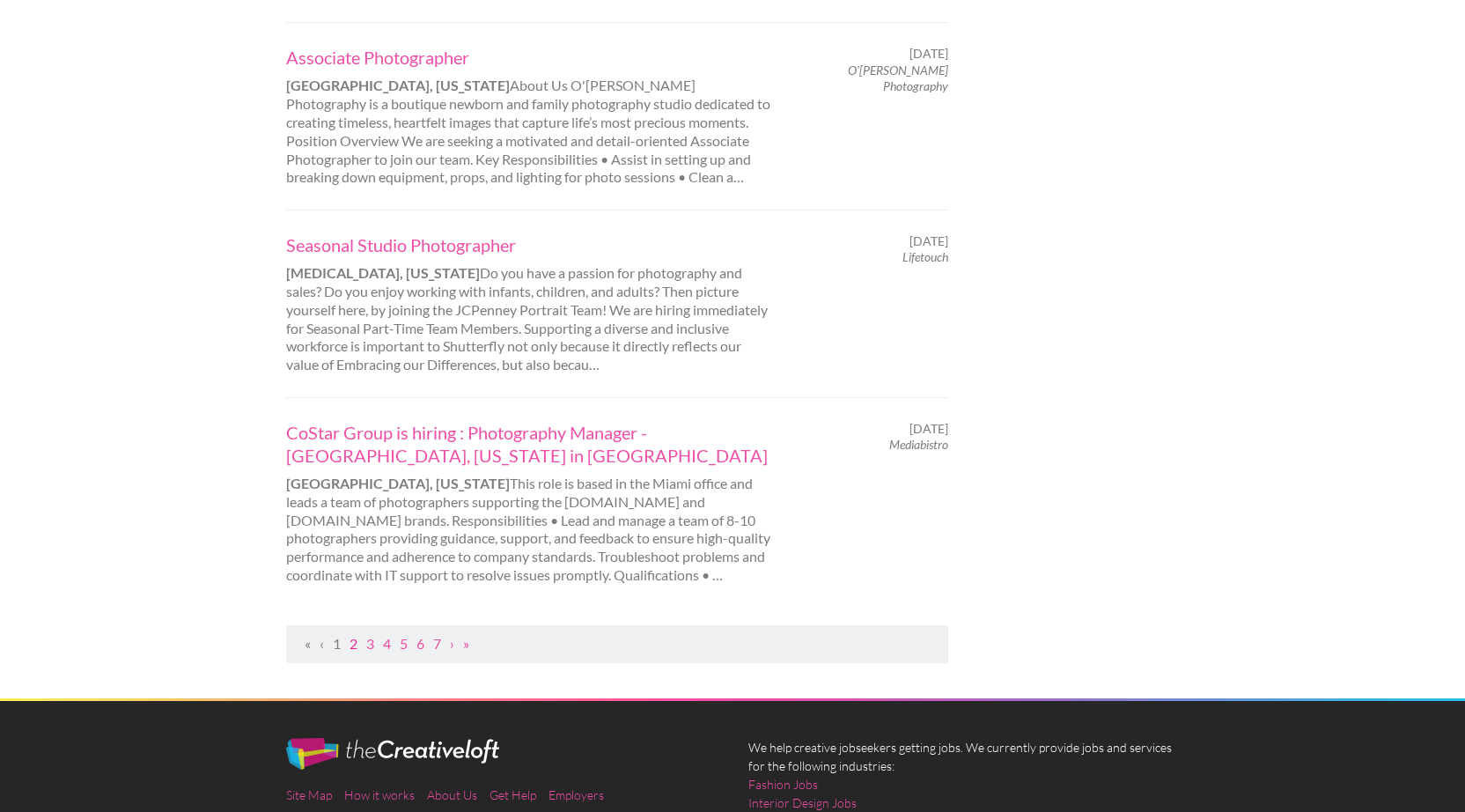
click at [355, 635] on link "2" at bounding box center [354, 643] width 8 height 17
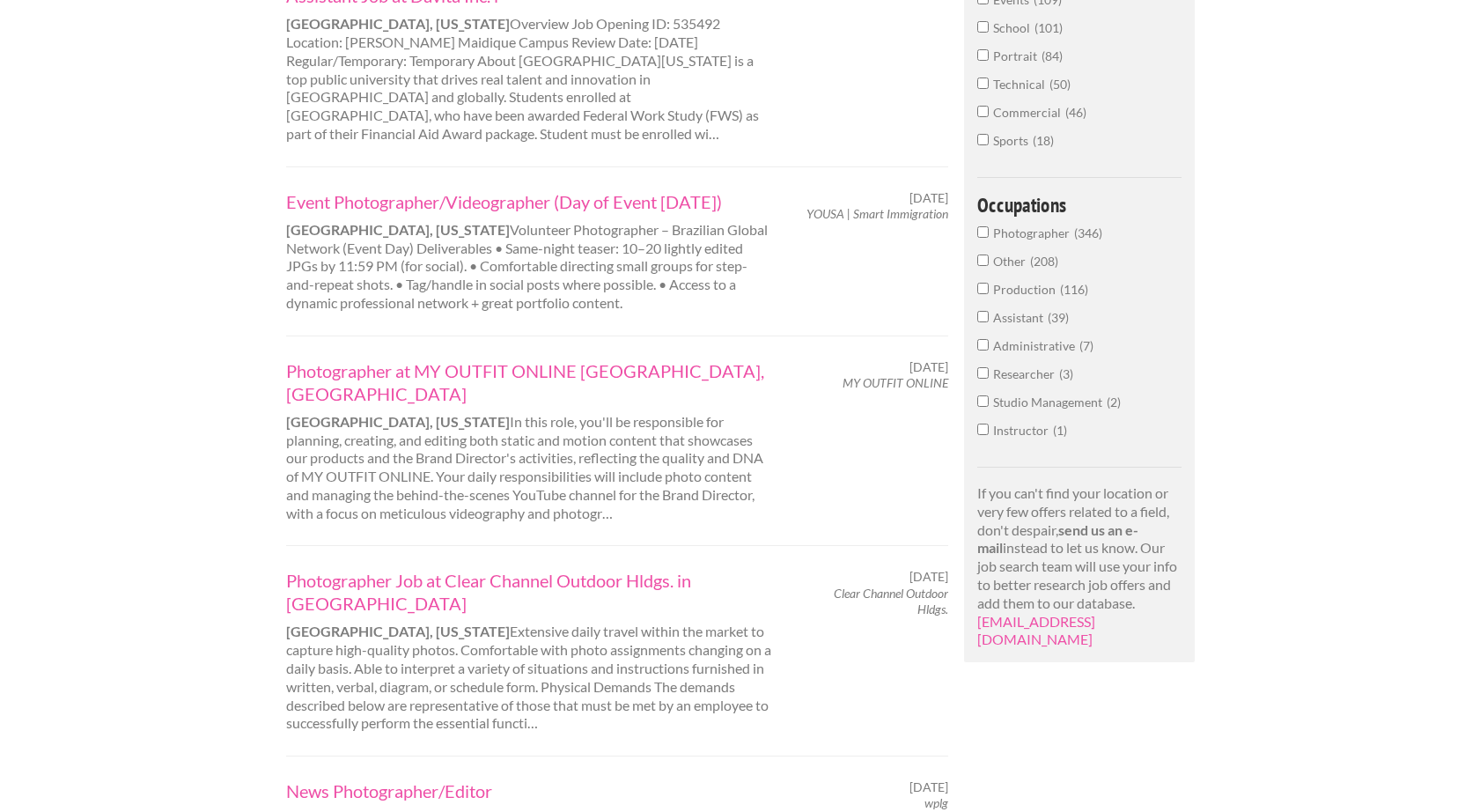
scroll to position [902, 0]
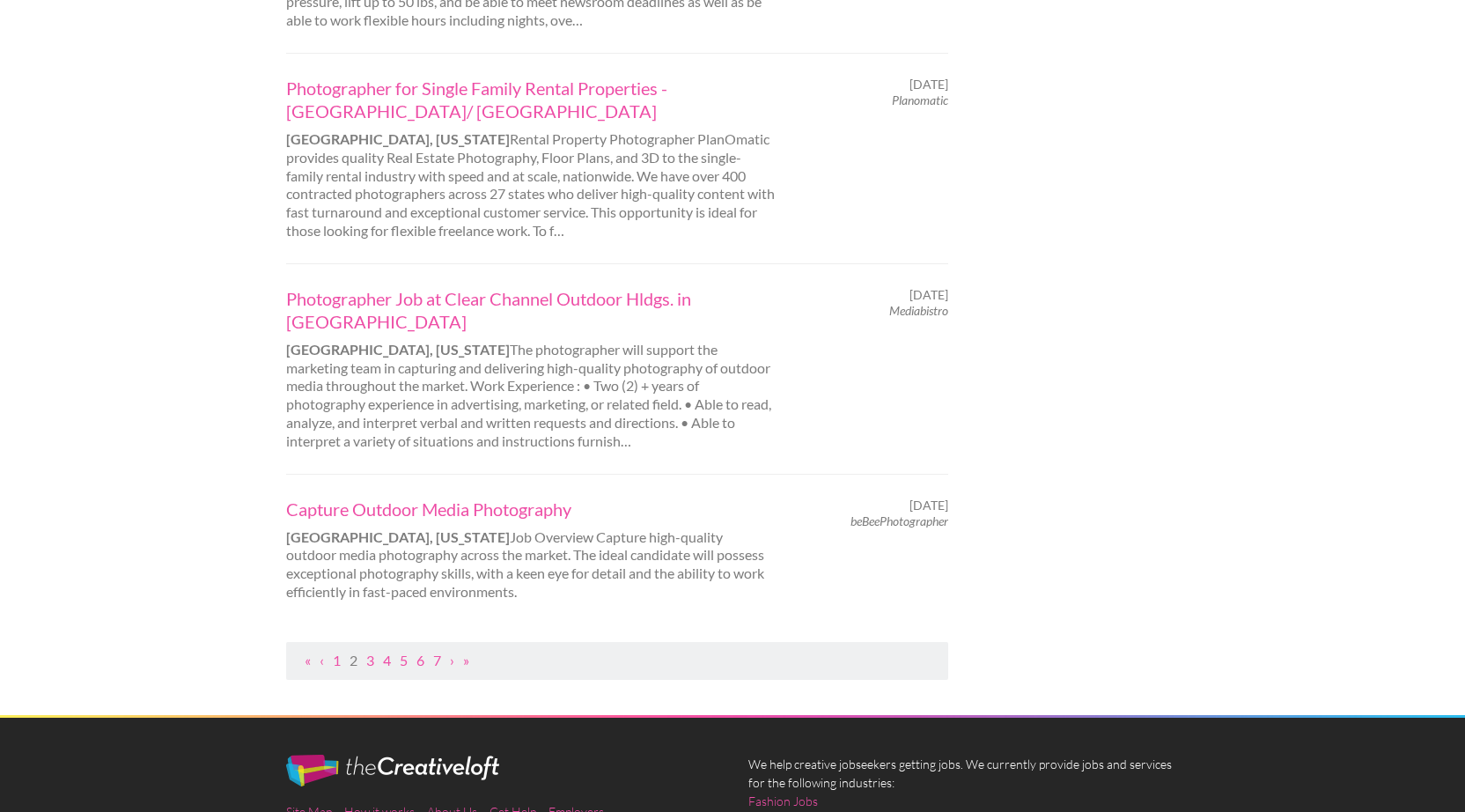
scroll to position [1829, 0]
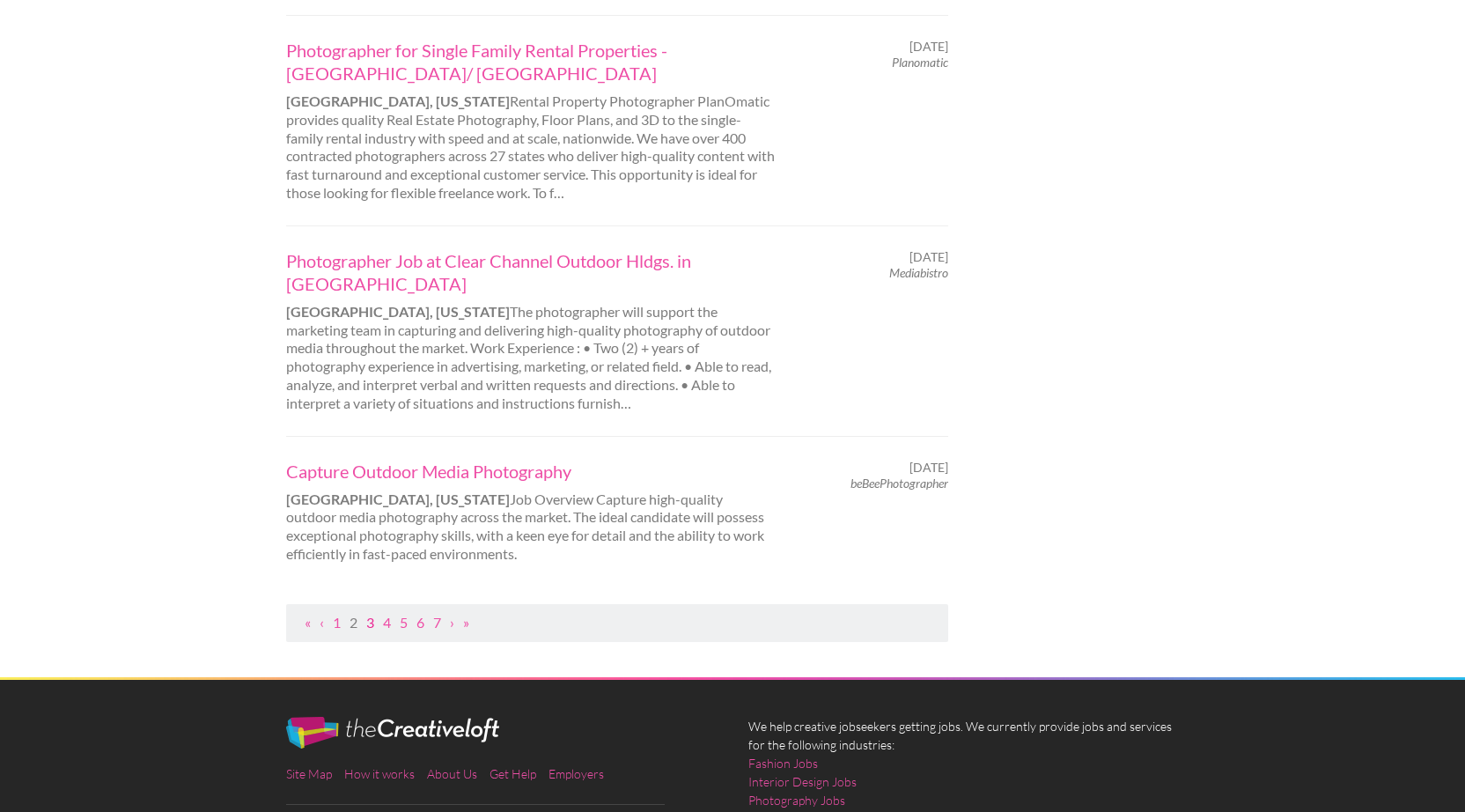
click at [375, 614] on link "3" at bounding box center [370, 622] width 8 height 17
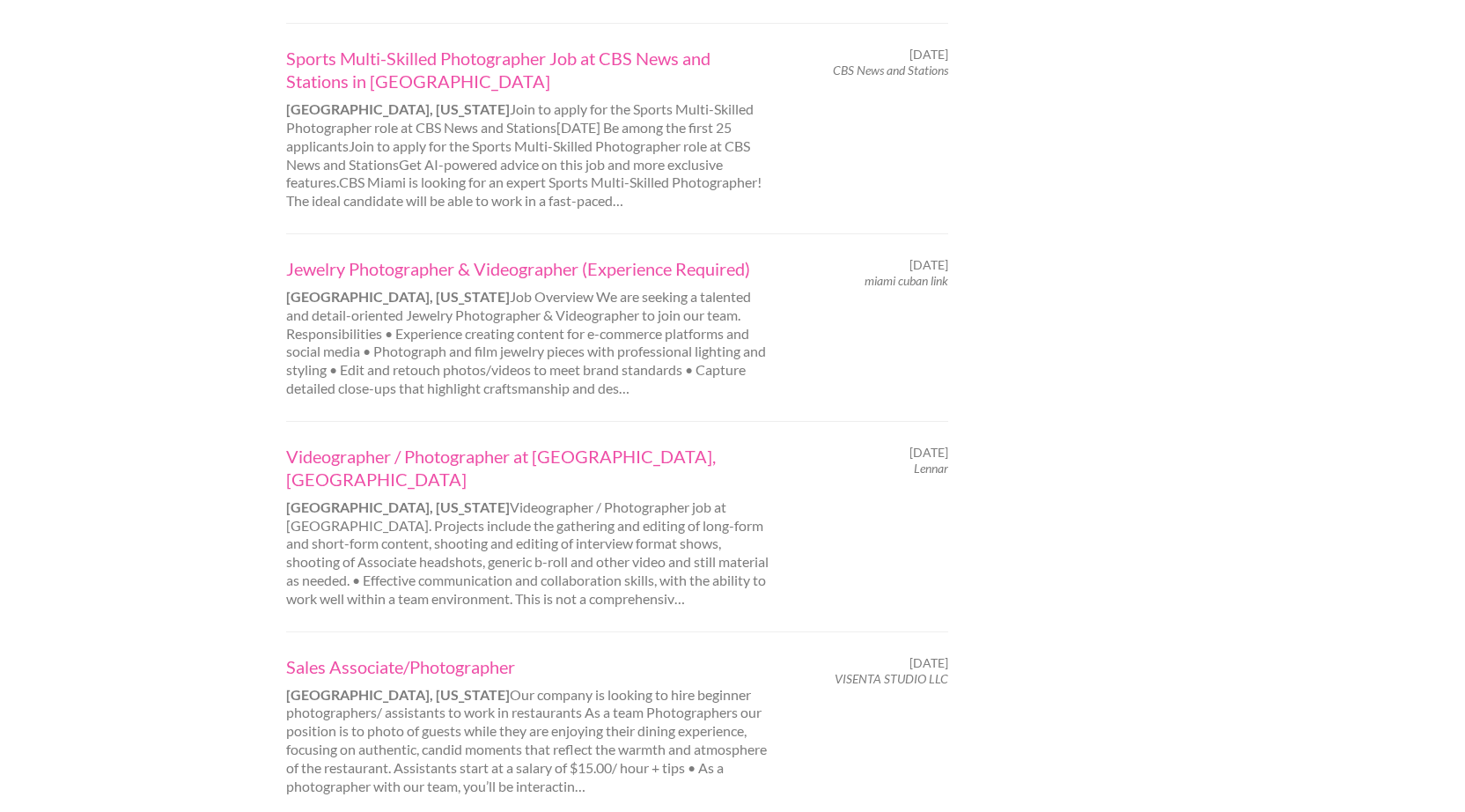
scroll to position [1680, 0]
click at [478, 257] on link "Jewelry Photographer & Videographer (Experience Required)" at bounding box center [530, 268] width 490 height 23
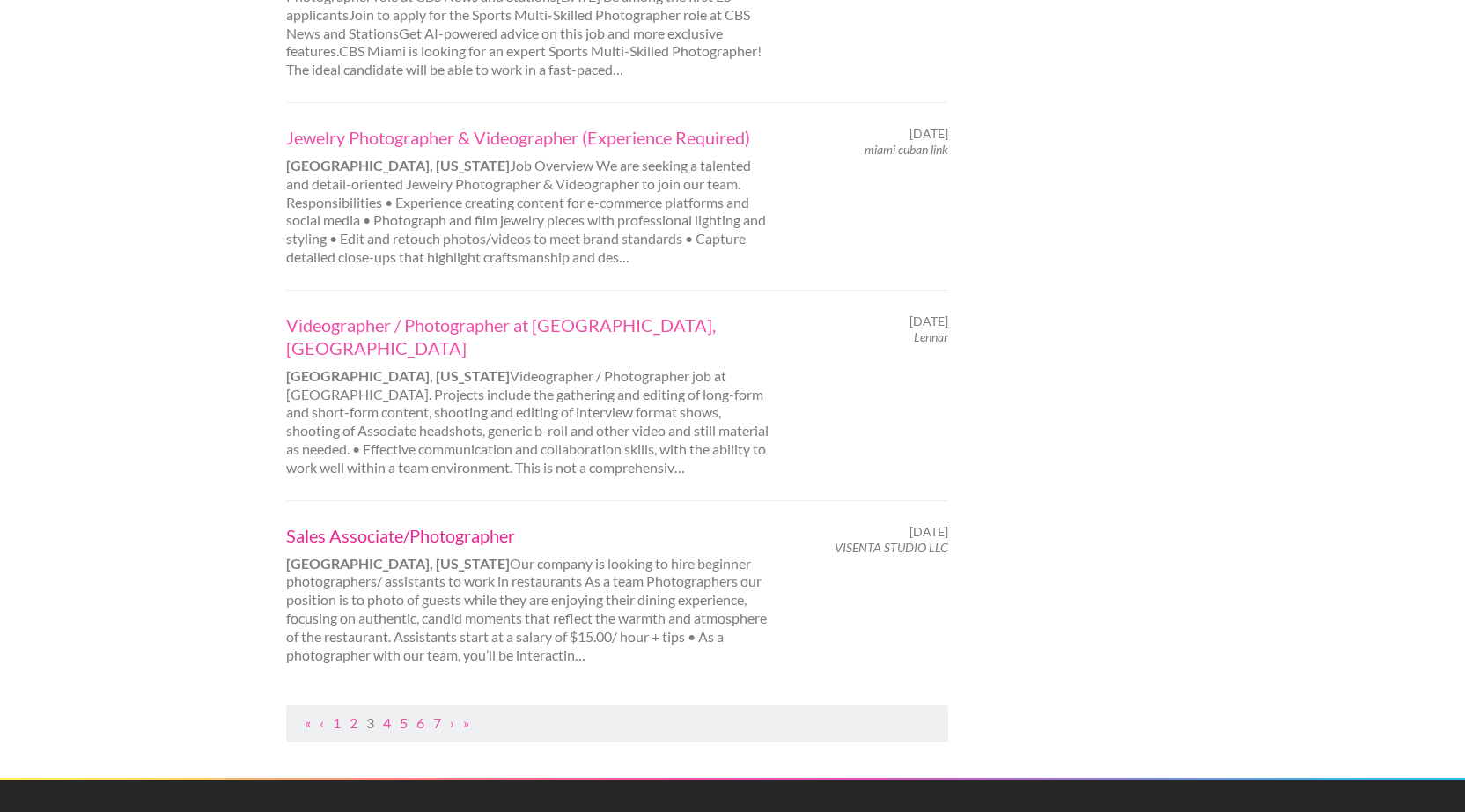
scroll to position [1815, 0]
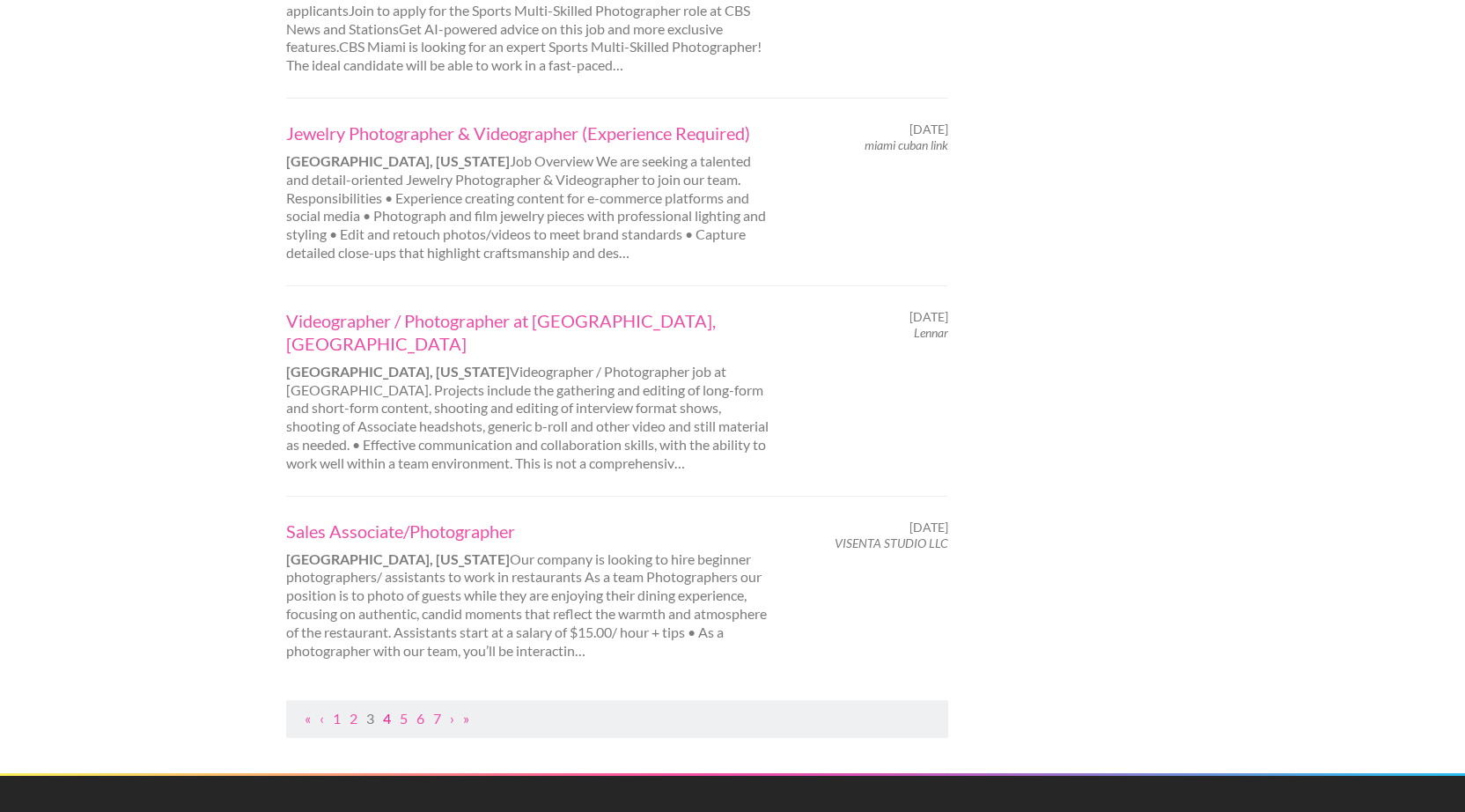
click at [390, 709] on link "4" at bounding box center [387, 718] width 8 height 17
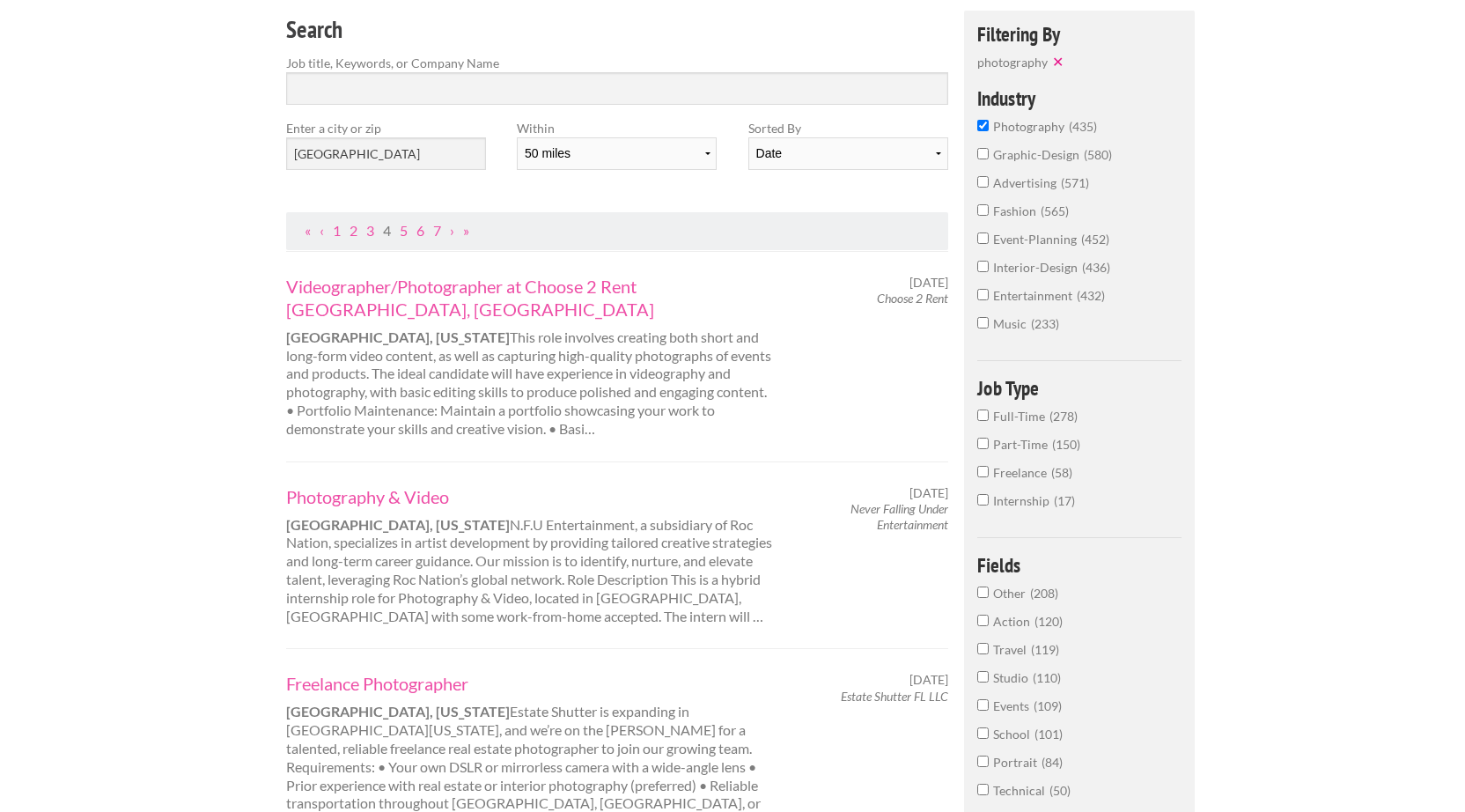
scroll to position [198, 0]
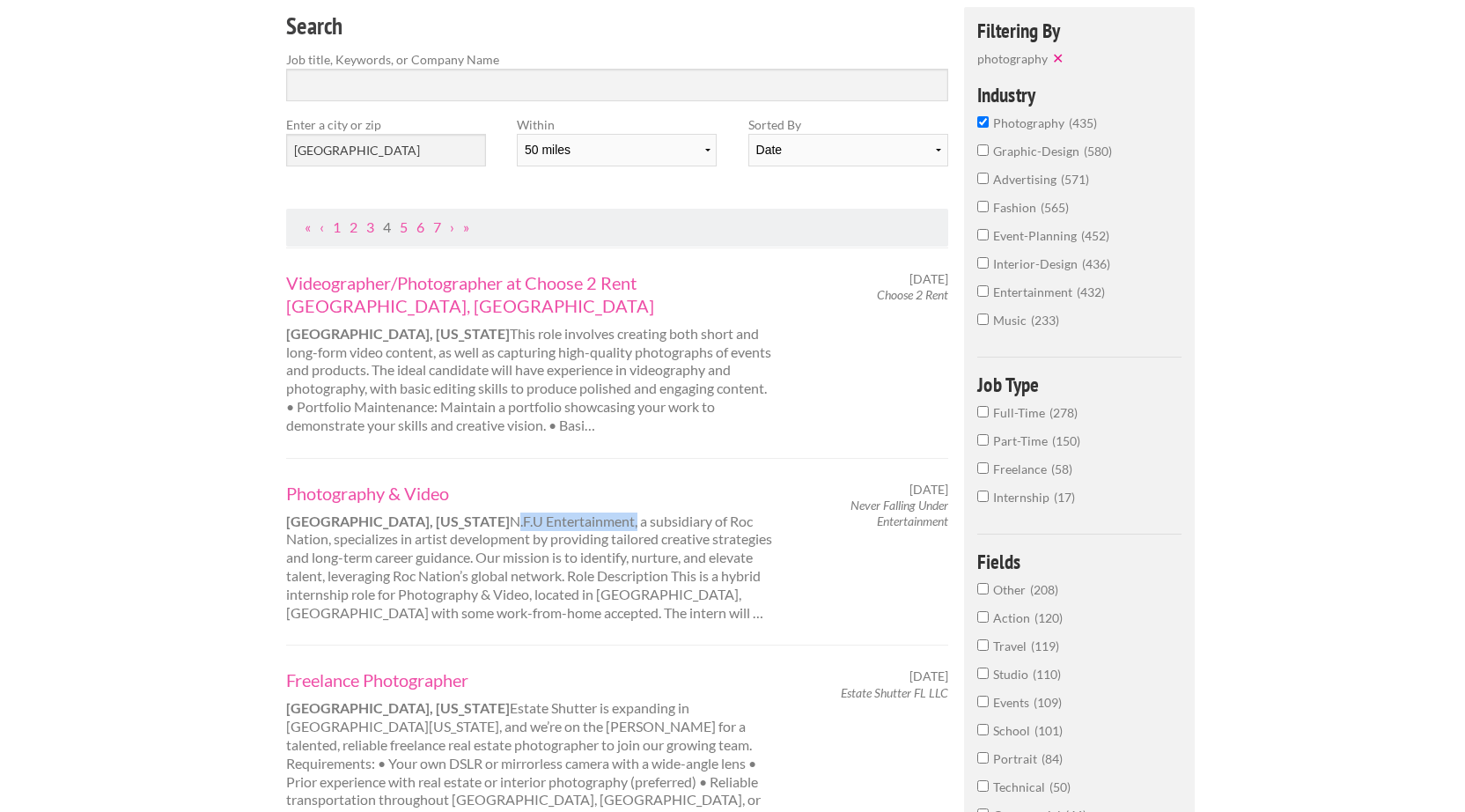
drag, startPoint x: 505, startPoint y: 465, endPoint x: 380, endPoint y: 468, distance: 125.0
click at [380, 482] on div "Photography & Video Miami, Florida N.F.U Entertainment, a subsidiary of Roc Nat…" at bounding box center [531, 552] width 521 height 141
copy div "N.F.U Entertainment"
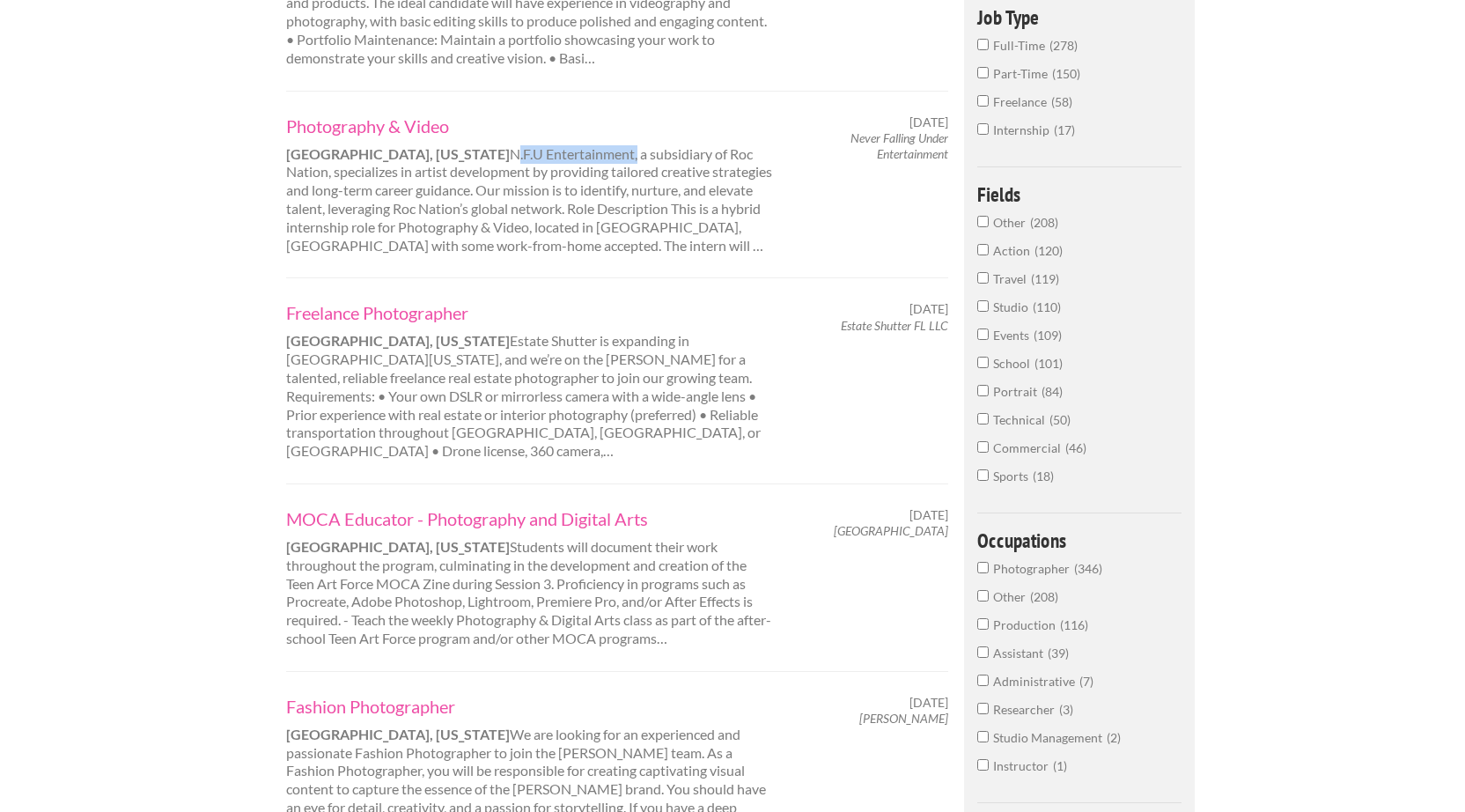
scroll to position [694, 0]
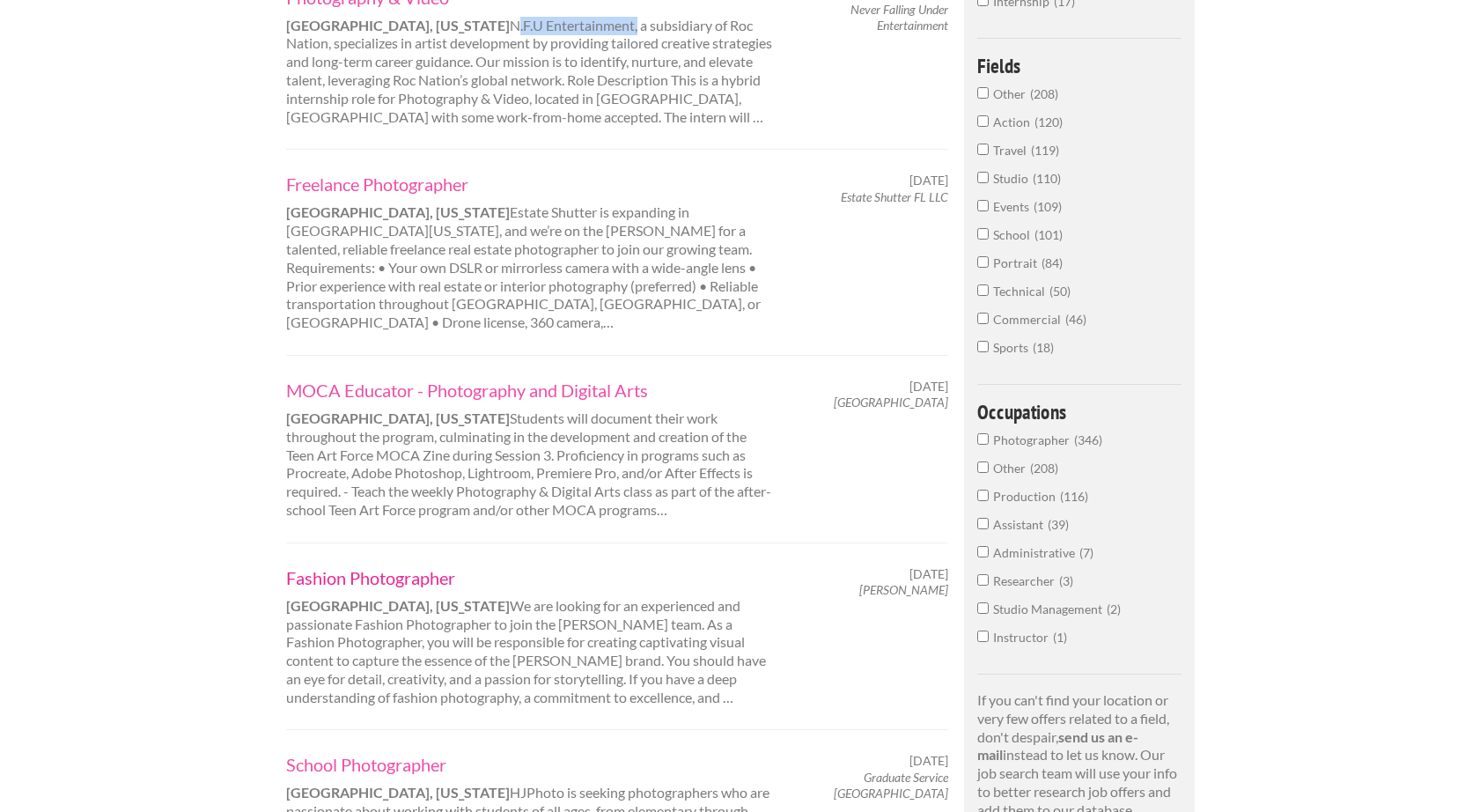
click at [406, 566] on link "Fashion Photographer" at bounding box center [530, 577] width 490 height 23
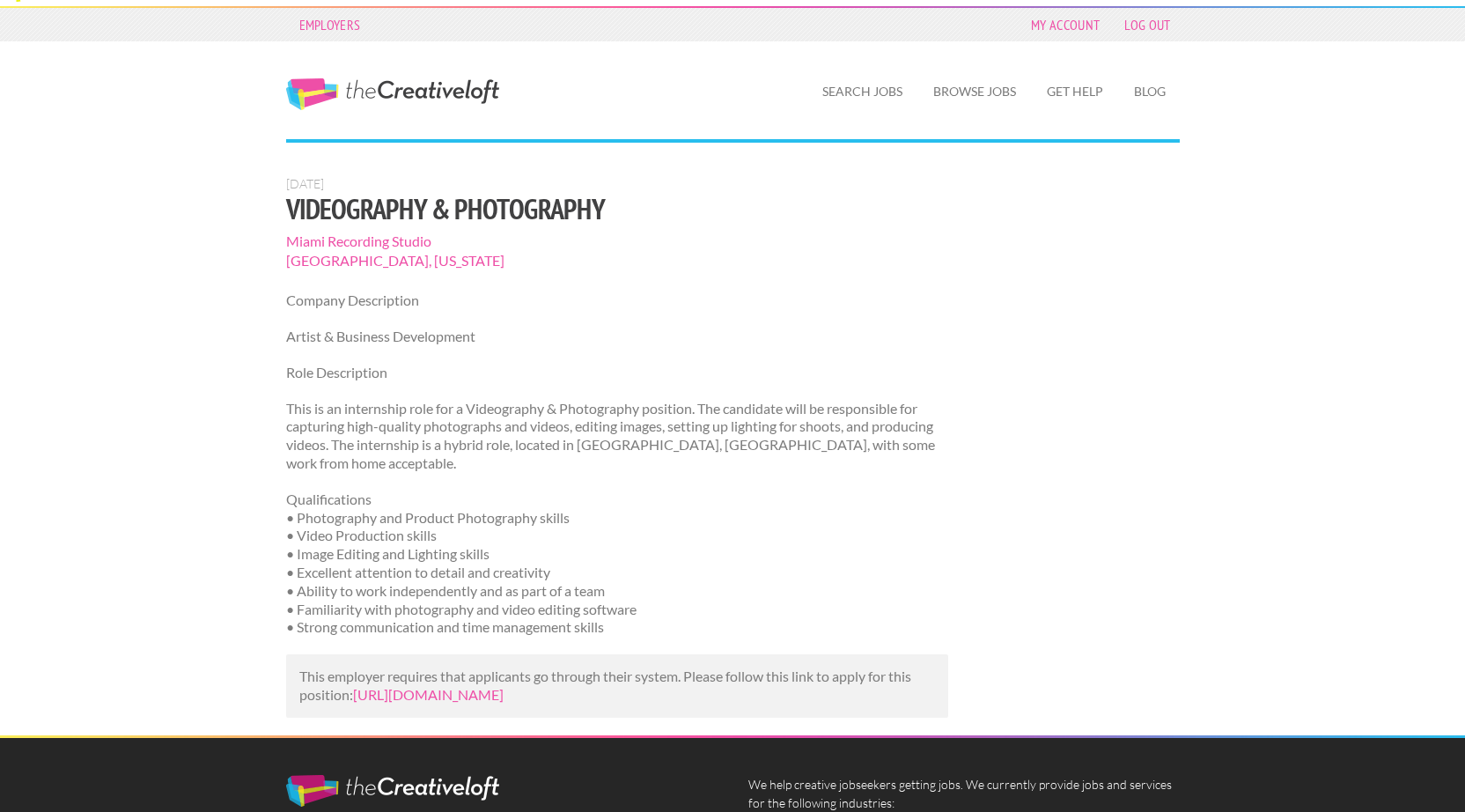
scroll to position [31, 0]
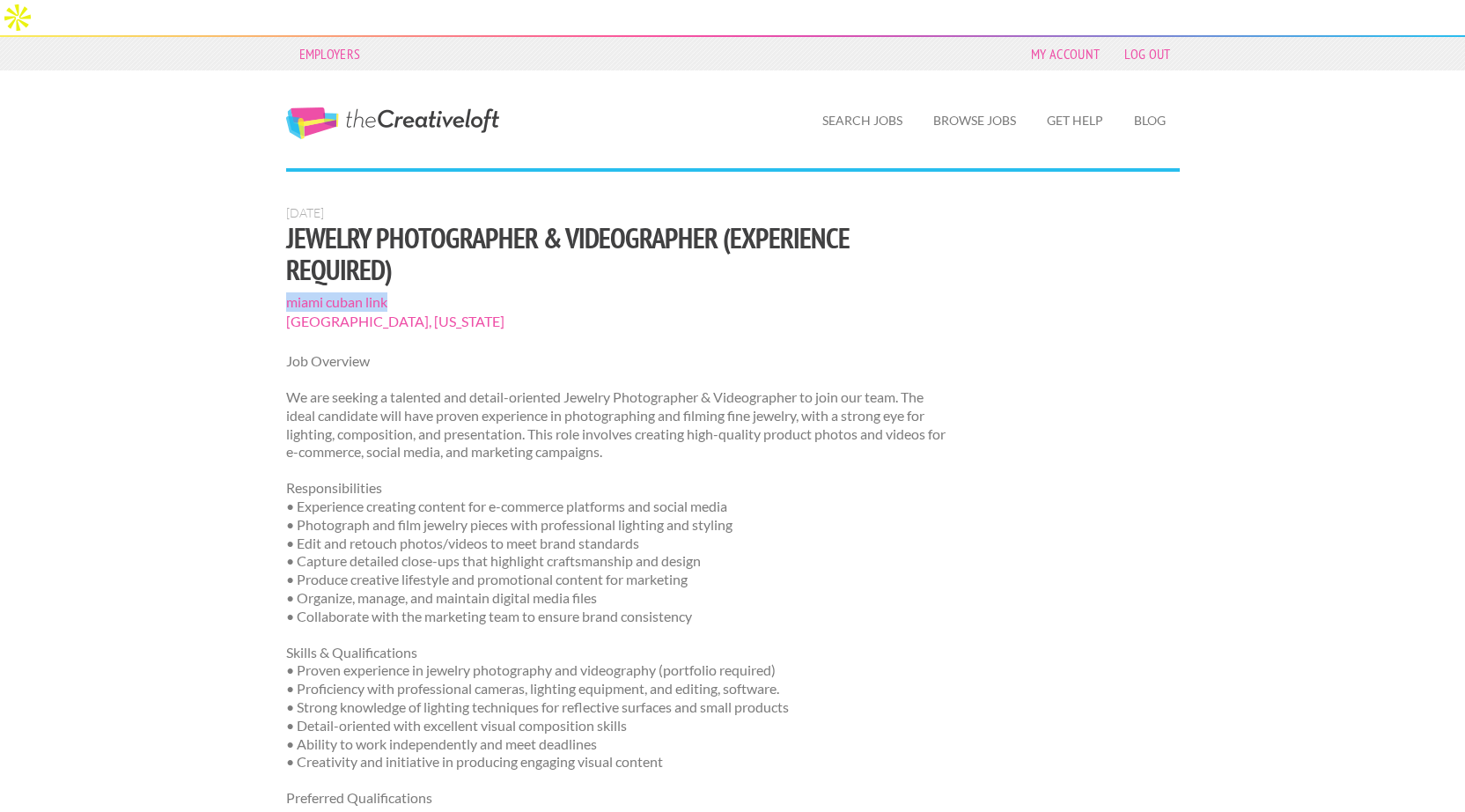
drag, startPoint x: 393, startPoint y: 239, endPoint x: 275, endPoint y: 239, distance: 118.0
click at [275, 239] on div "[DATE] Jewelry Photographer & Videographer (Experience Required) miami cuban li…" at bounding box center [618, 673] width 694 height 936
copy span "miami cuban link"
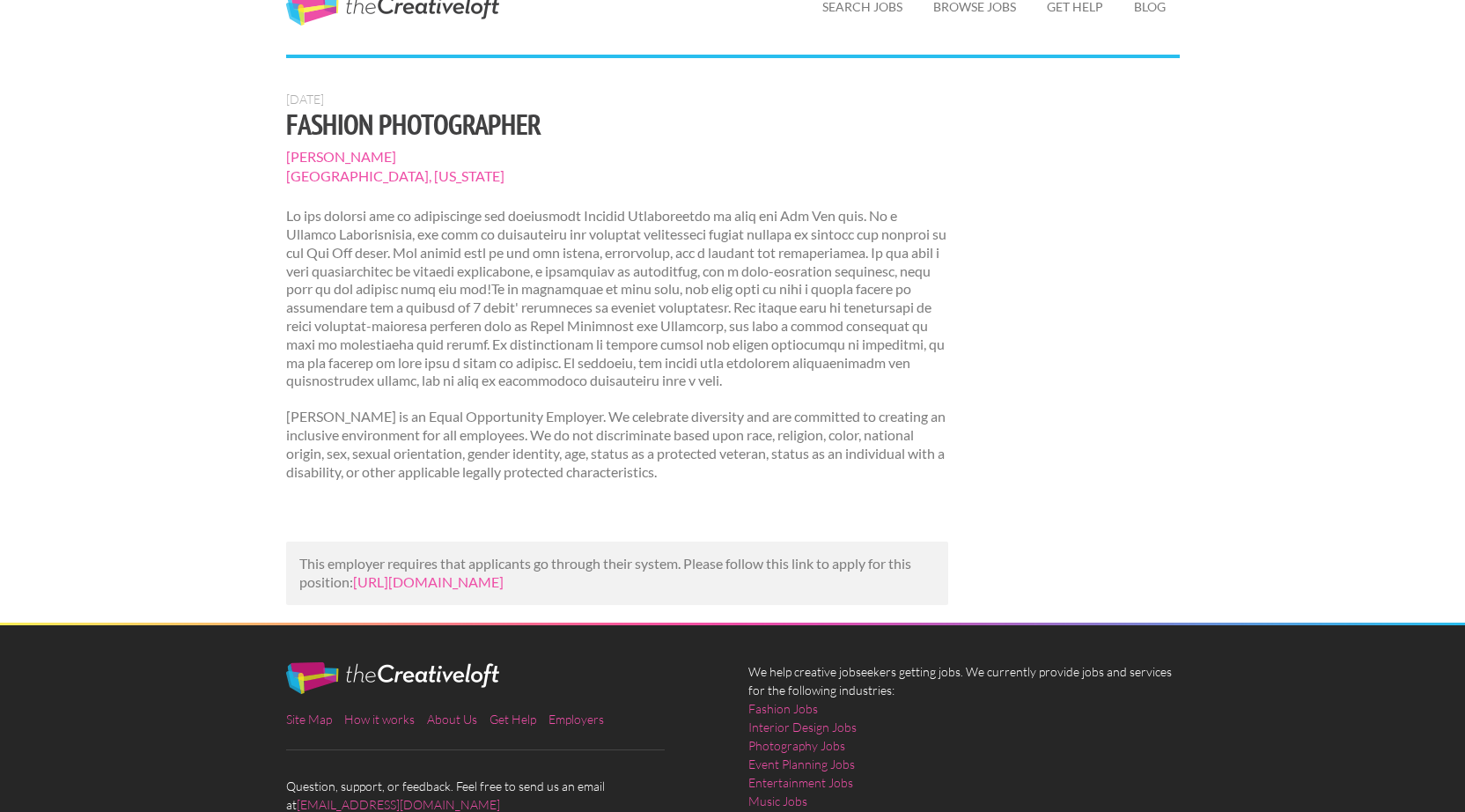
scroll to position [141, 0]
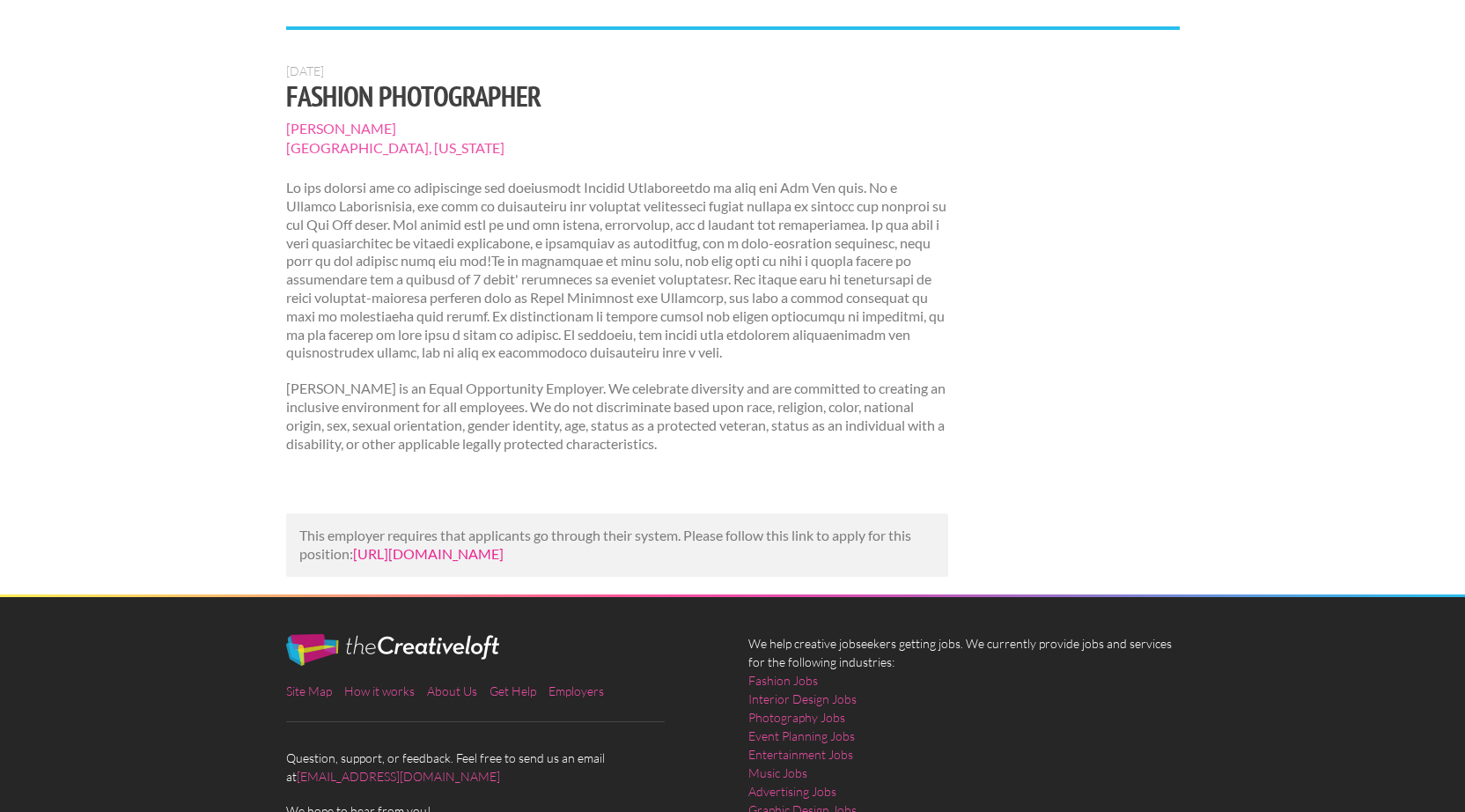
click at [504, 545] on link "https://www.jobzmall.com/miu-miu/job/fashion-photographer-10?utm_campaign=googl…" at bounding box center [428, 554] width 151 height 17
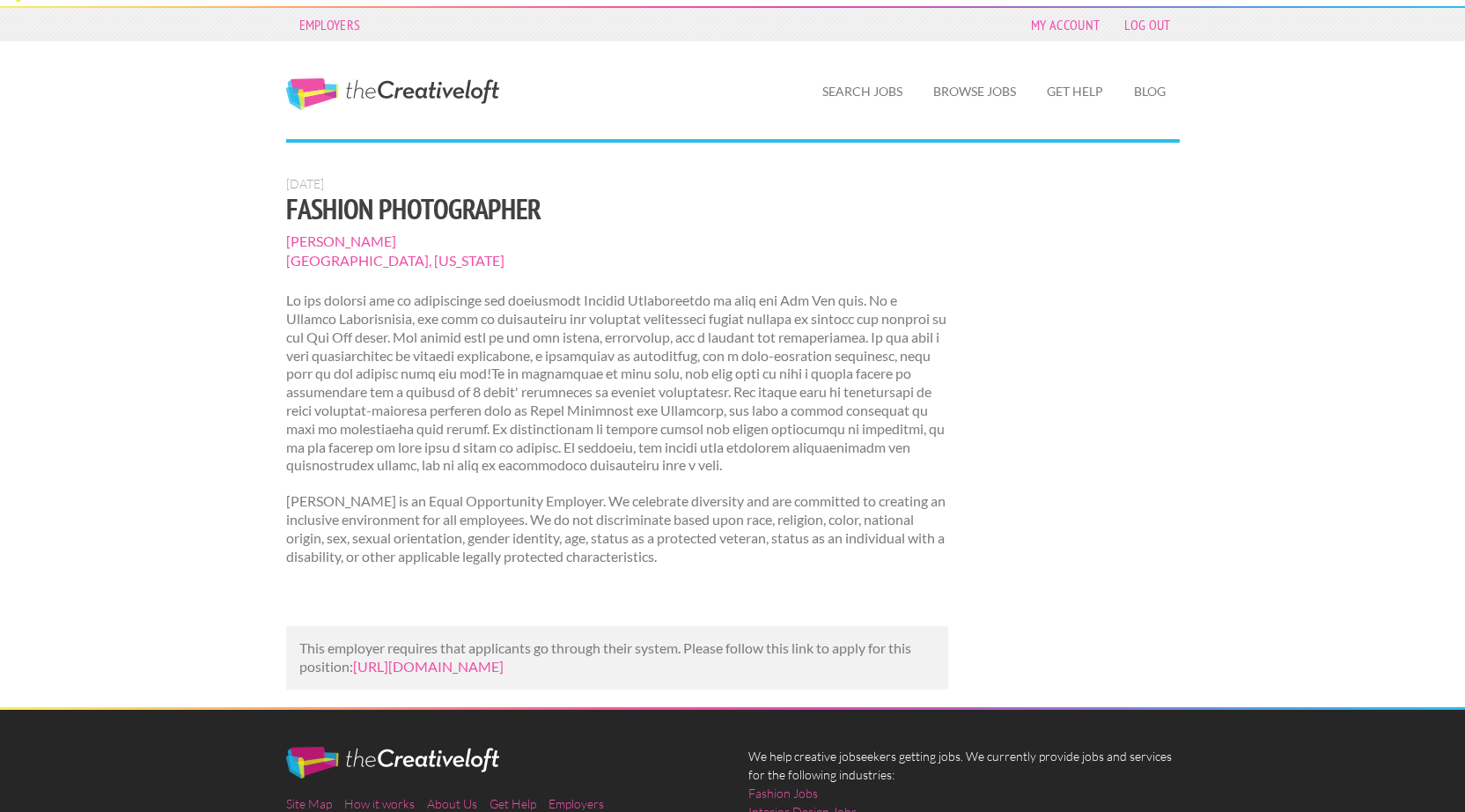
scroll to position [27, 0]
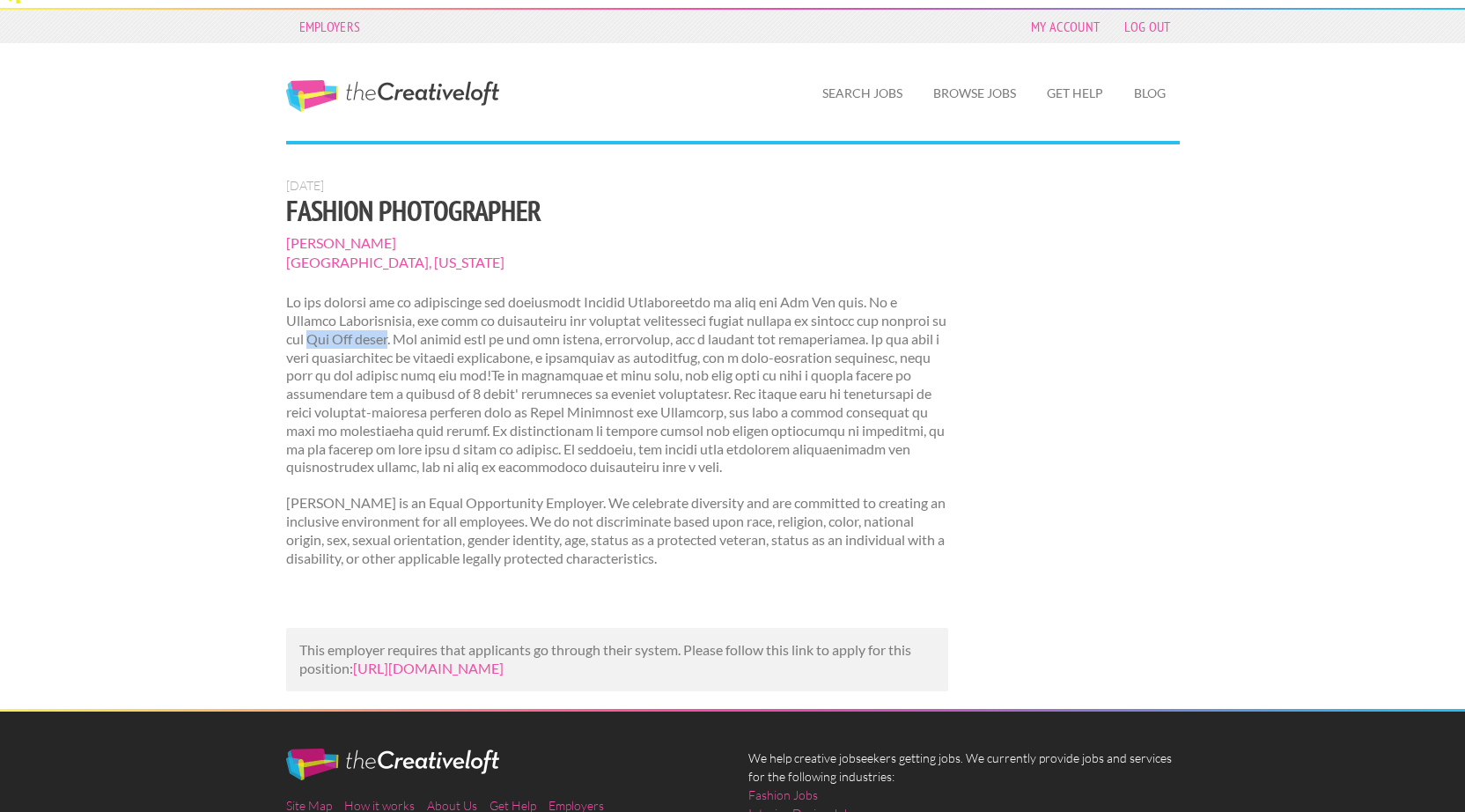
drag, startPoint x: 416, startPoint y: 305, endPoint x: 325, endPoint y: 308, distance: 91.0
click at [325, 308] on p at bounding box center [617, 385] width 663 height 183
copy p "[PERSON_NAME] brand"
click at [757, 324] on p at bounding box center [617, 385] width 663 height 183
click at [864, 73] on link "Search Jobs" at bounding box center [862, 92] width 108 height 41
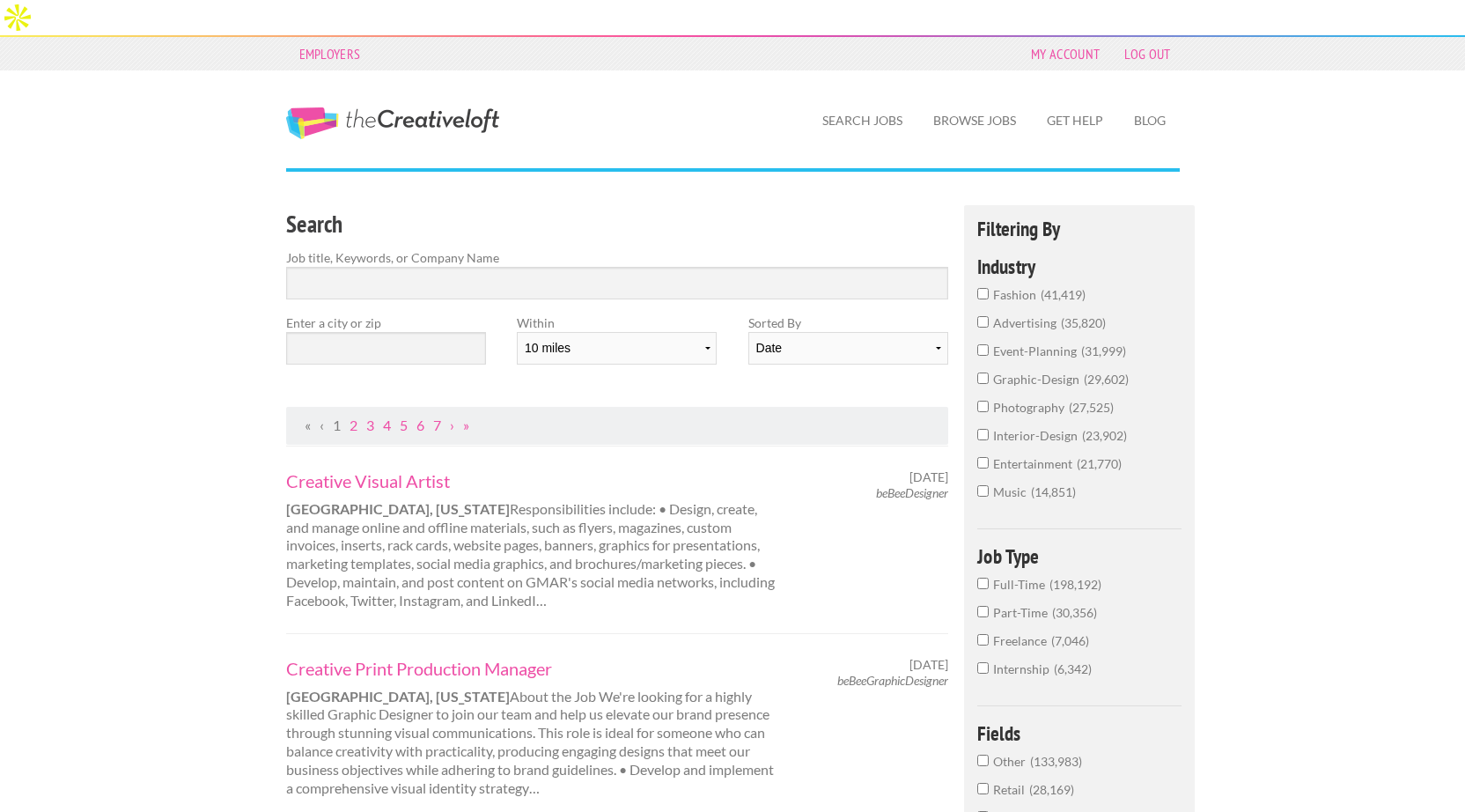
click at [981, 401] on input "photography 27,525" at bounding box center [983, 406] width 11 height 11
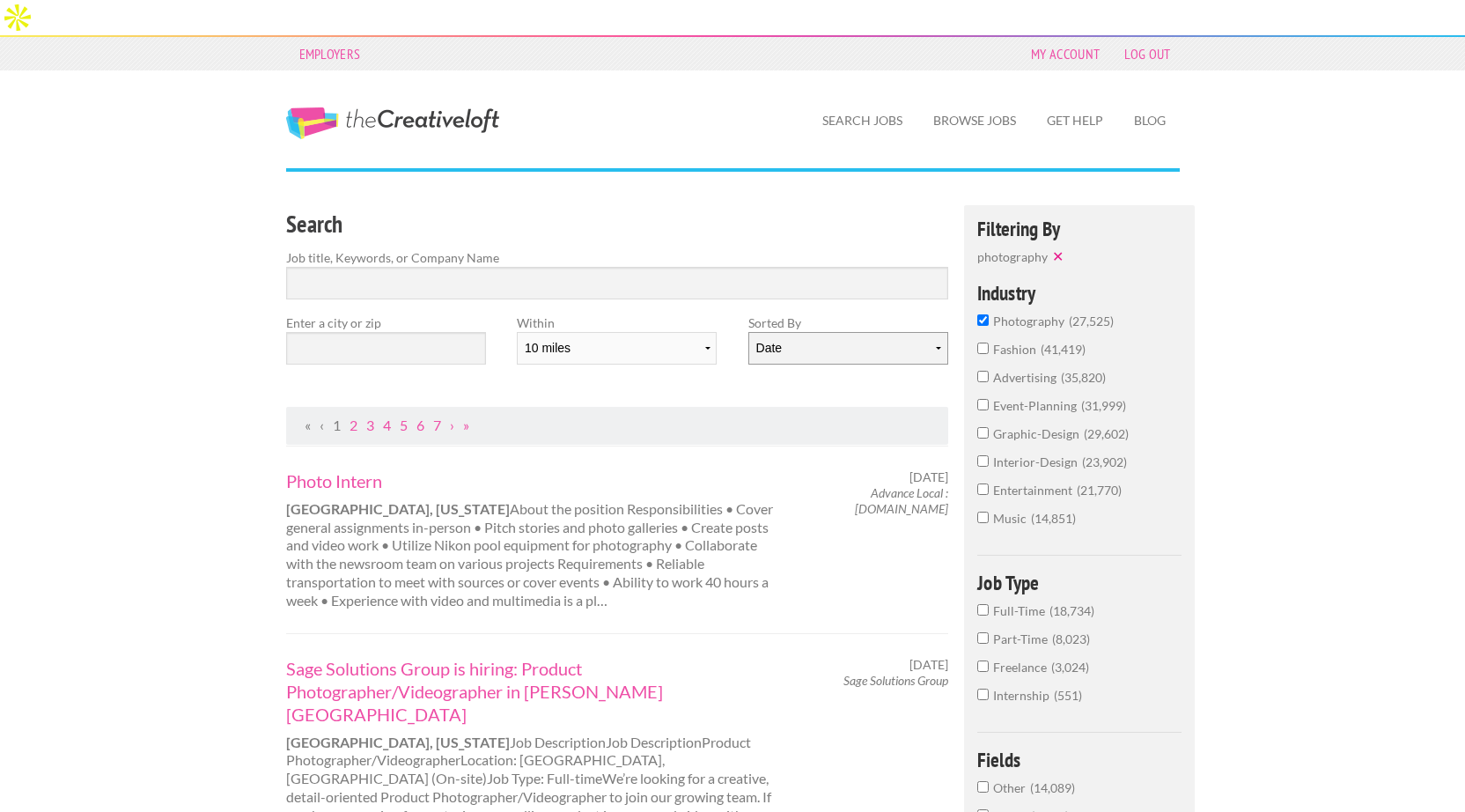
click at [860, 332] on select "Date Relevance" at bounding box center [849, 348] width 200 height 33
click at [749, 332] on select "Date Relevance" at bounding box center [849, 348] width 200 height 33
click at [593, 332] on select "10 miles 20 miles 50 miles 100 miles 200 miles 300 miles 400 miles 500 miles" at bounding box center [617, 348] width 200 height 33
select select "50"
click at [517, 332] on select "10 miles 20 miles 50 miles 100 miles 200 miles 300 miles 400 miles 500 miles" at bounding box center [617, 348] width 200 height 33
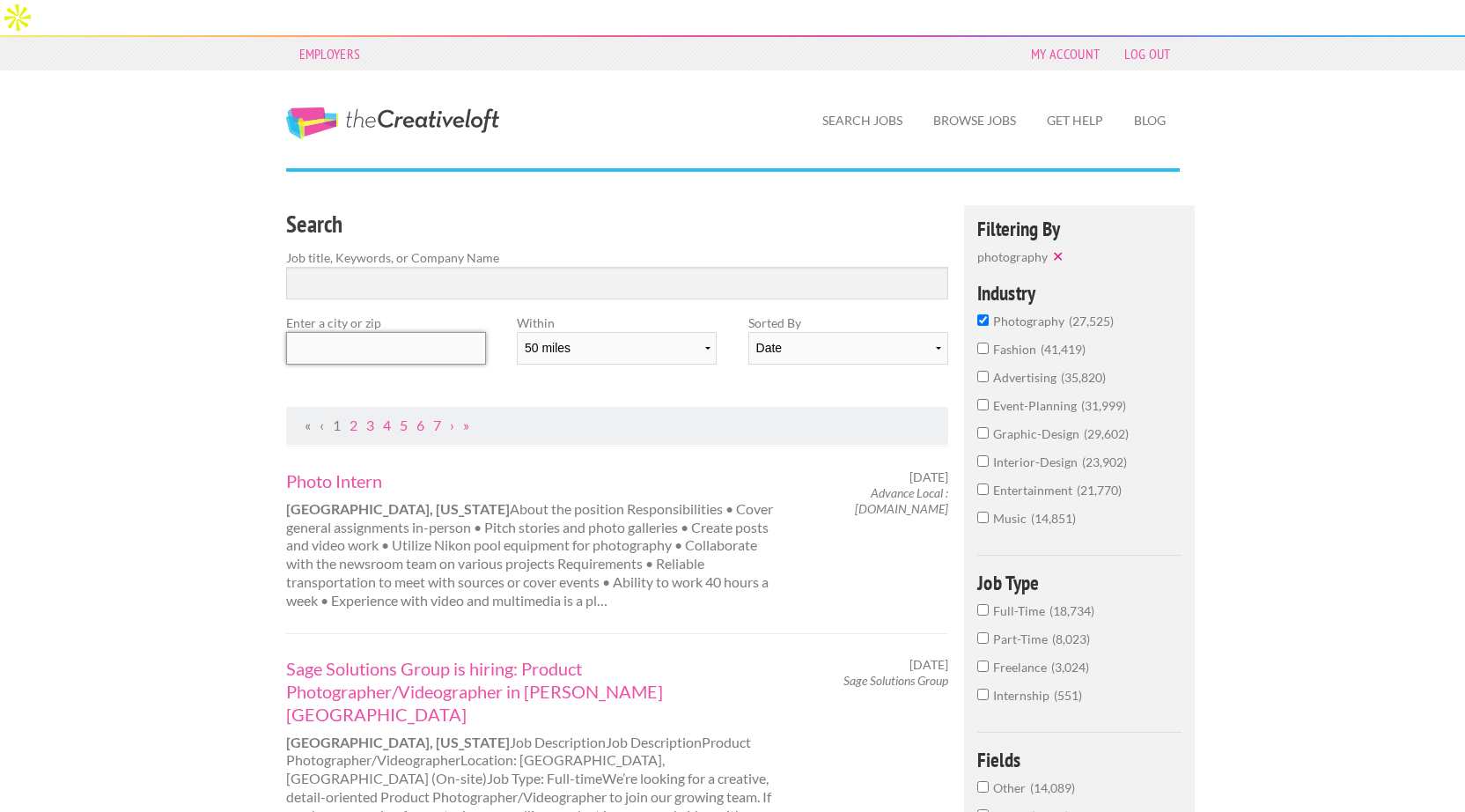
click at [381, 332] on input "text" at bounding box center [386, 348] width 200 height 33
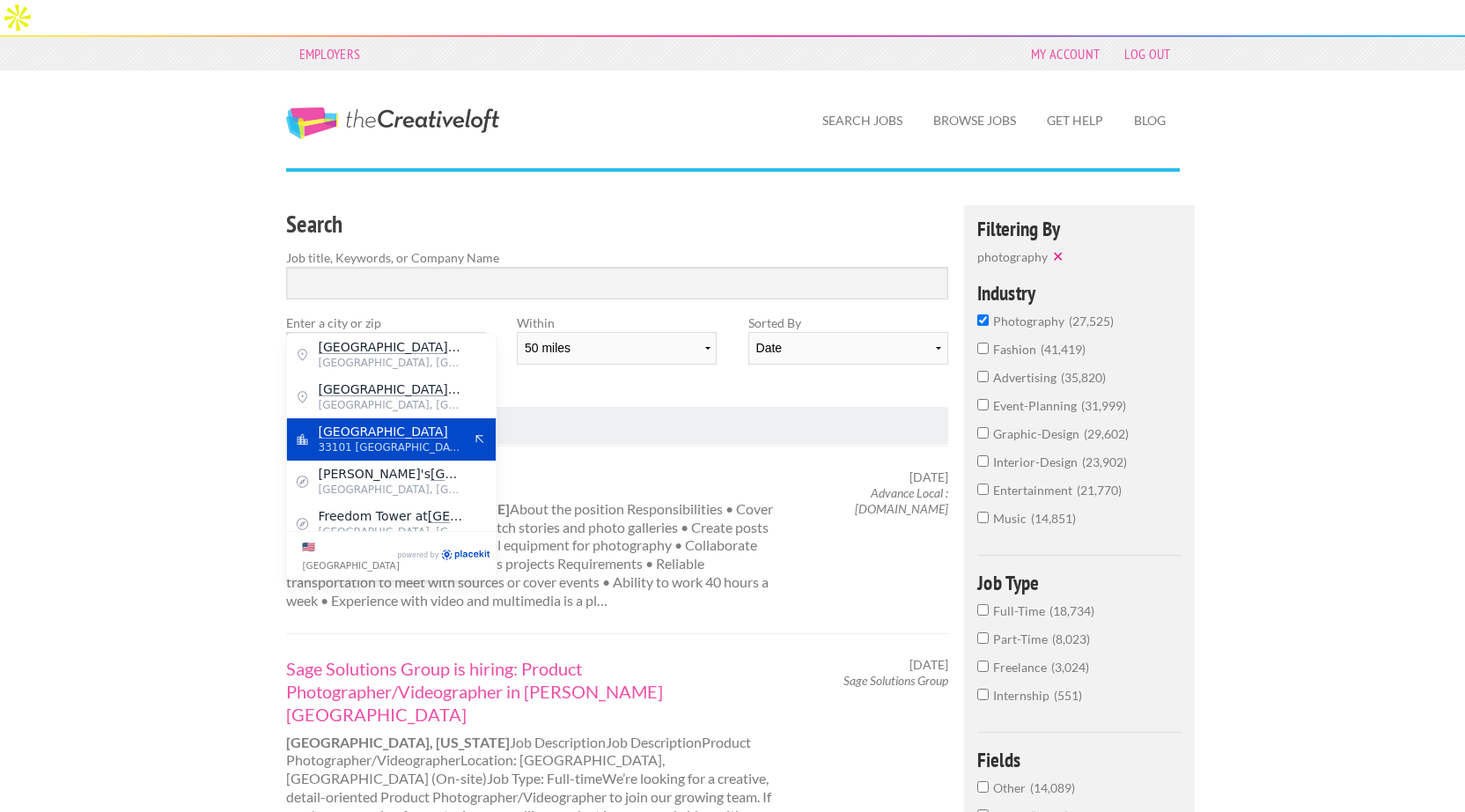
click at [343, 421] on div "[GEOGRAPHIC_DATA] 33101 [GEOGRAPHIC_DATA]" at bounding box center [391, 439] width 209 height 42
type input "[GEOGRAPHIC_DATA]"
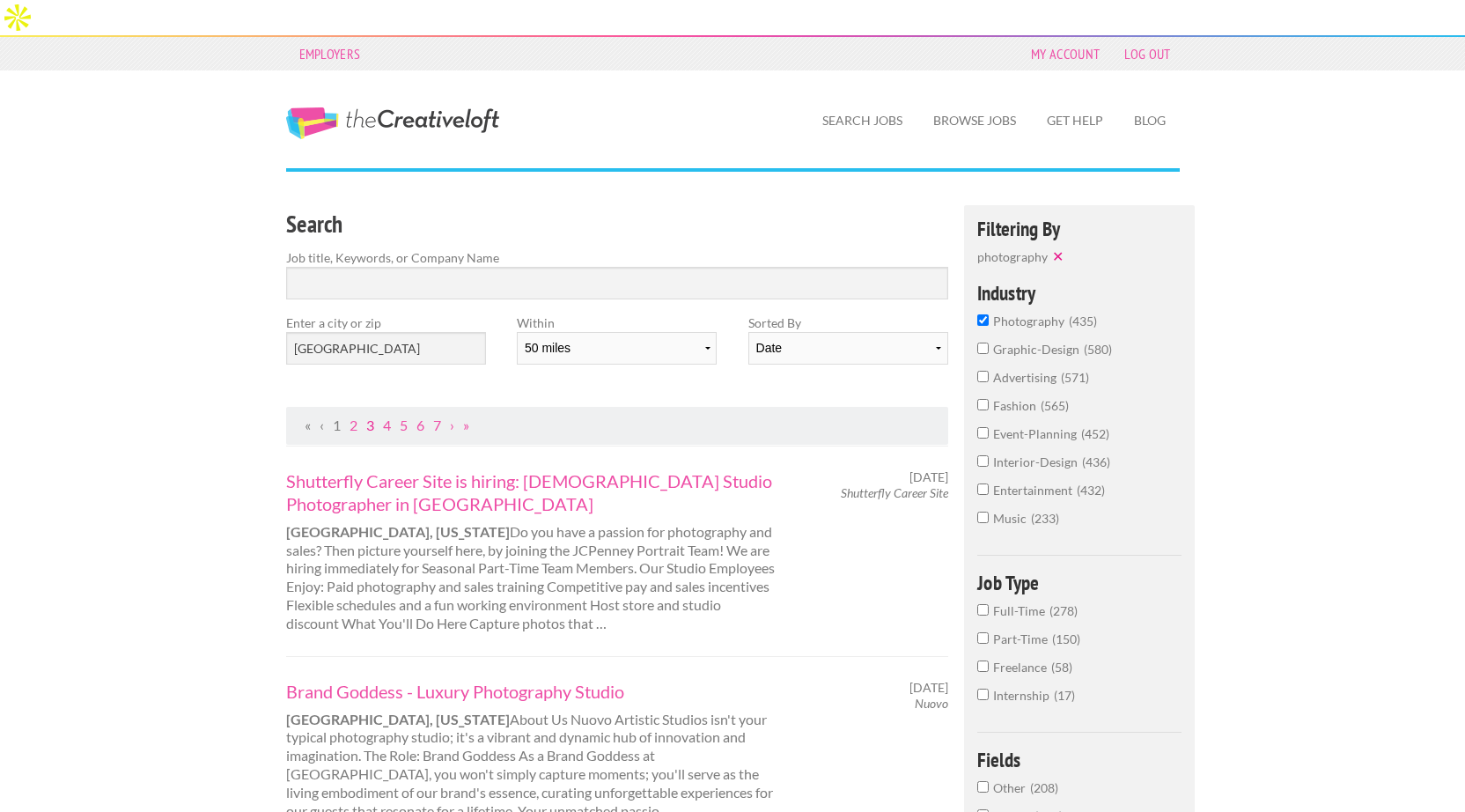
click at [371, 417] on link "3" at bounding box center [370, 425] width 8 height 17
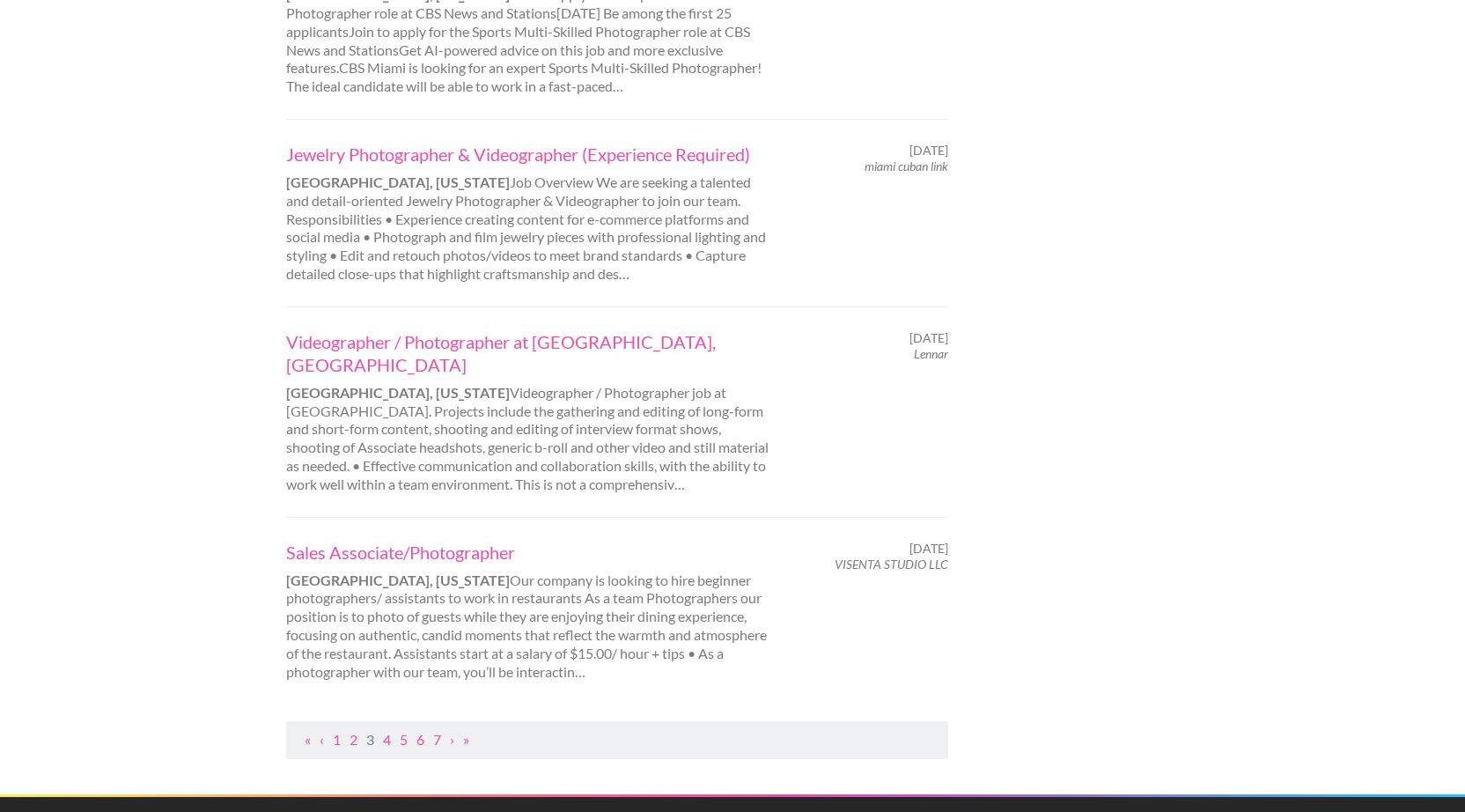
scroll to position [1908, 0]
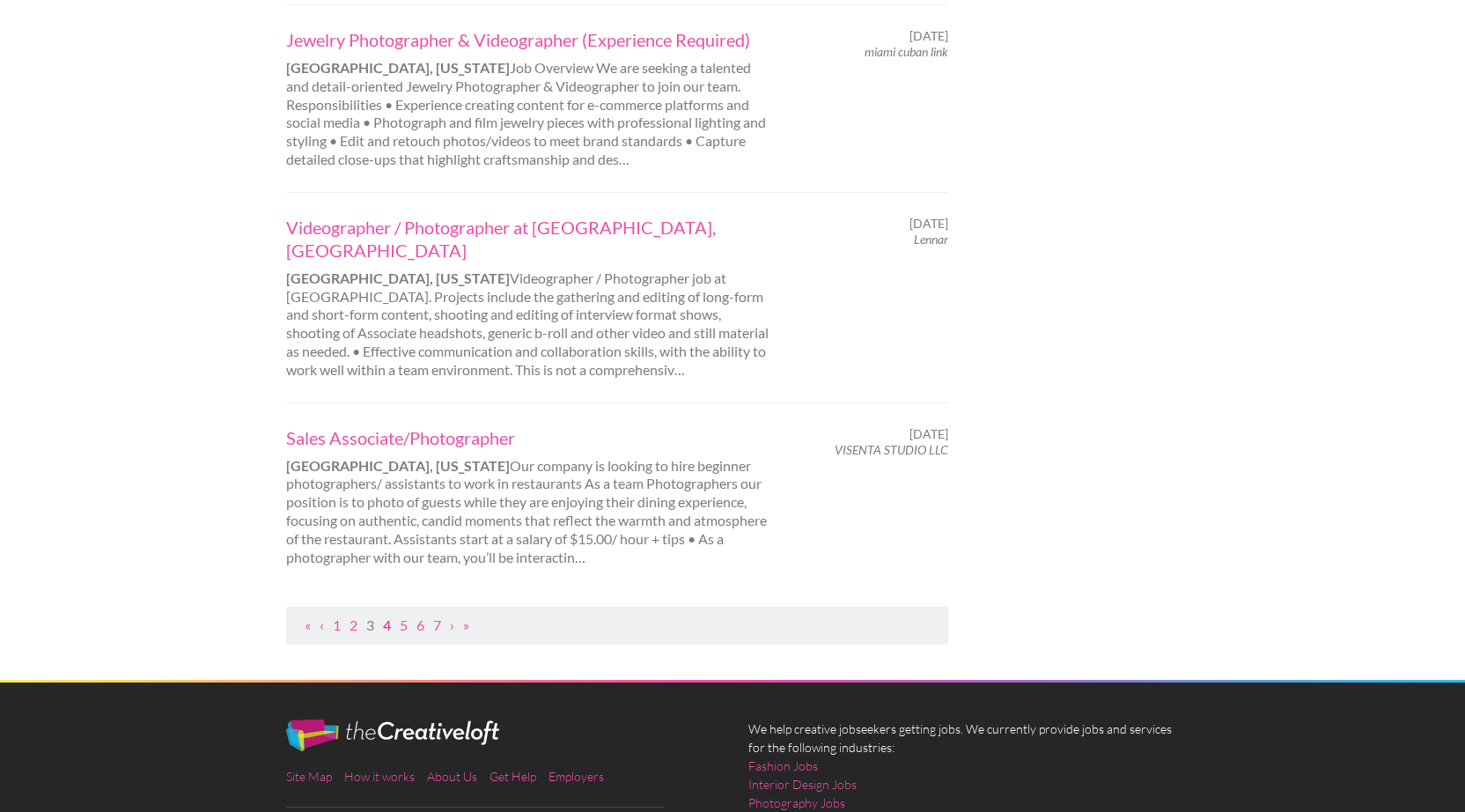
click at [386, 616] on link "4" at bounding box center [387, 624] width 8 height 17
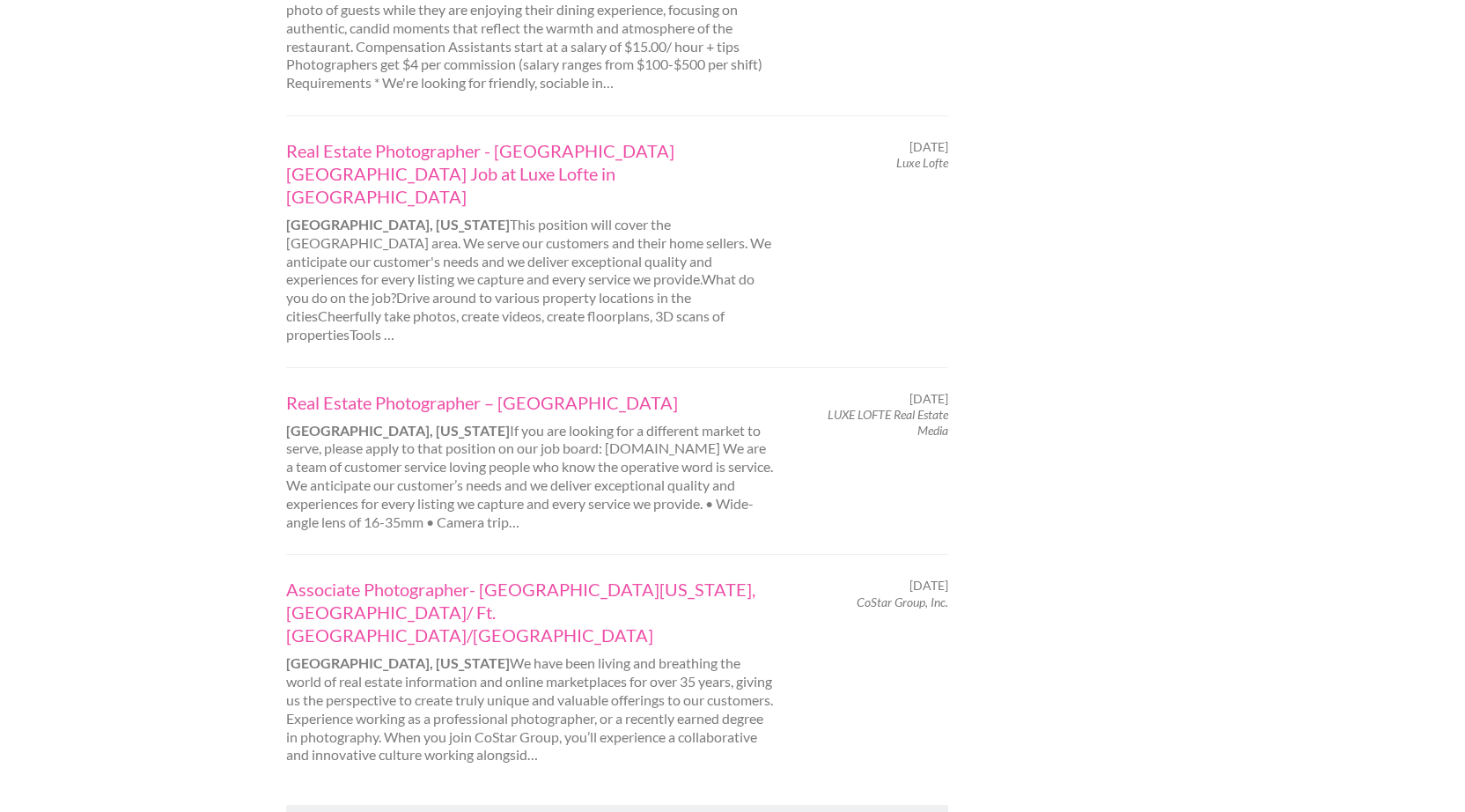
scroll to position [1907, 0]
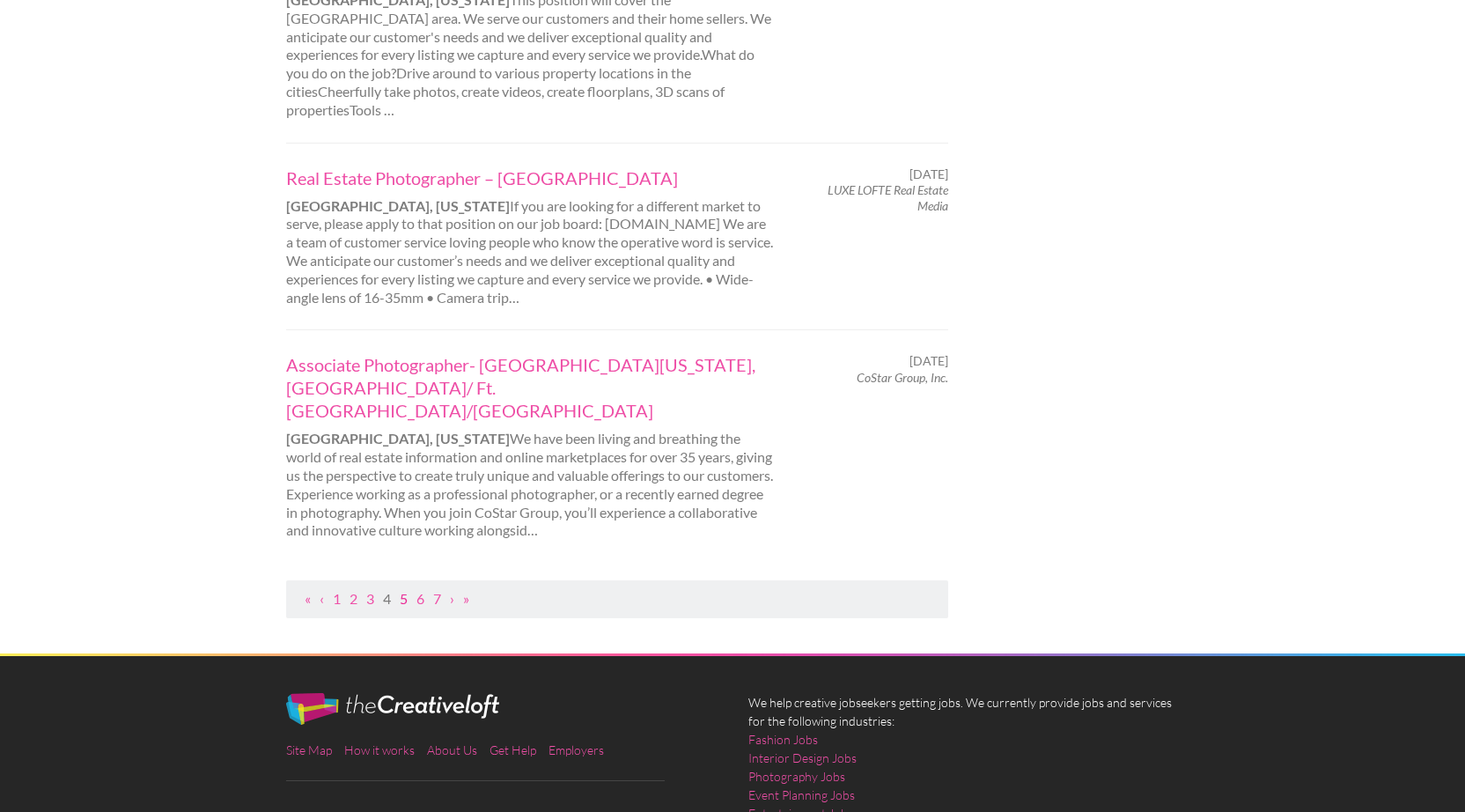
click at [404, 589] on link "5" at bounding box center [404, 598] width 8 height 17
